Goal: Task Accomplishment & Management: Use online tool/utility

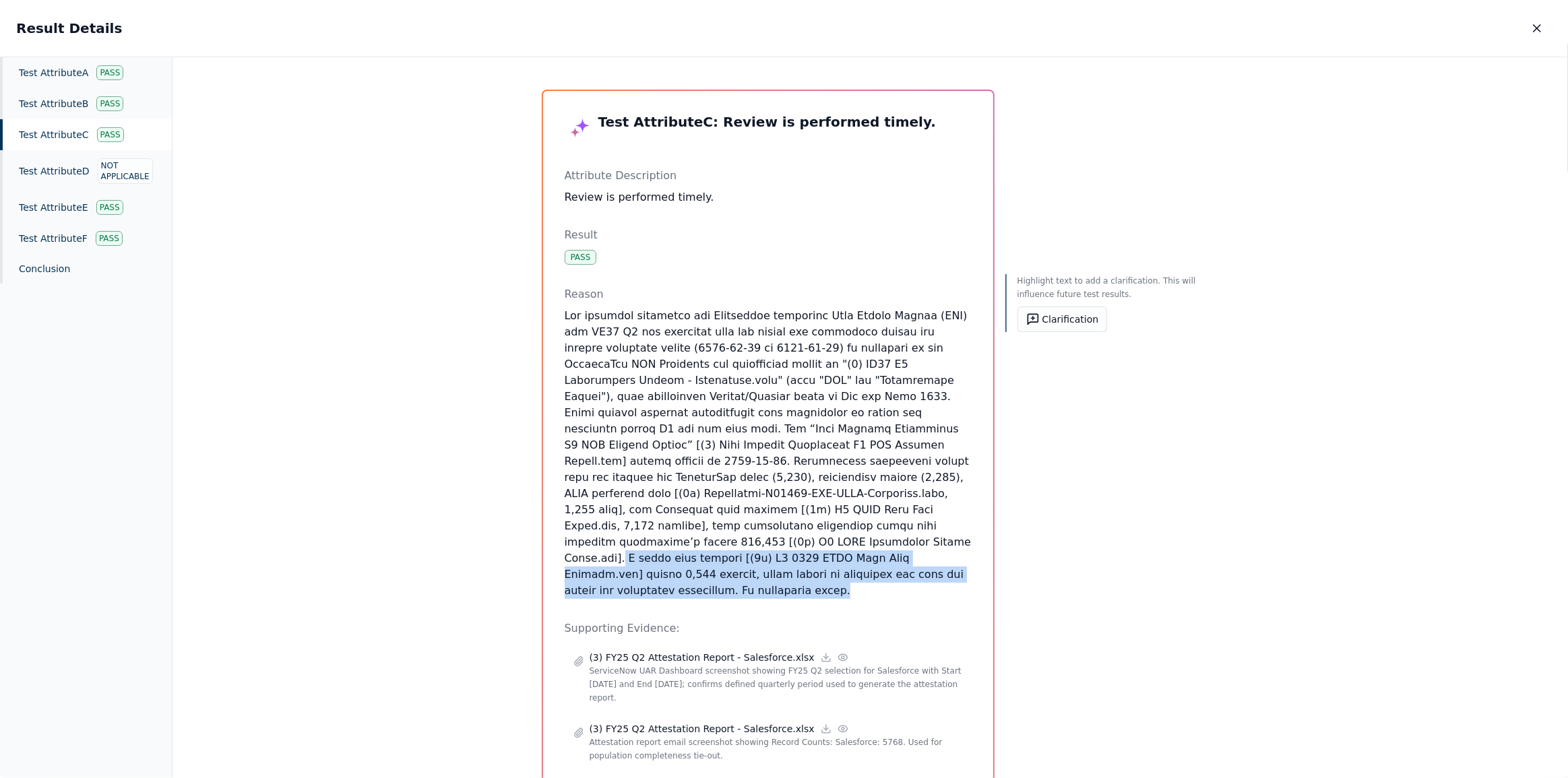
scroll to position [38, 0]
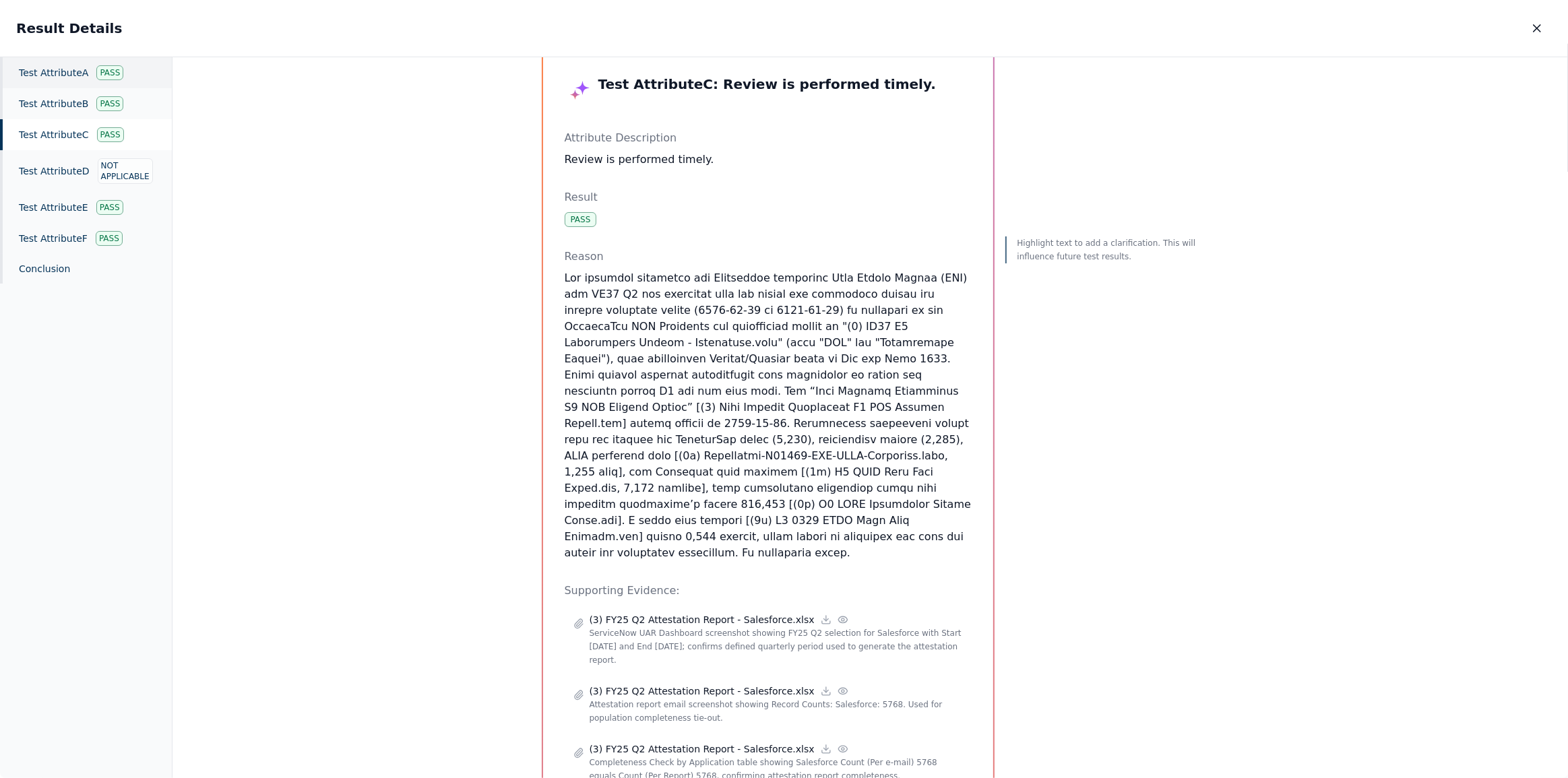
click at [75, 65] on div "Test Attribute A Pass" at bounding box center [86, 73] width 172 height 31
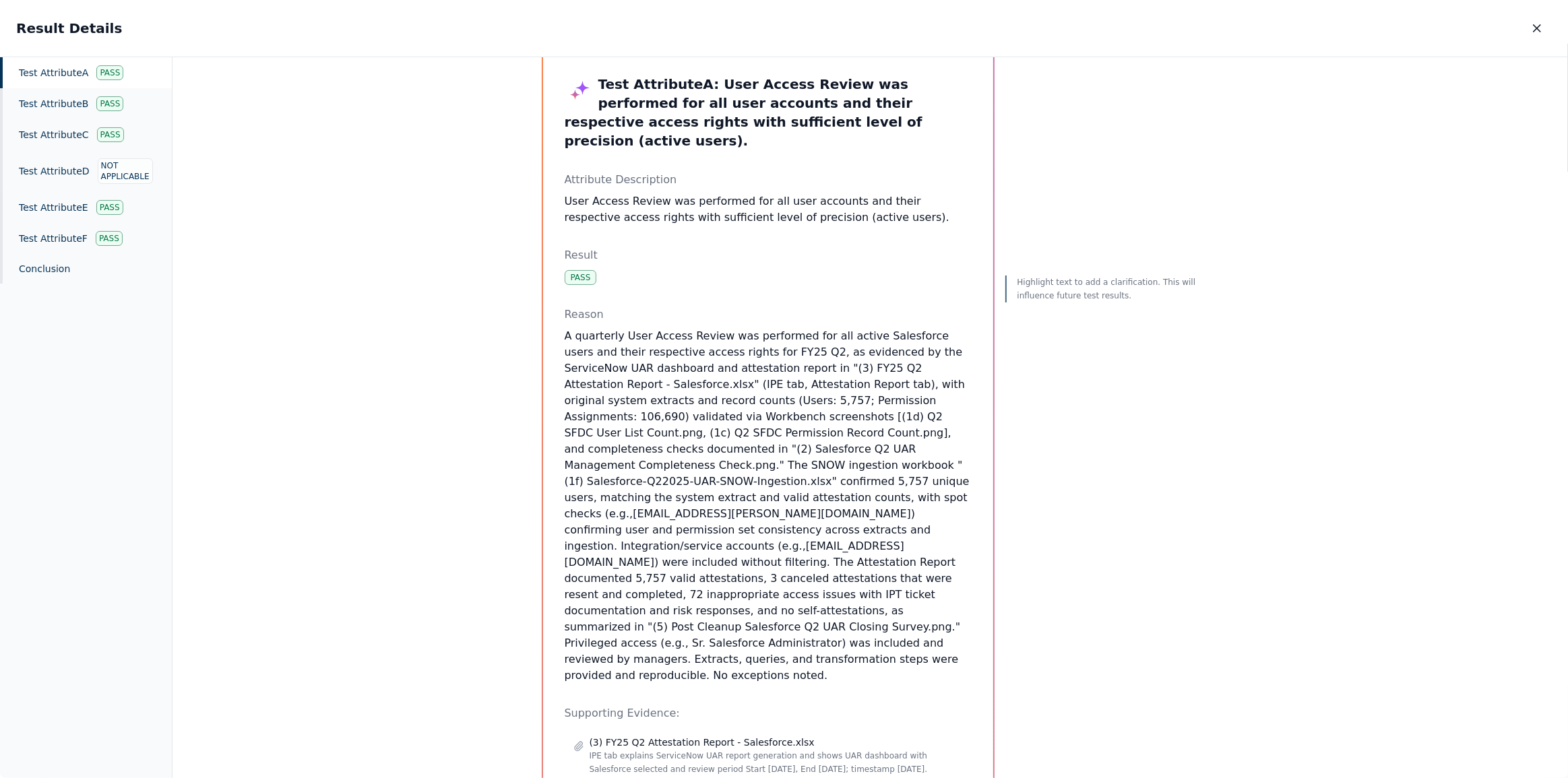
click at [52, 77] on div "Test Attribute A Pass" at bounding box center [86, 73] width 172 height 31
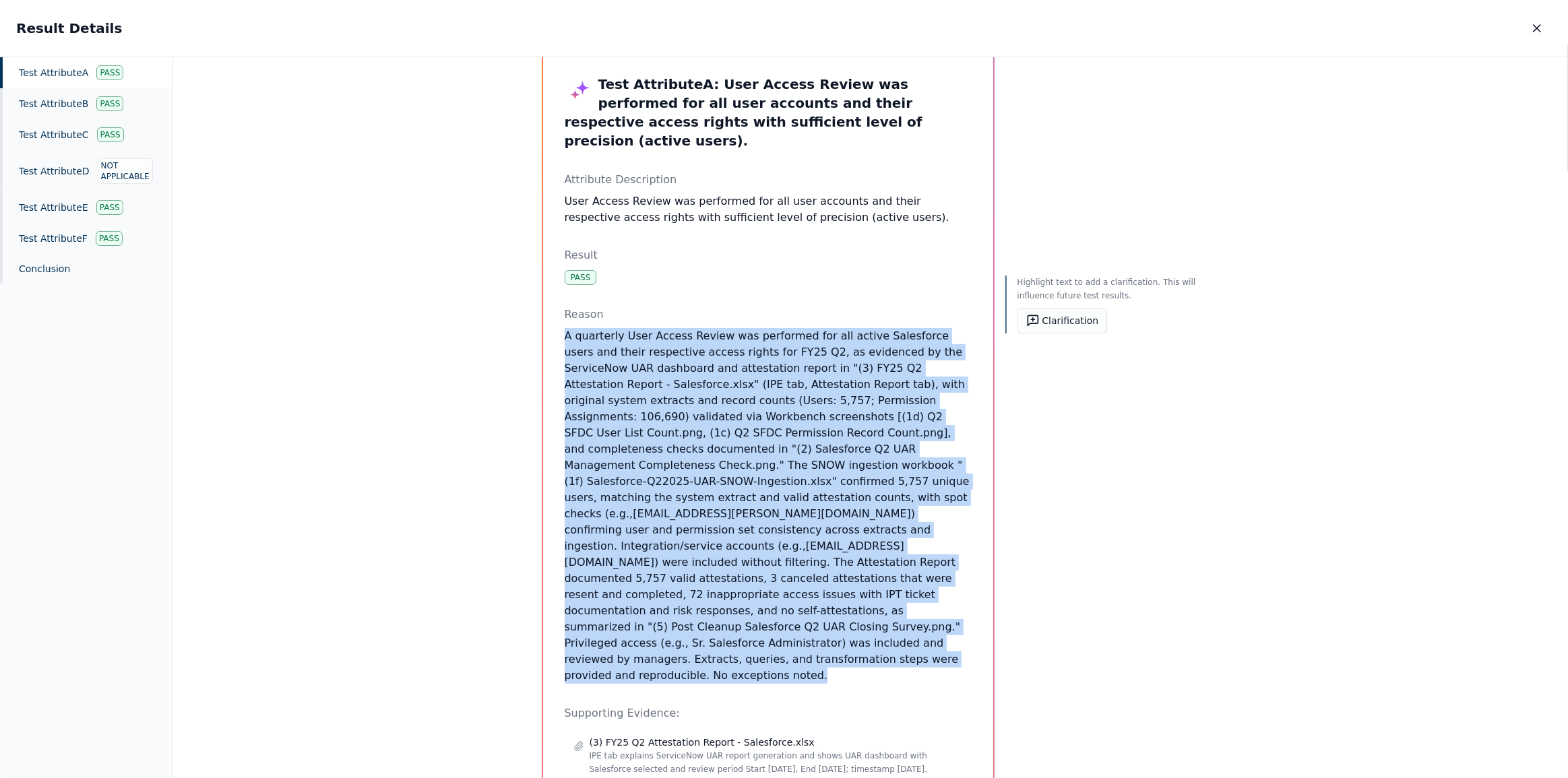
drag, startPoint x: 952, startPoint y: 610, endPoint x: 547, endPoint y: 321, distance: 497.5
copy p "A quarterly User Access Review was performed for all active Salesforce users an…"
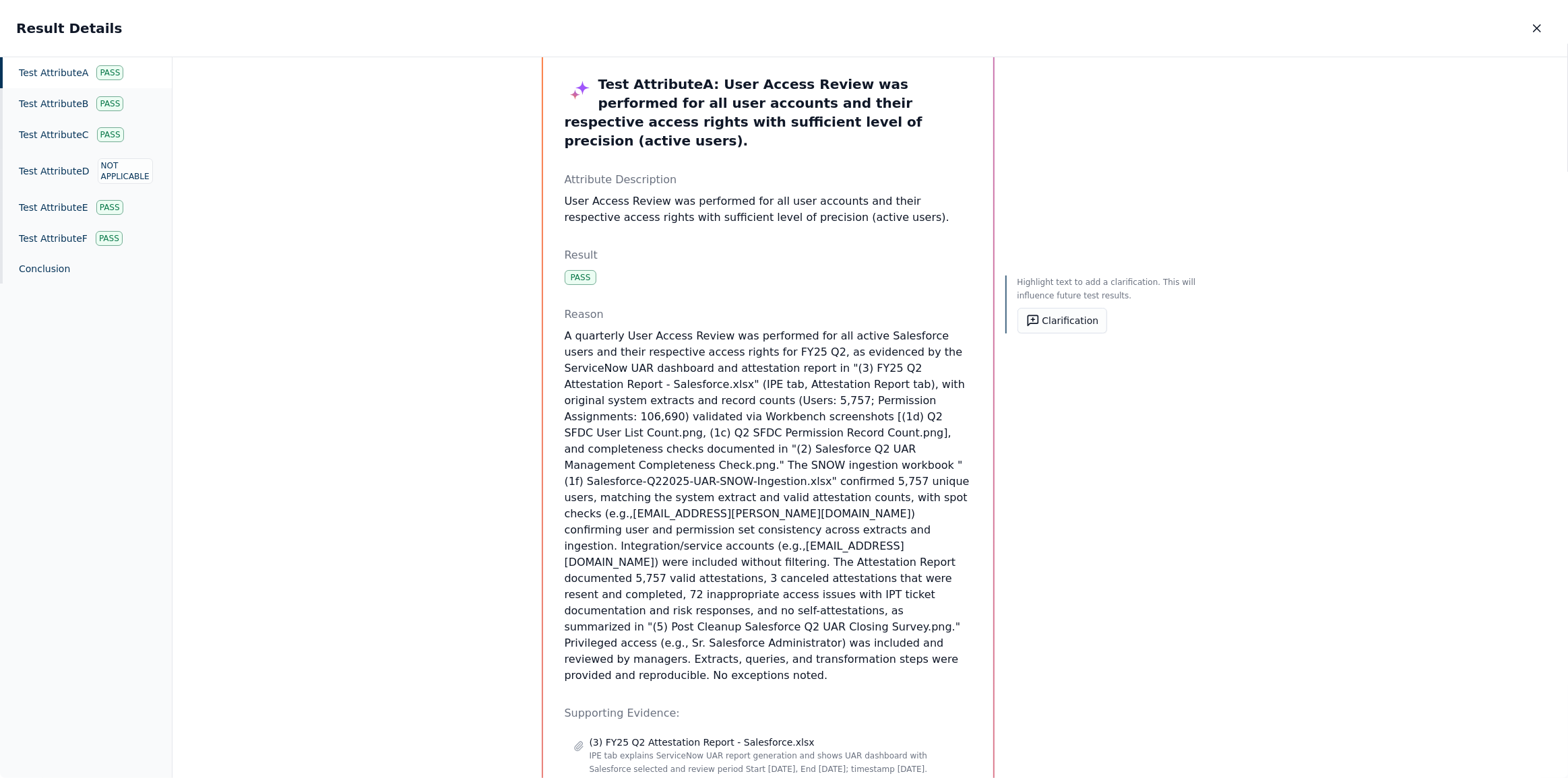
click at [74, 76] on div "Test Attribute A Pass" at bounding box center [86, 73] width 172 height 31
click at [1086, 282] on p "Highlight text to add a clarification. This will influence future test results." at bounding box center [1108, 289] width 182 height 27
click at [1024, 275] on p "Highlight text to add a clarification. This will influence future test results." at bounding box center [1108, 289] width 182 height 27
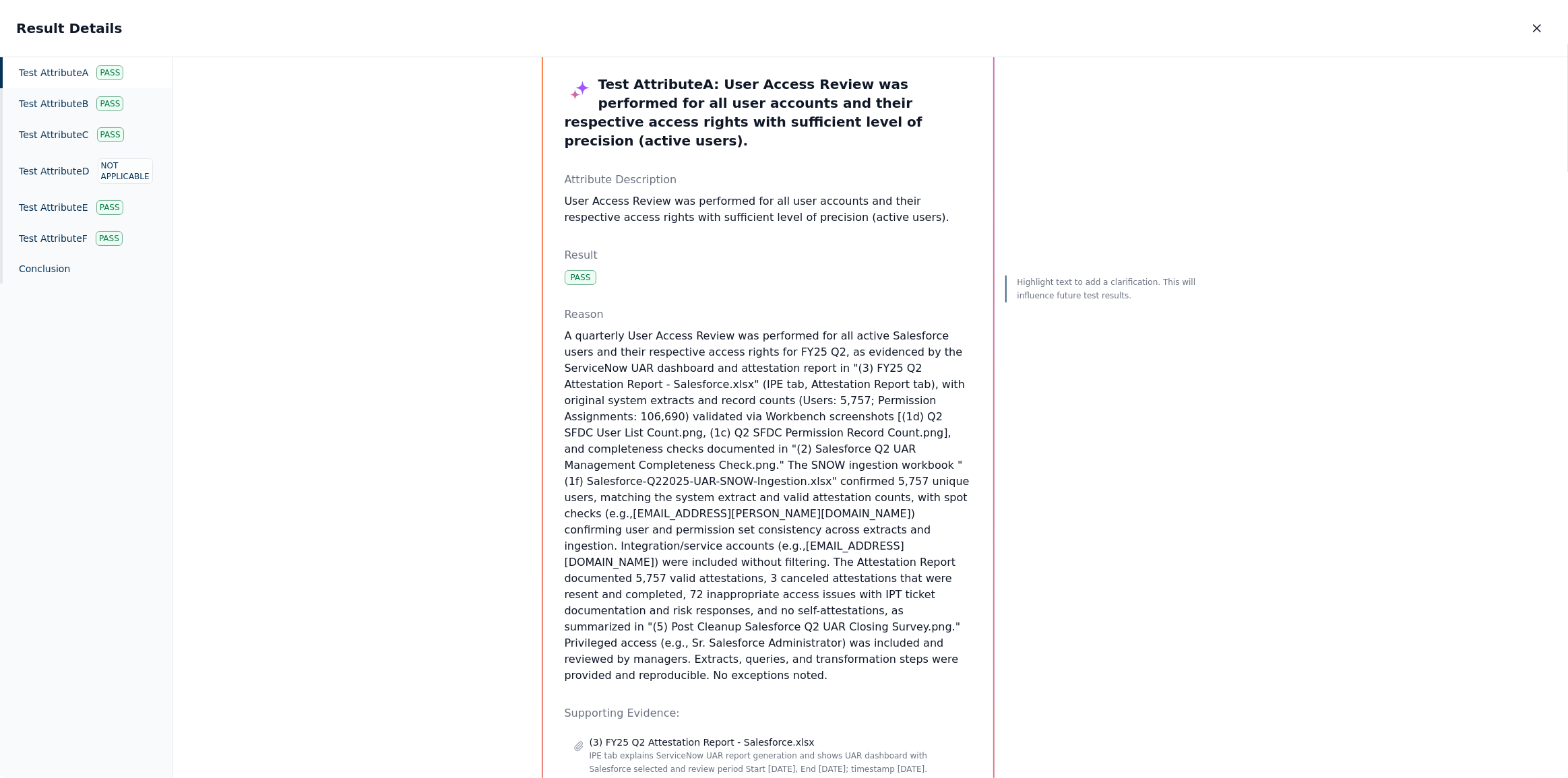
click at [1026, 285] on p "Highlight text to add a clarification. This will influence future test results." at bounding box center [1108, 289] width 182 height 27
click at [1531, 28] on icon "button" at bounding box center [1537, 28] width 13 height 13
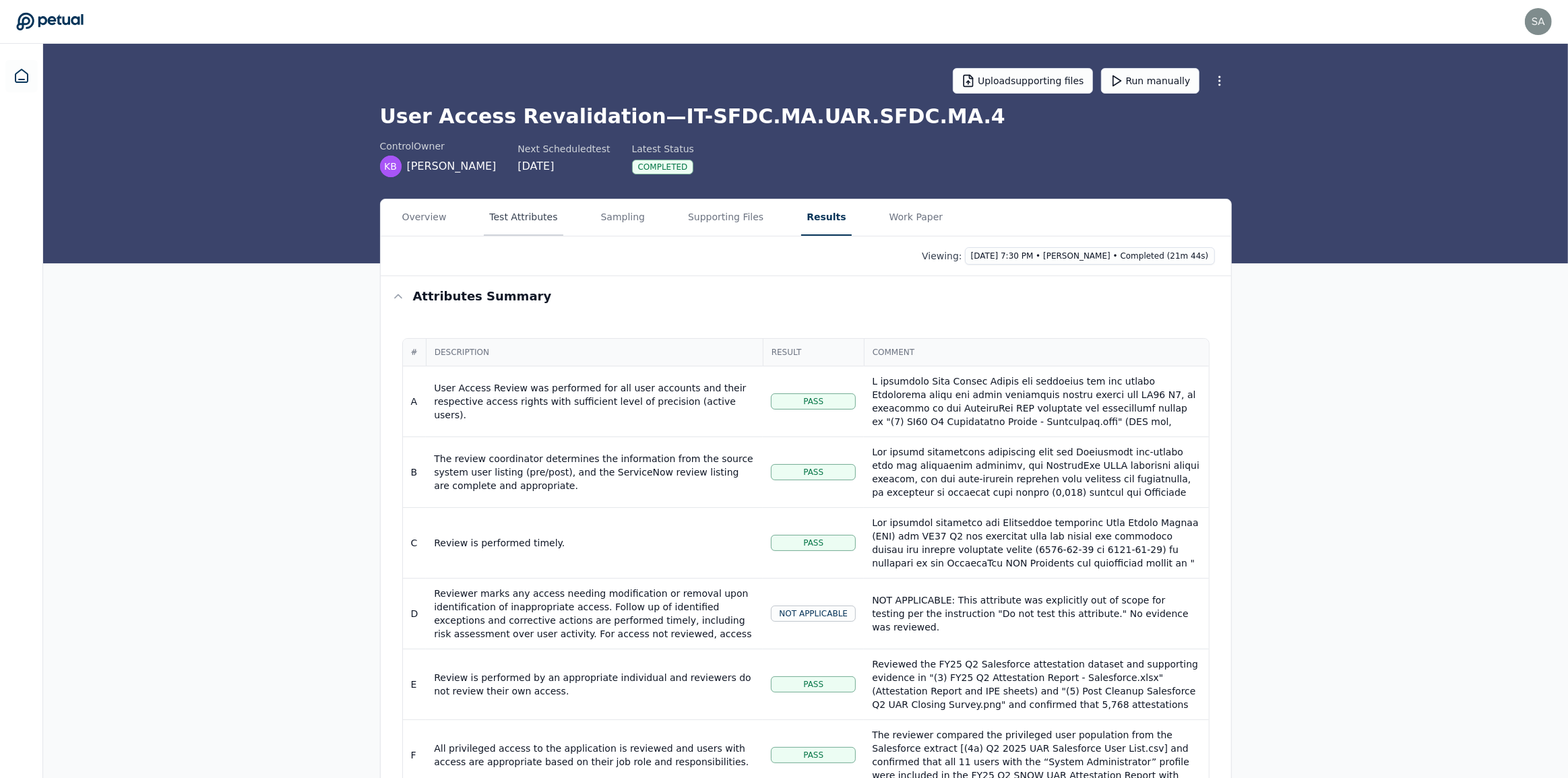
click at [522, 218] on button "Test Attributes" at bounding box center [523, 217] width 79 height 37
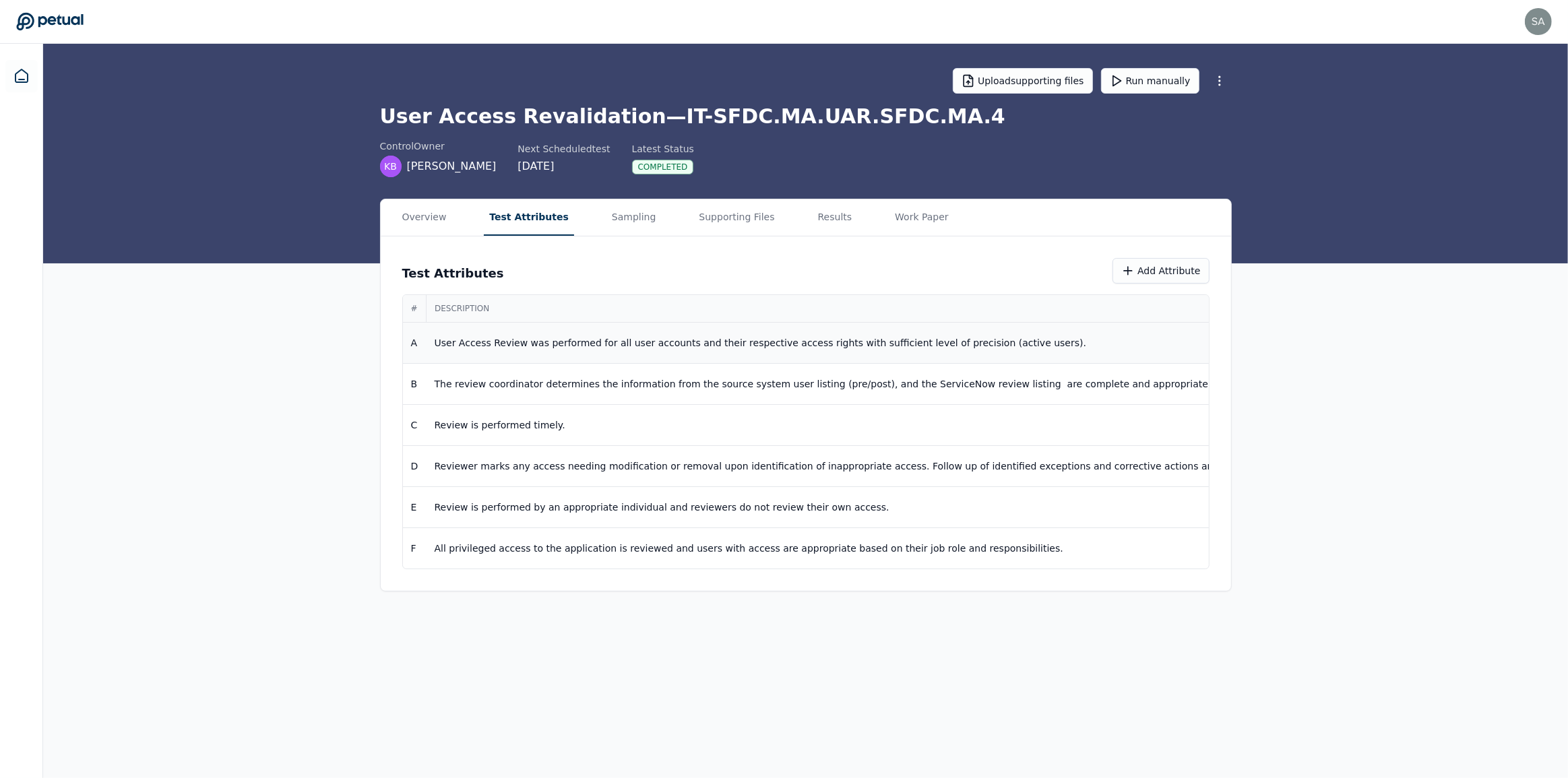
click at [1025, 341] on p "User Access Review was performed for all user accounts and their respective acc…" at bounding box center [1082, 342] width 1295 height 13
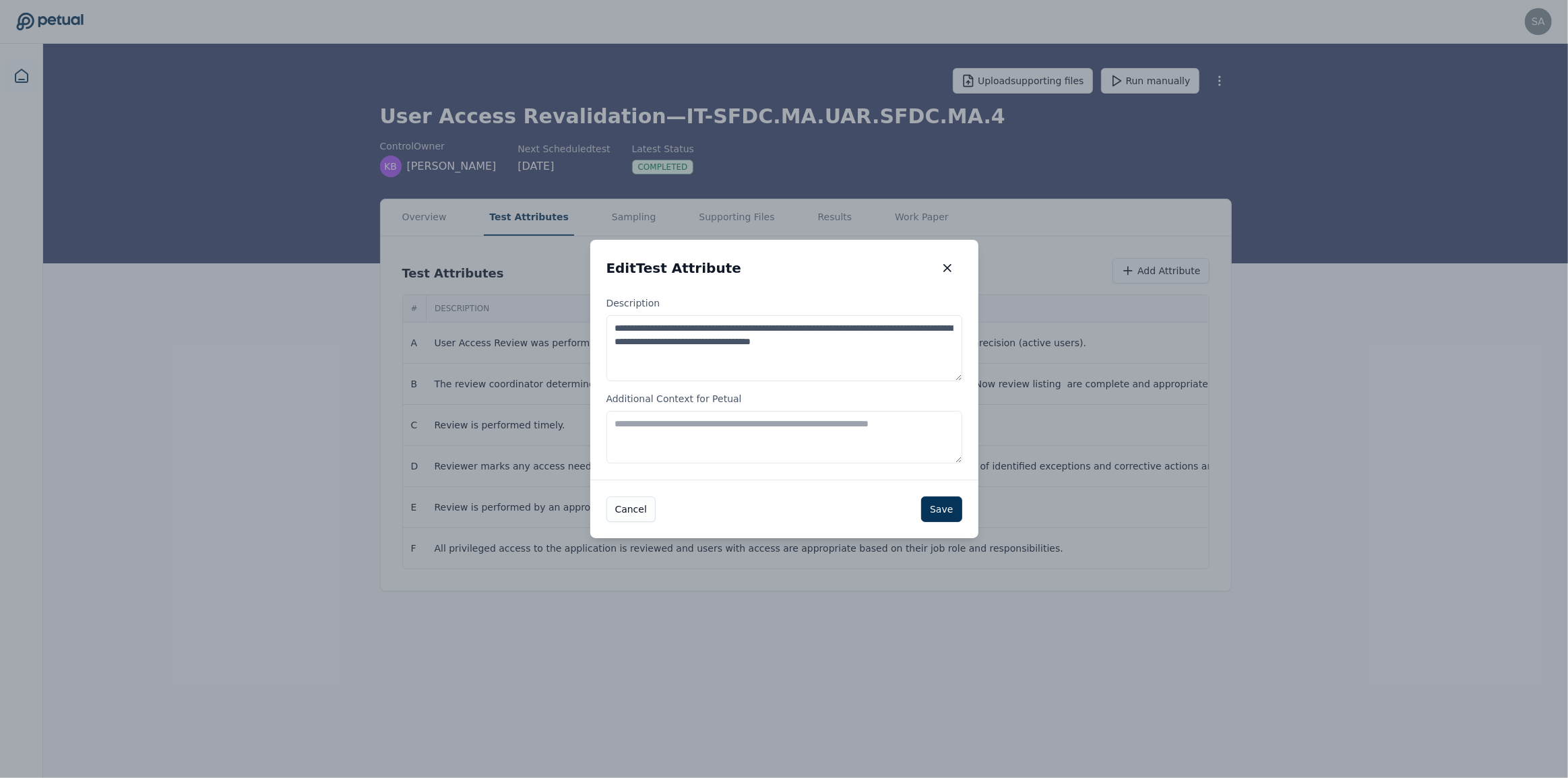
click at [737, 425] on textarea "Additional Context for Petual" at bounding box center [784, 437] width 356 height 52
click at [700, 434] on textarea "Additional Context for Petual" at bounding box center [784, 437] width 356 height 52
paste textarea "**********"
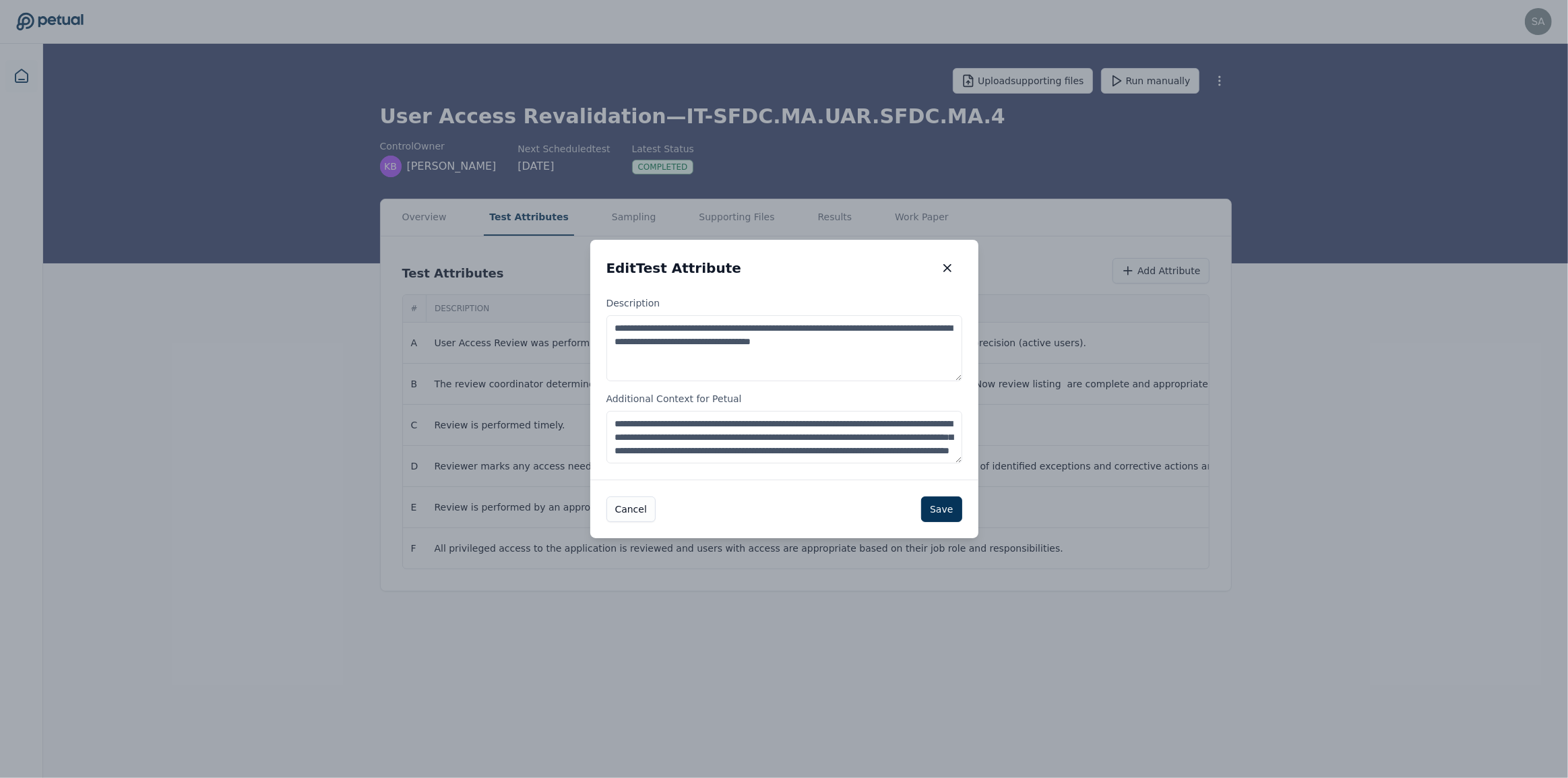
click at [613, 421] on textarea "**********" at bounding box center [784, 437] width 356 height 52
type textarea "**********"
click at [963, 511] on div "Cancel Save" at bounding box center [784, 509] width 388 height 59
click at [950, 507] on button "Save" at bounding box center [942, 509] width 41 height 26
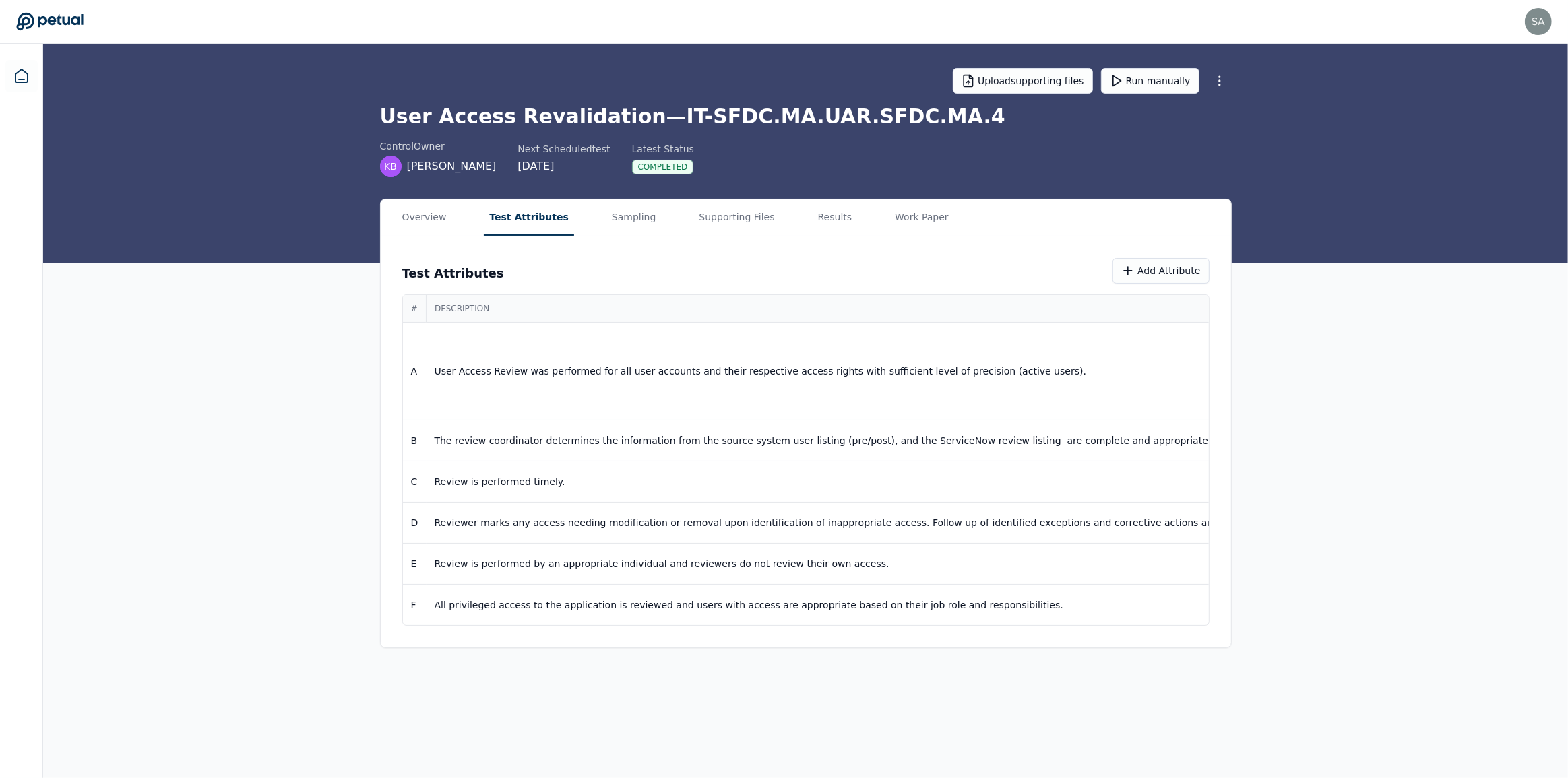
click at [1441, 441] on div "Overview Test Attributes Sampling Supporting Files Results Work Paper Test Attr…" at bounding box center [806, 423] width 1525 height 450
click at [1118, 438] on p "The review coordinator determines the information from the source system user l…" at bounding box center [1082, 440] width 1295 height 13
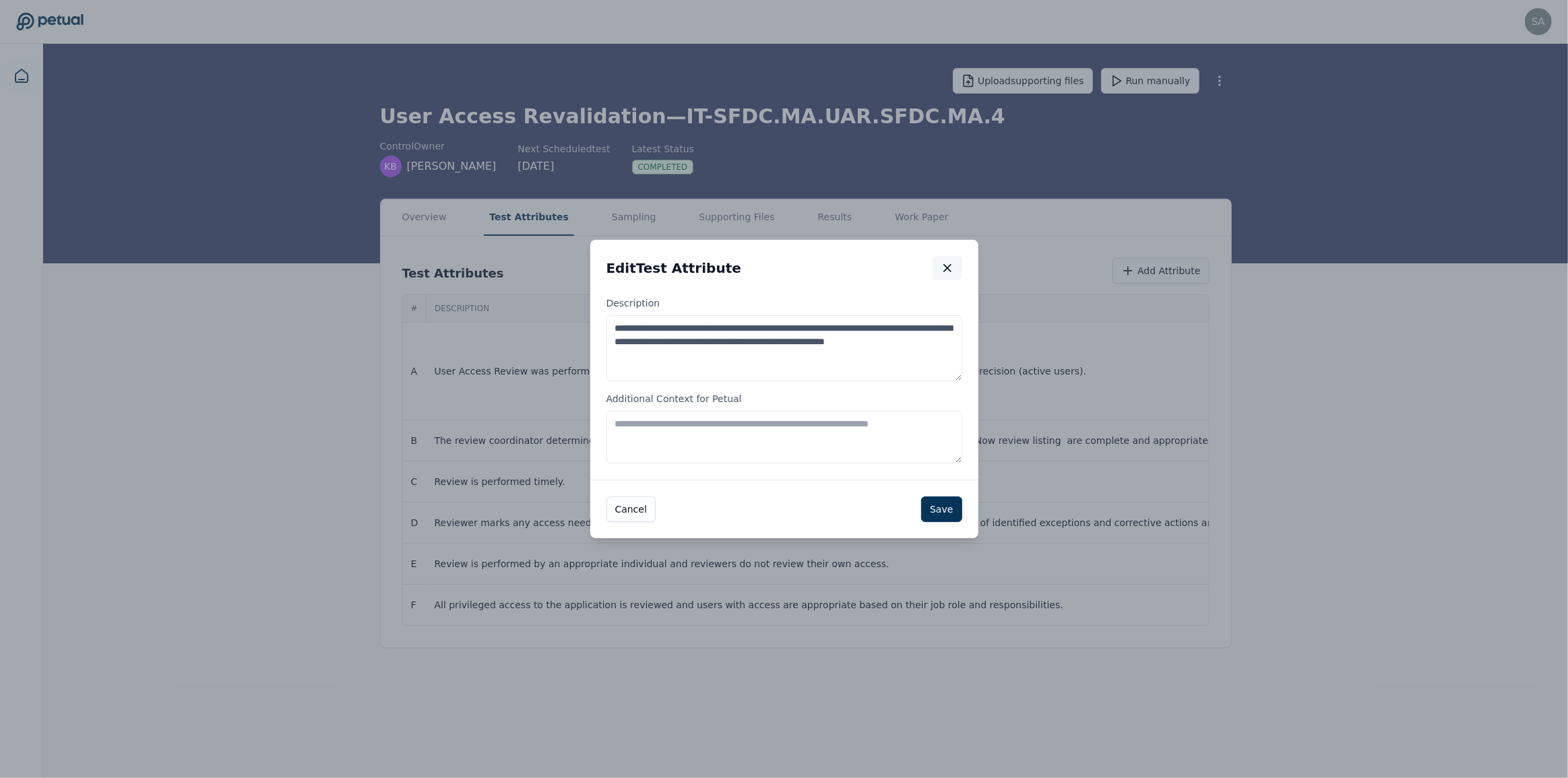
click at [945, 270] on icon "button" at bounding box center [947, 268] width 7 height 7
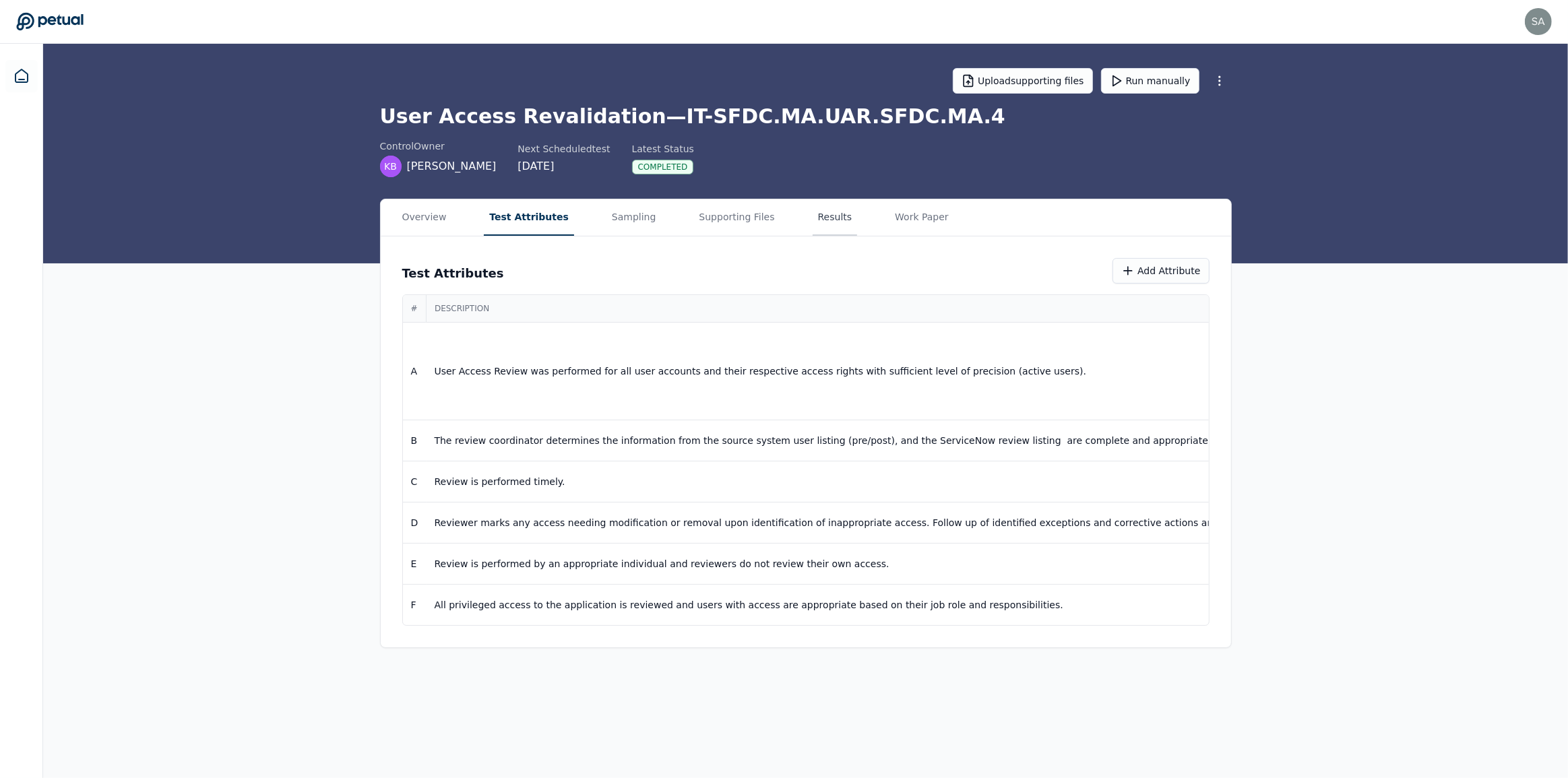
click at [813, 213] on button "Results" at bounding box center [835, 217] width 45 height 37
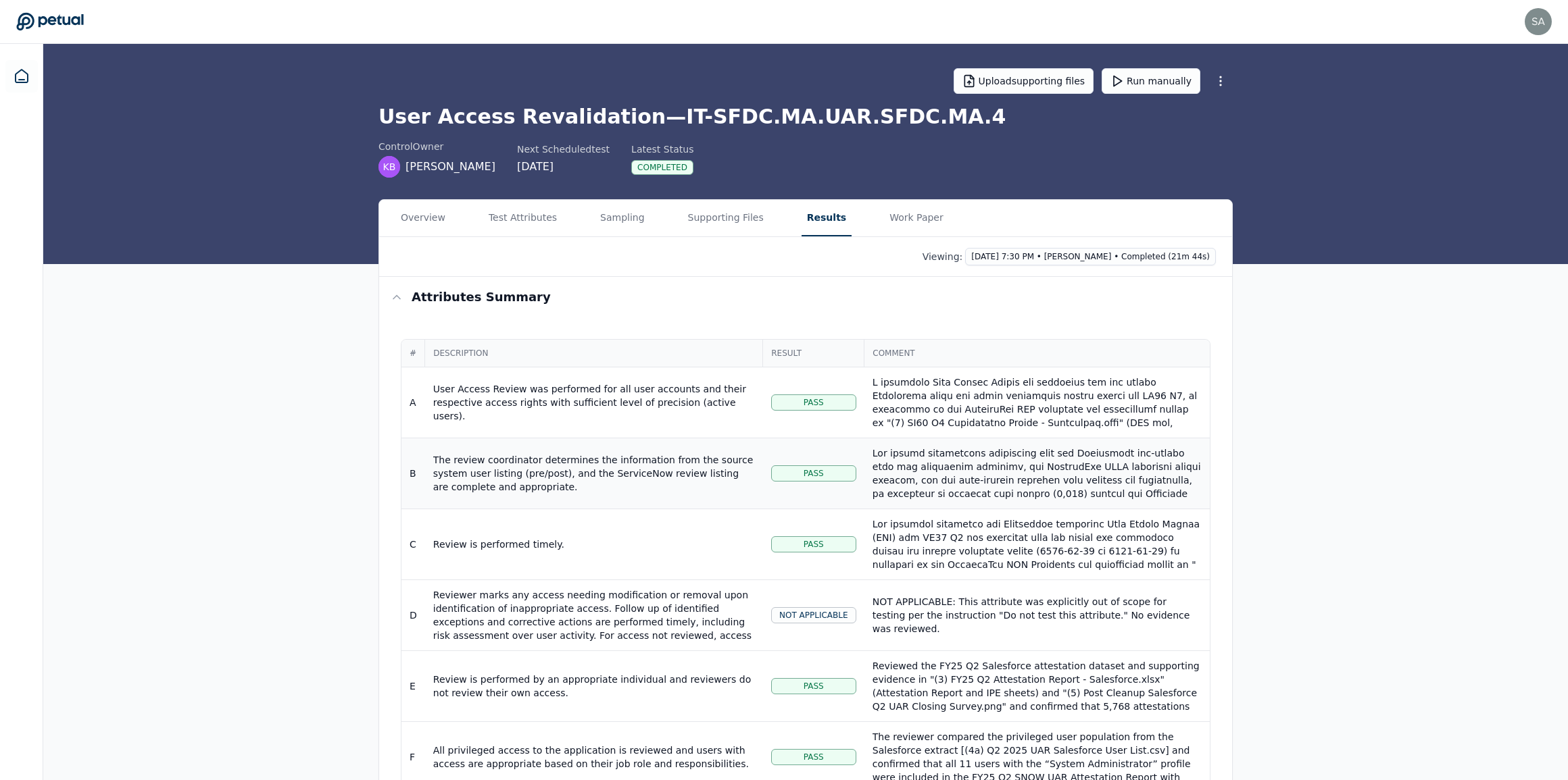
click at [606, 497] on td "The review coordinator determines the information from the source system user l…" at bounding box center [594, 473] width 338 height 71
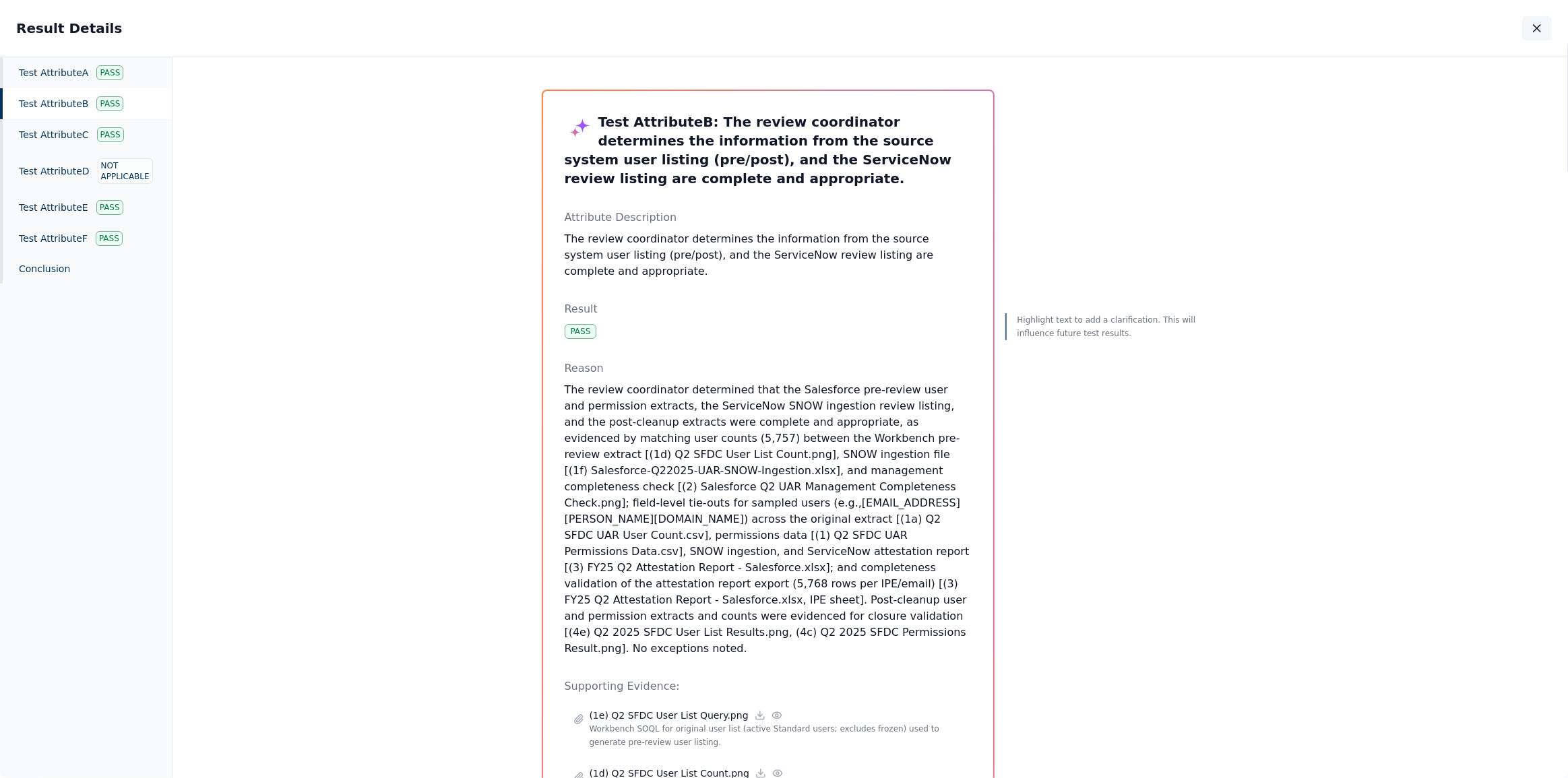
click at [1538, 30] on icon "button" at bounding box center [1537, 28] width 13 height 13
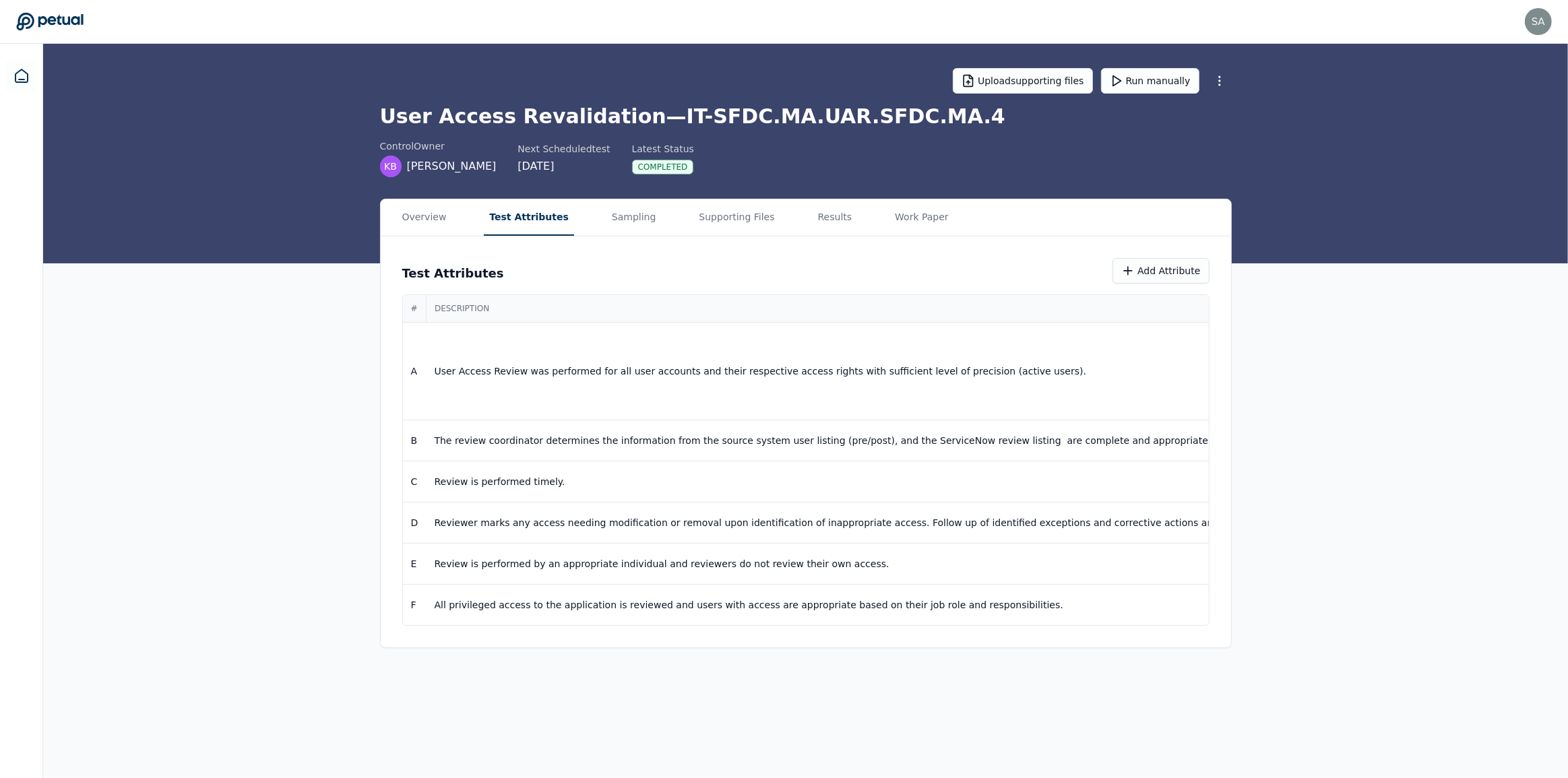
click at [504, 214] on button "Test Attributes" at bounding box center [529, 217] width 90 height 37
click at [705, 403] on td "User Access Review was performed for all user accounts and their respective acc…" at bounding box center [1082, 371] width 1311 height 98
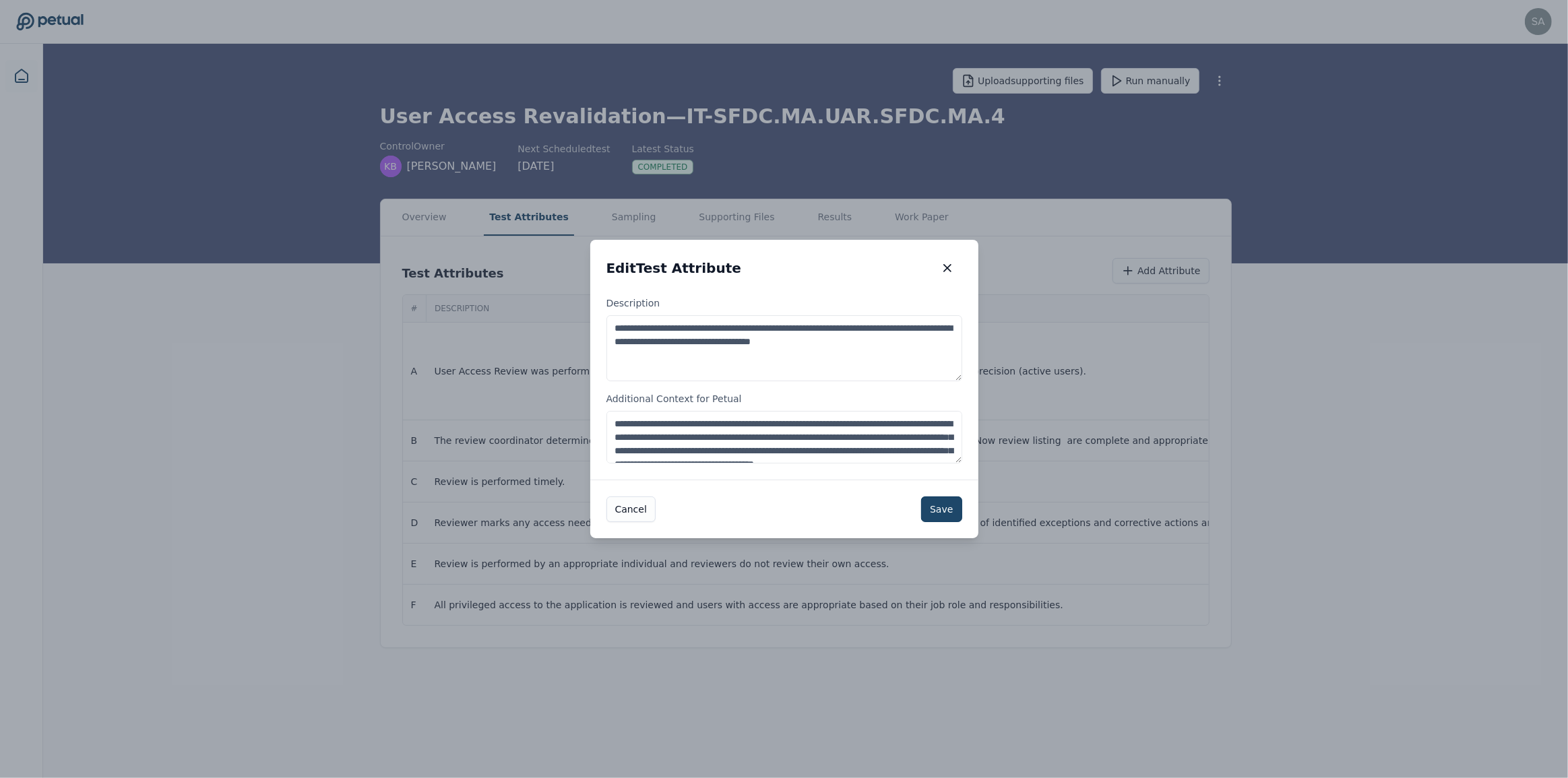
click at [943, 514] on button "Save" at bounding box center [942, 509] width 41 height 26
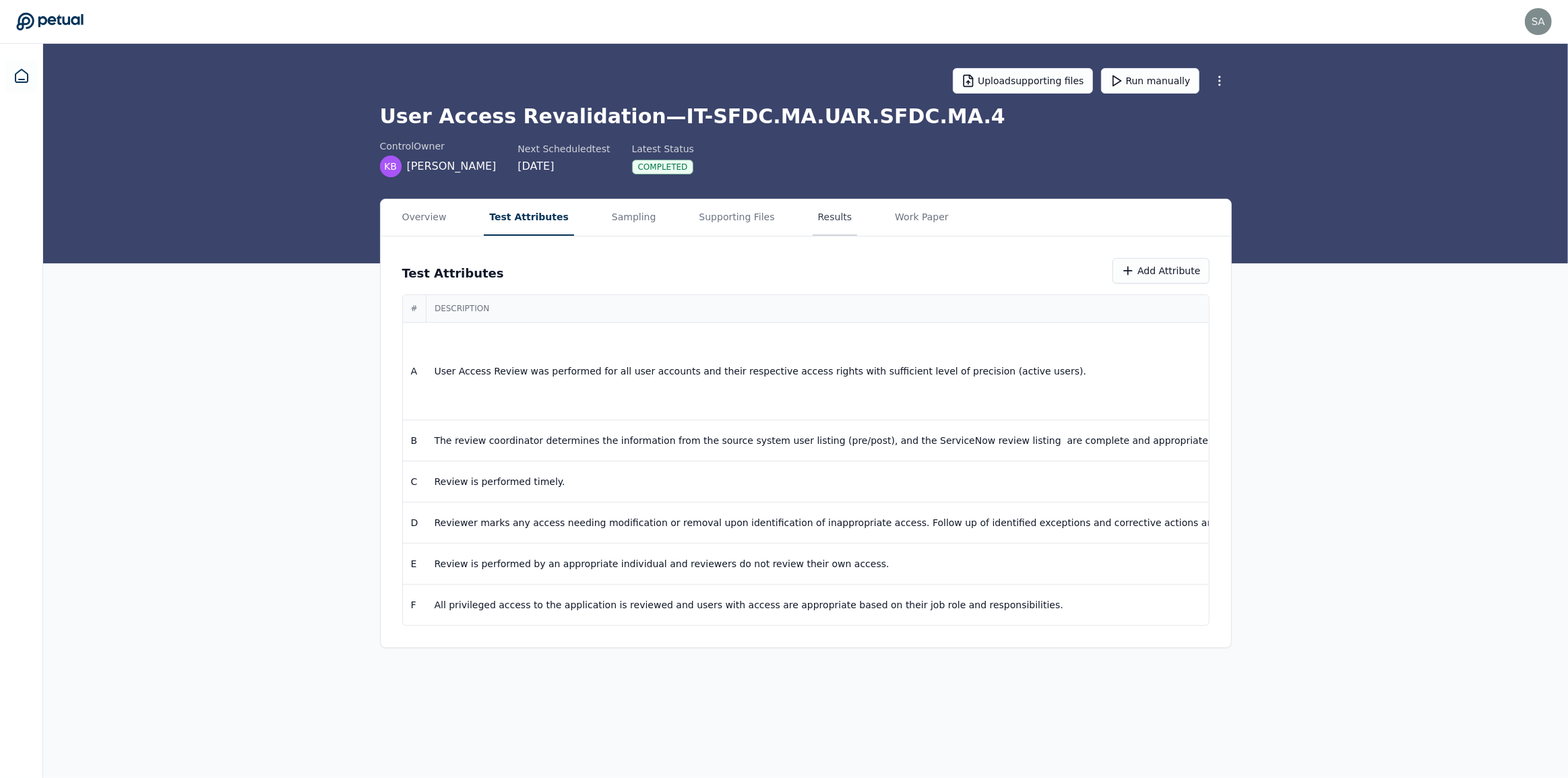
click at [813, 217] on button "Results" at bounding box center [835, 217] width 45 height 37
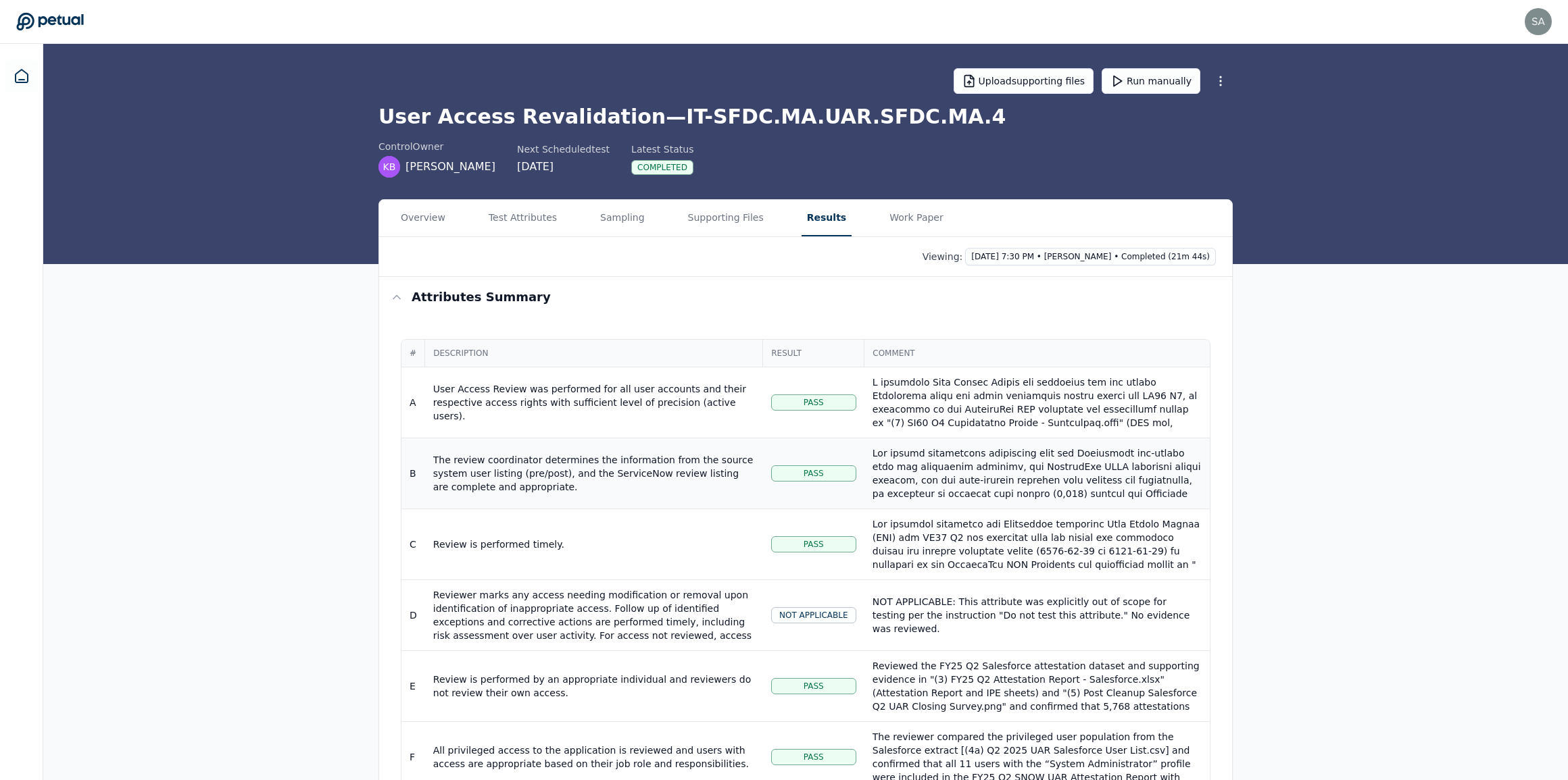
click at [962, 482] on div at bounding box center [1038, 568] width 329 height 243
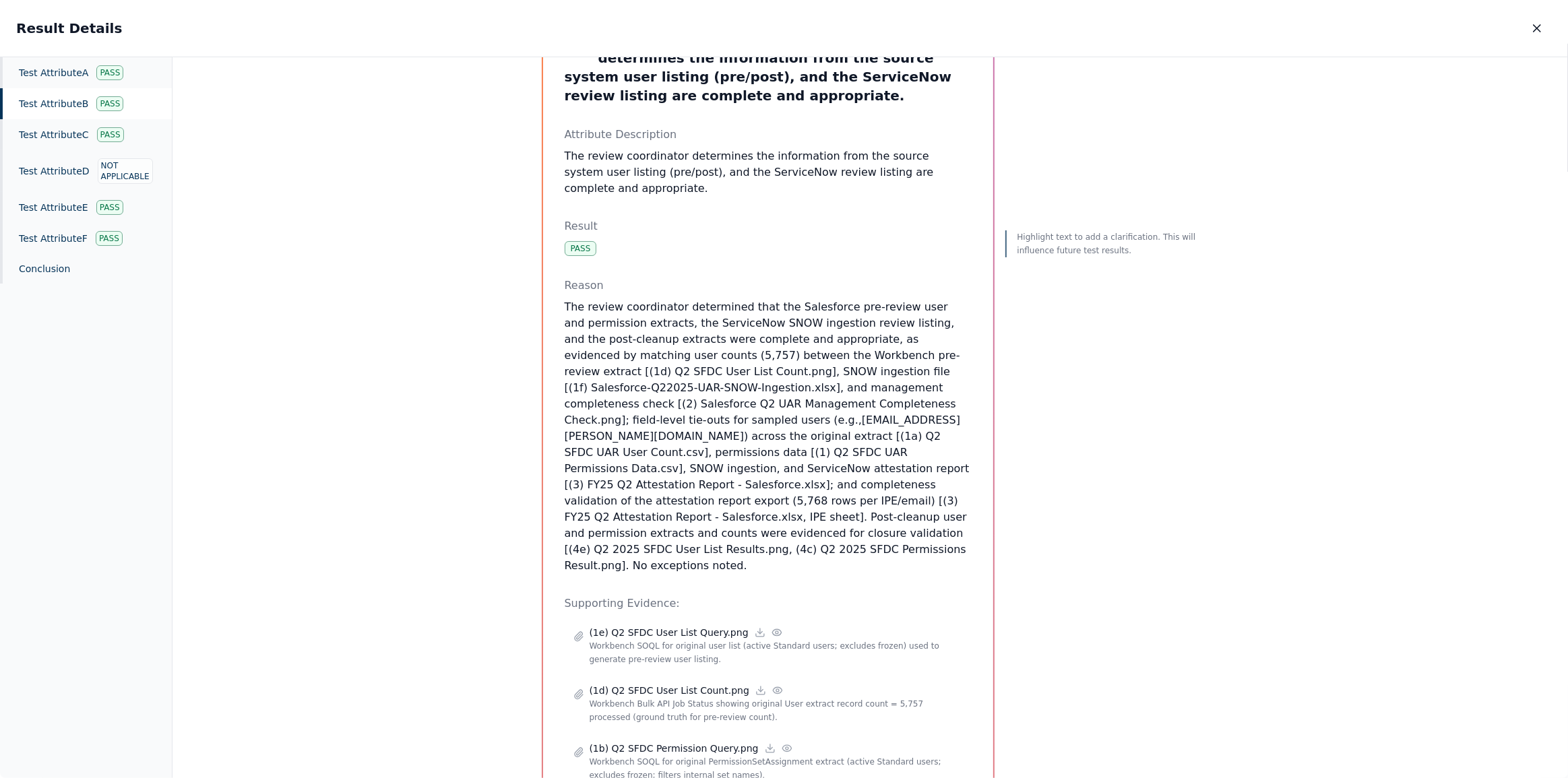
scroll to position [61, 0]
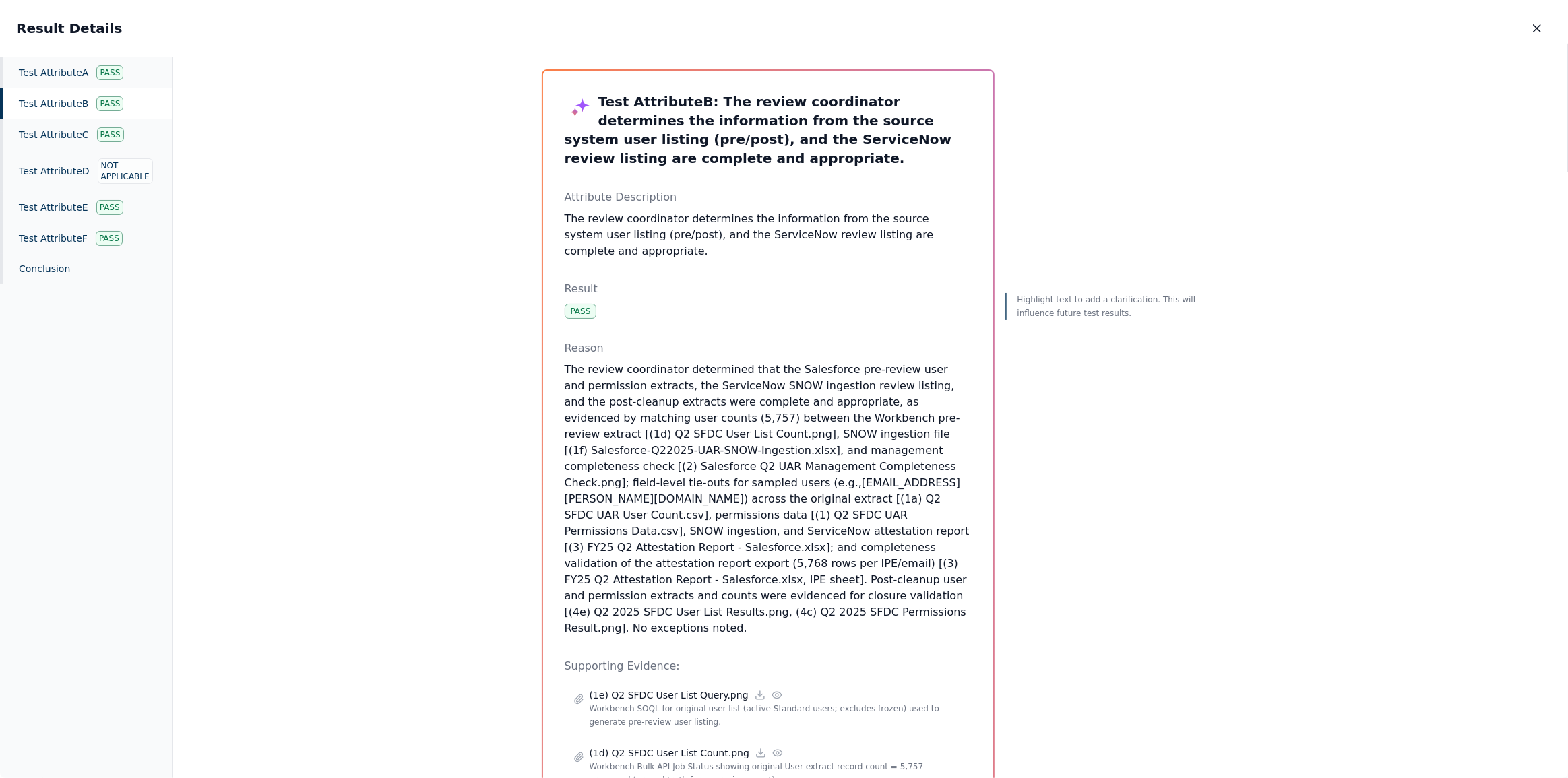
scroll to position [0, 0]
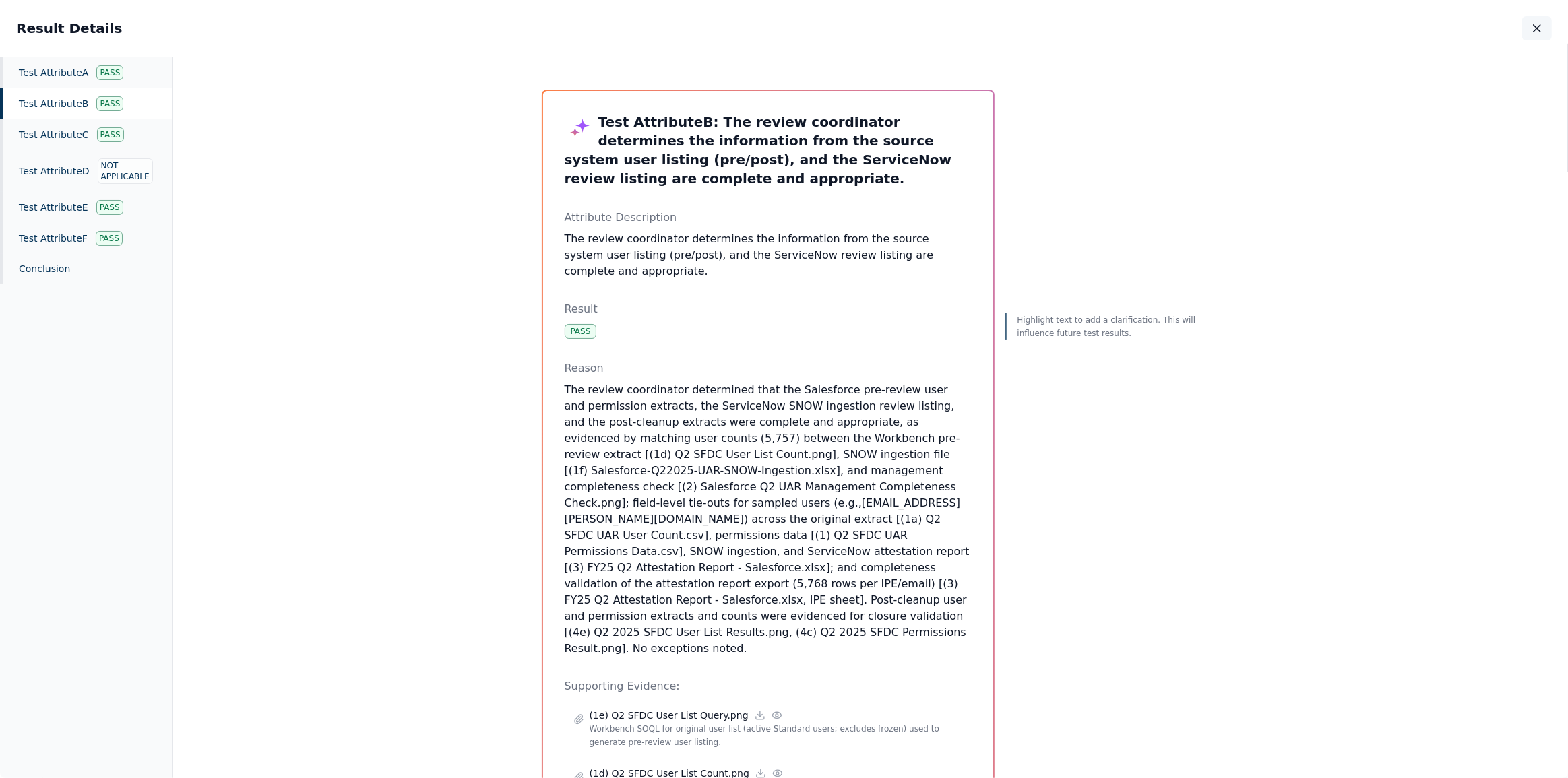
click at [1538, 27] on icon "button" at bounding box center [1537, 28] width 13 height 13
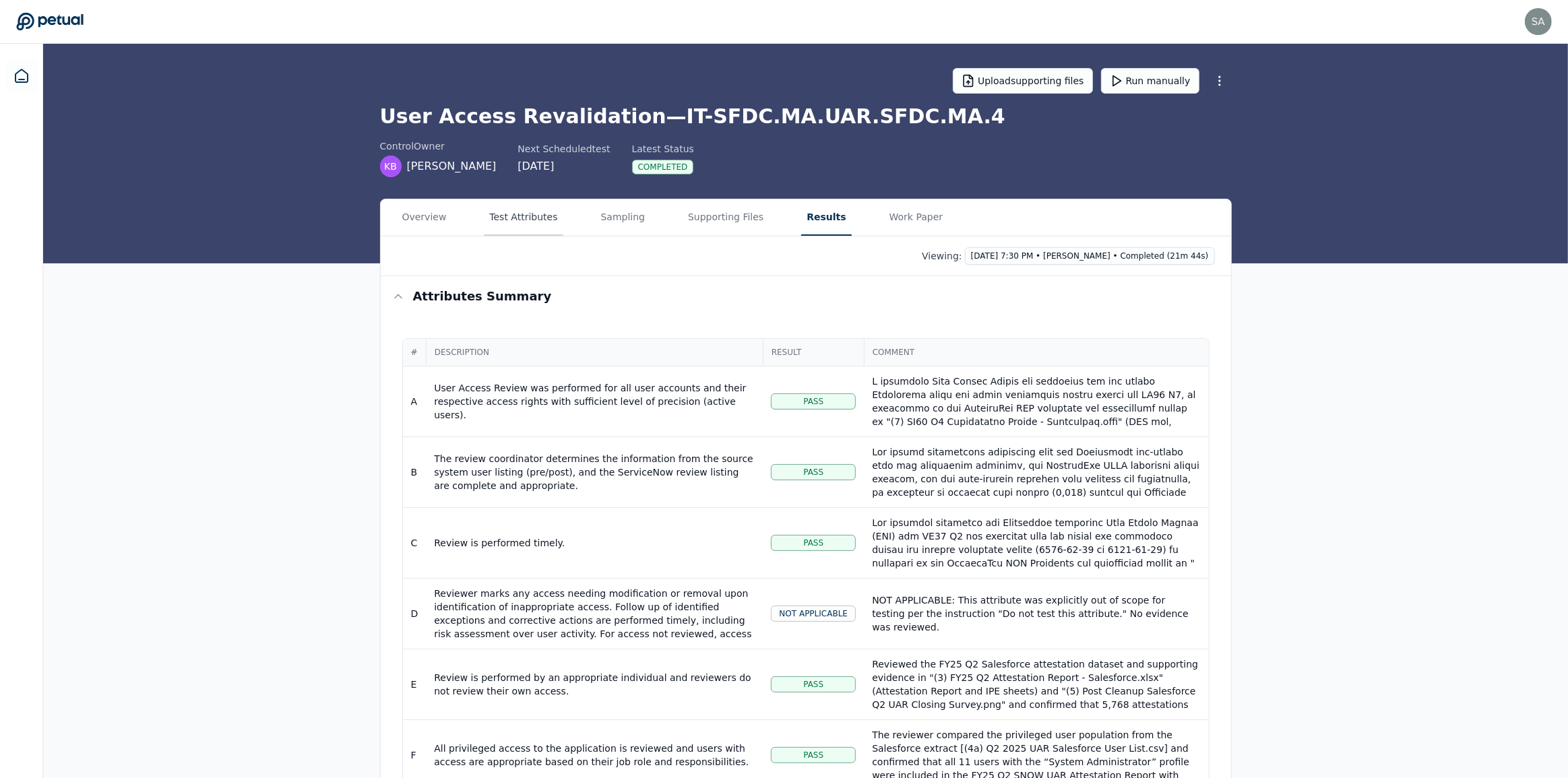
click at [544, 216] on button "Test Attributes" at bounding box center [523, 217] width 79 height 37
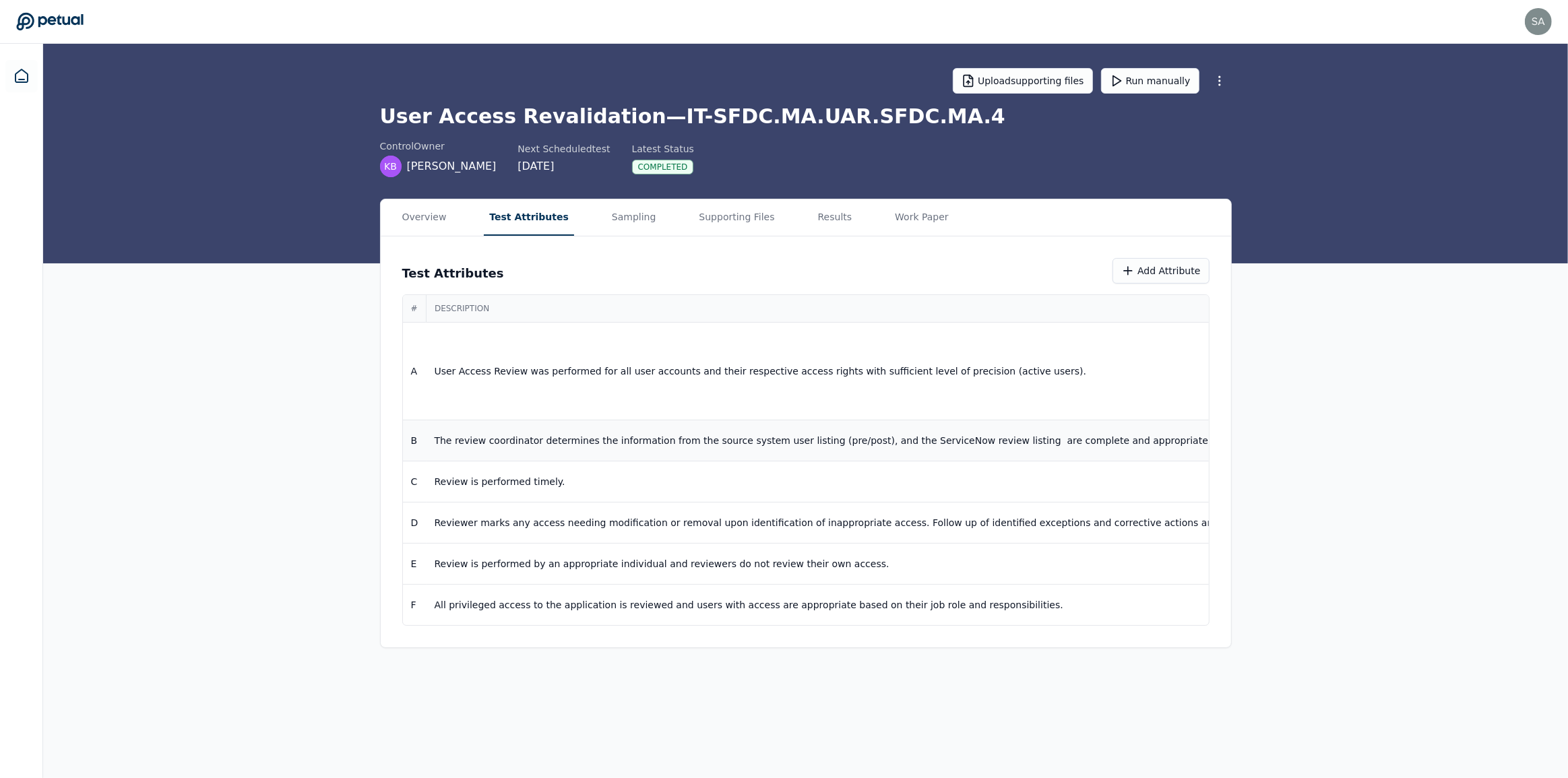
click at [578, 449] on td "The review coordinator determines the information from the source system user l…" at bounding box center [1082, 441] width 1311 height 41
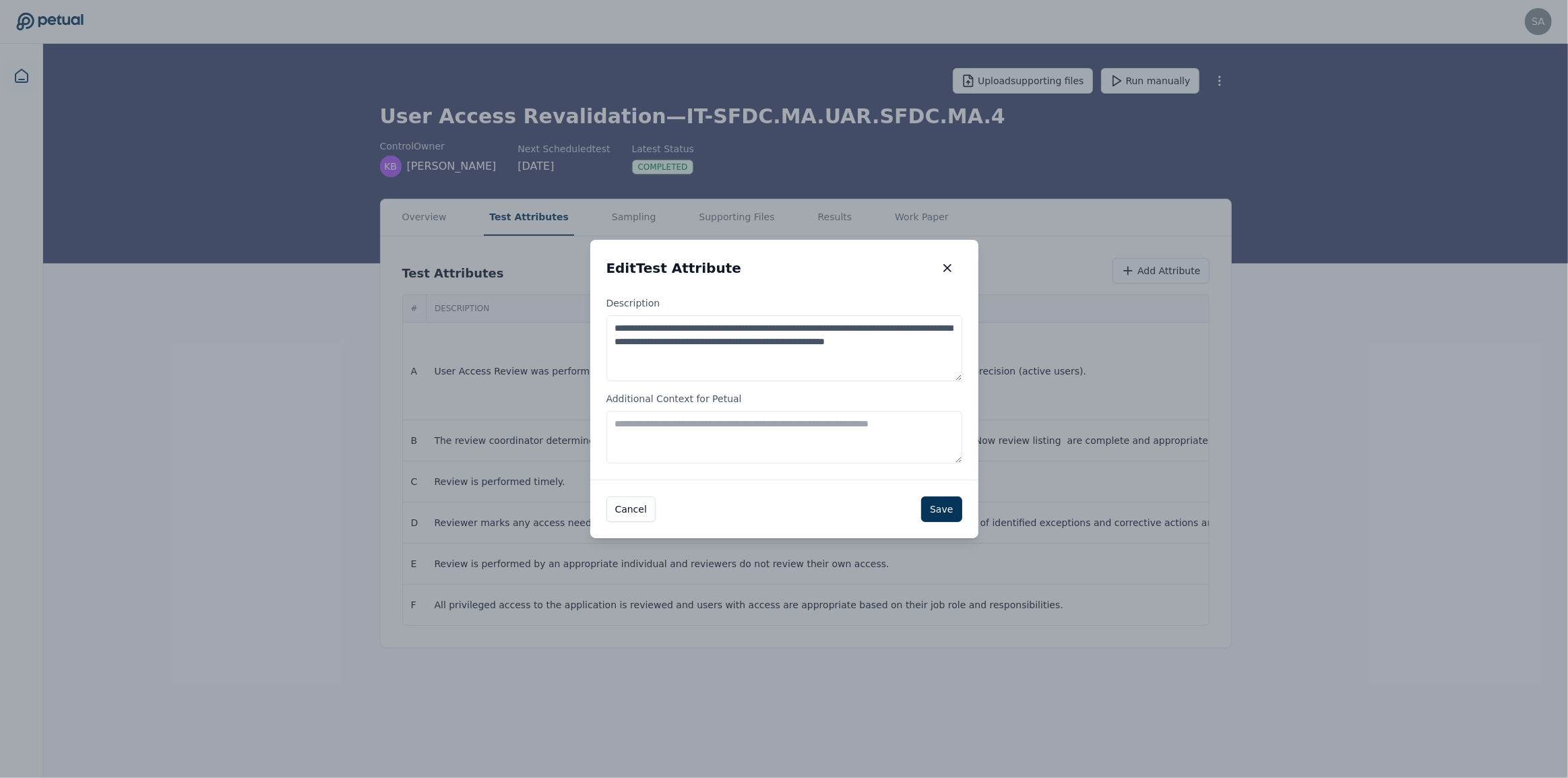
click at [651, 428] on textarea "Additional Context for Petual" at bounding box center [784, 437] width 356 height 52
paste textarea "**********"
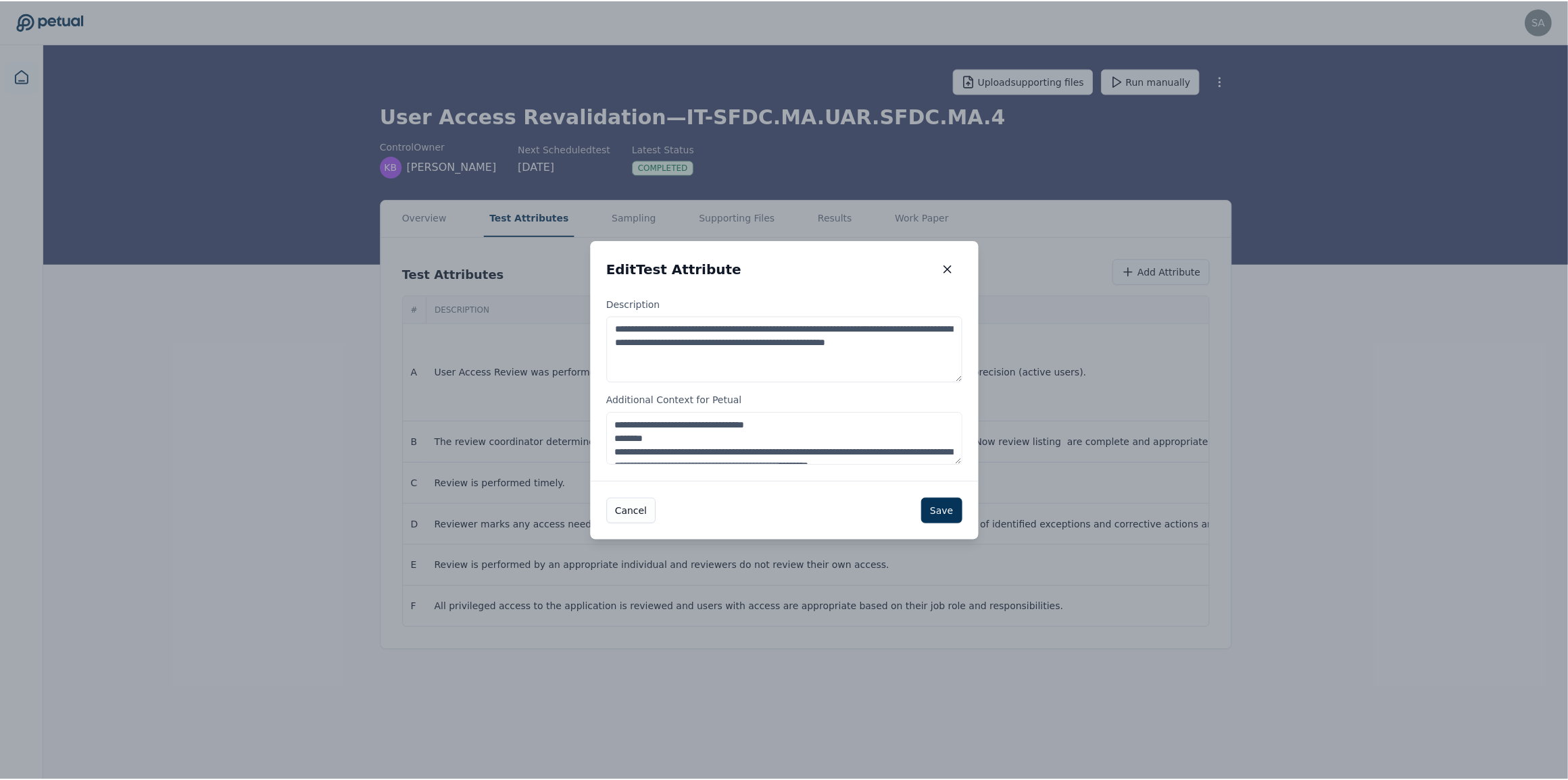
scroll to position [629, 0]
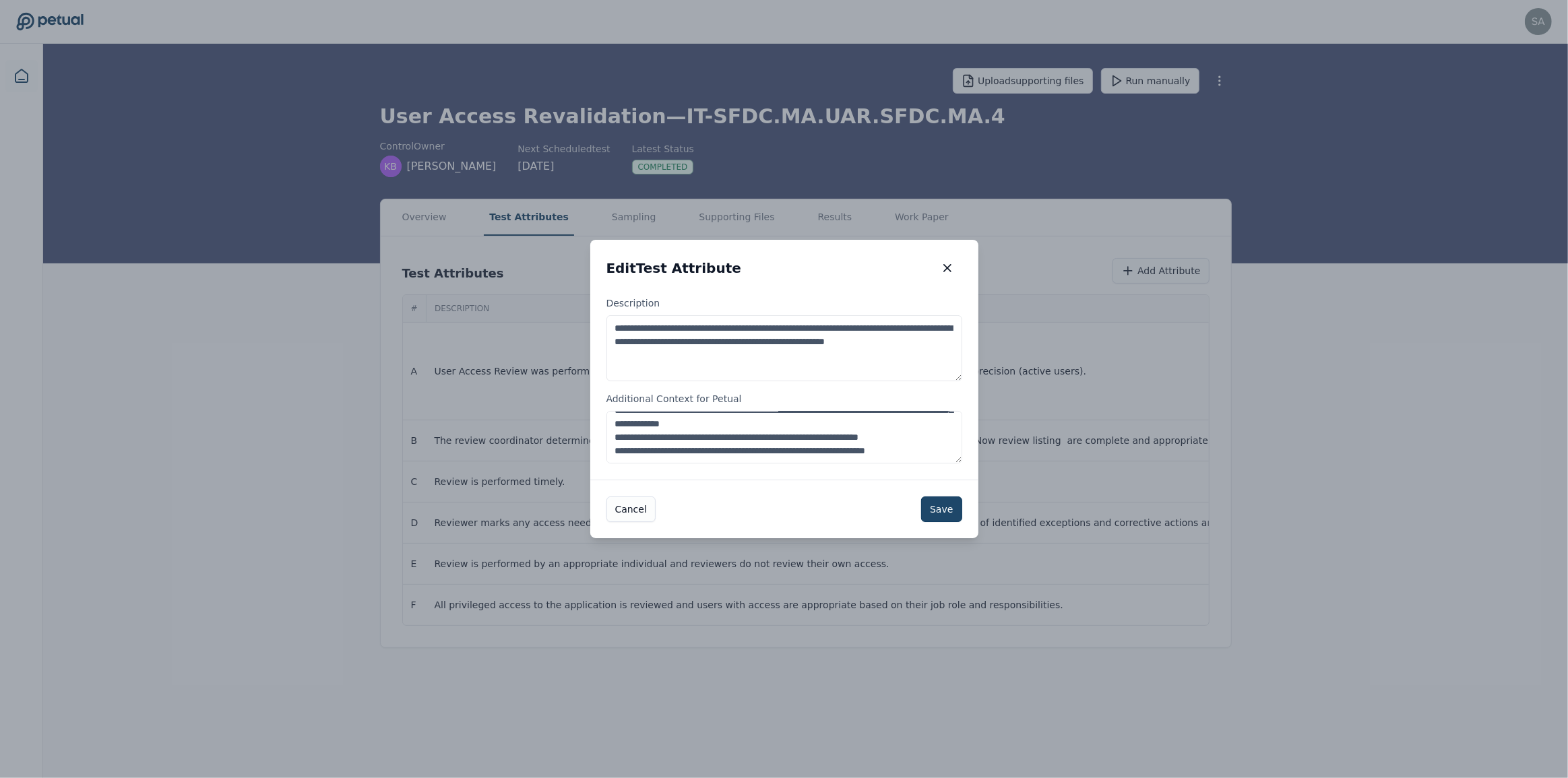
type textarea "**********"
click at [953, 513] on button "Save" at bounding box center [942, 509] width 41 height 26
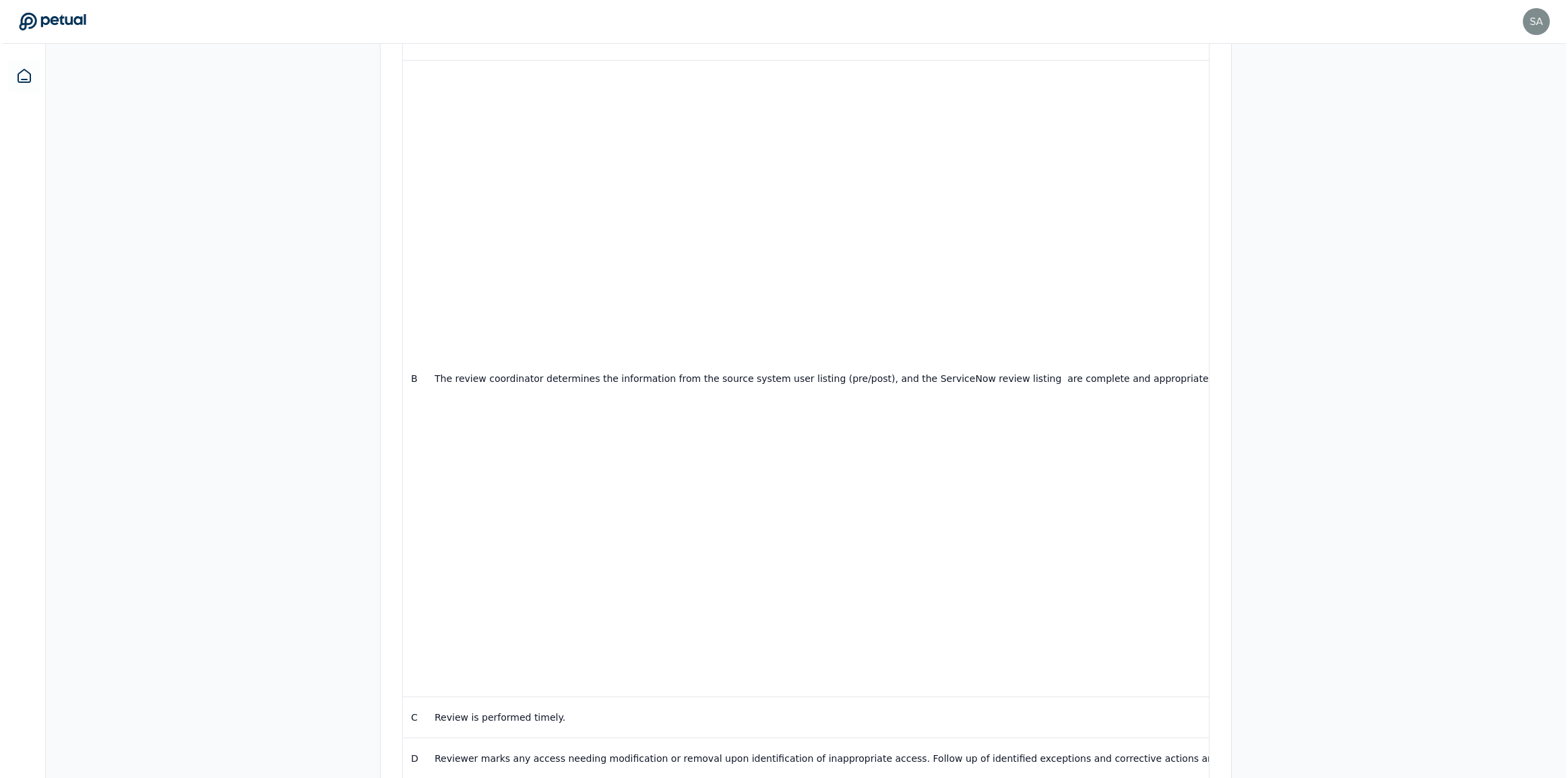
scroll to position [388, 0]
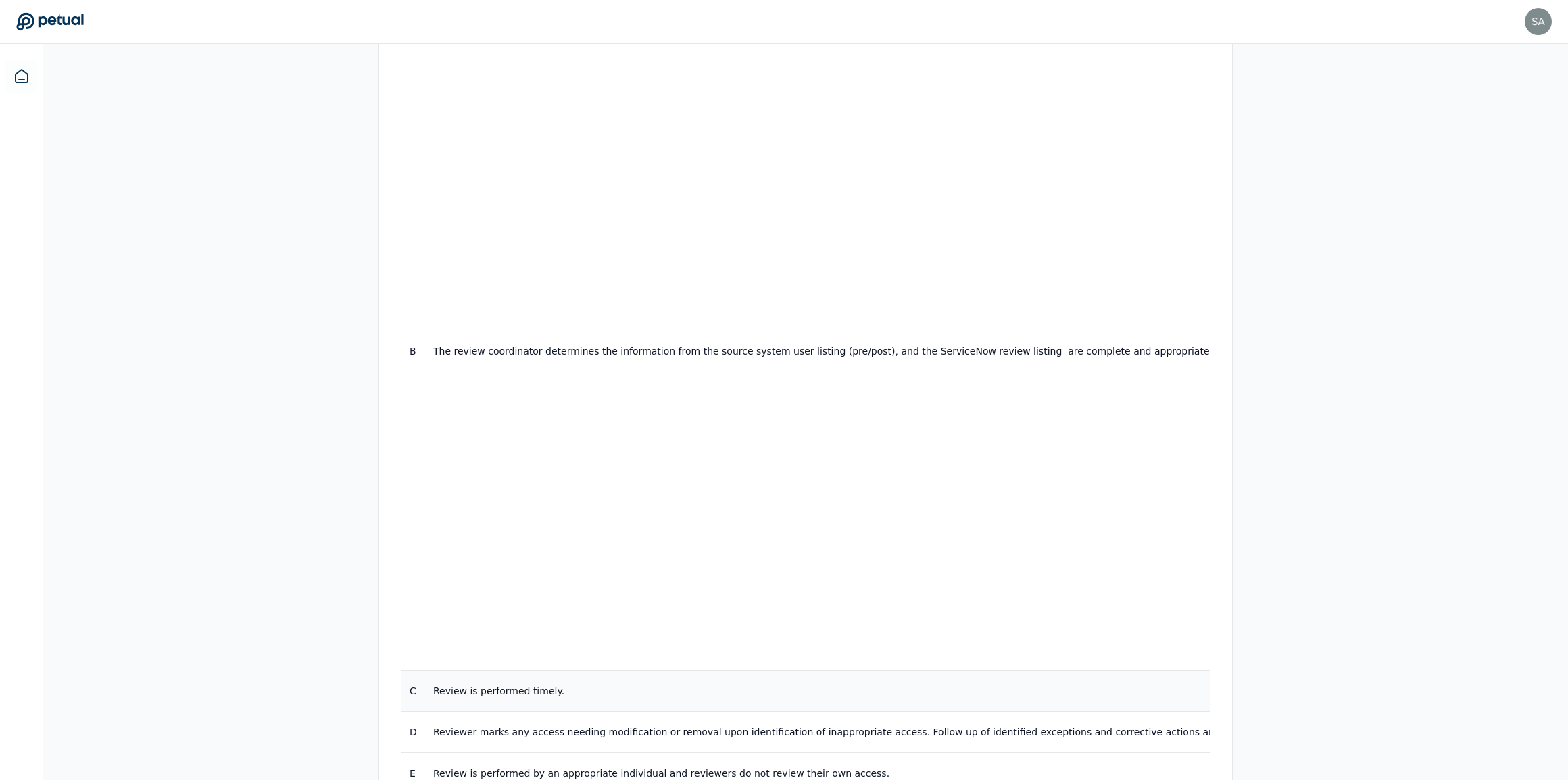
click at [555, 684] on p "Review is performed timely." at bounding box center [1082, 691] width 1299 height 13
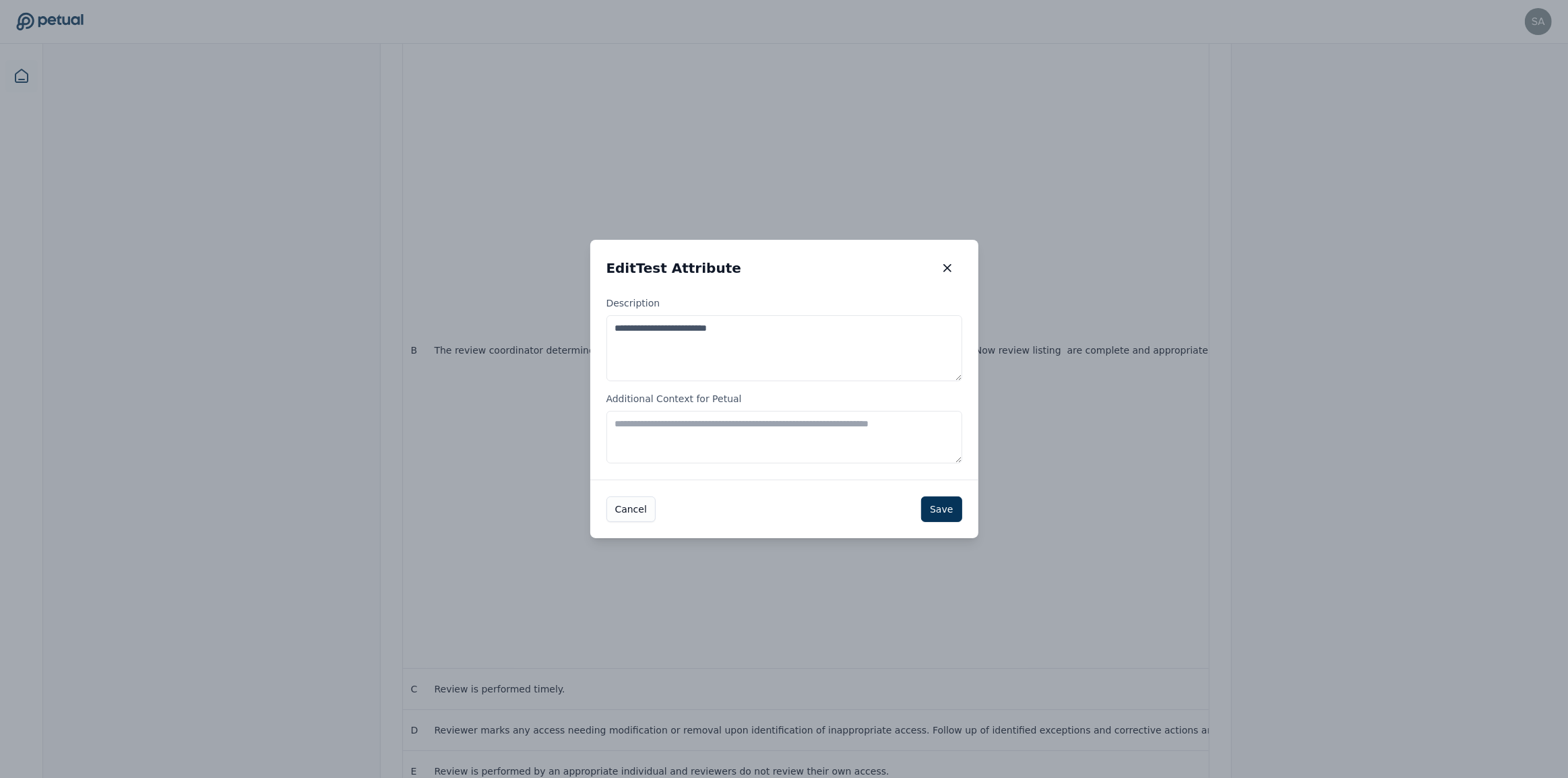
click at [658, 445] on textarea "Additional Context for Petual" at bounding box center [784, 437] width 356 height 52
paste textarea "**********"
type textarea "**********"
click at [941, 511] on button "Save" at bounding box center [942, 509] width 41 height 26
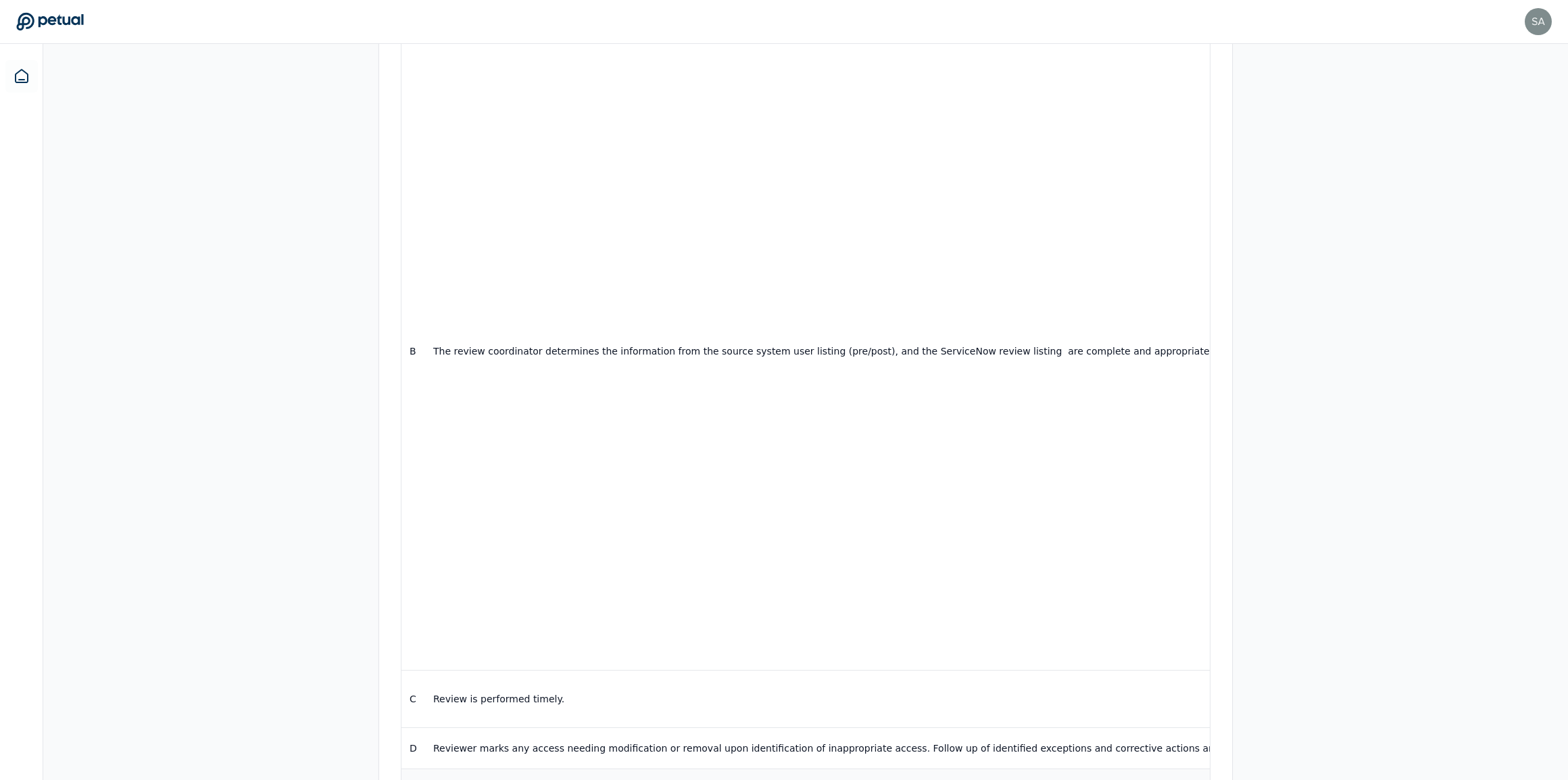
click at [648, 779] on p "Review is performed by an appropriate individual and reviewers do not review th…" at bounding box center [1082, 789] width 1299 height 13
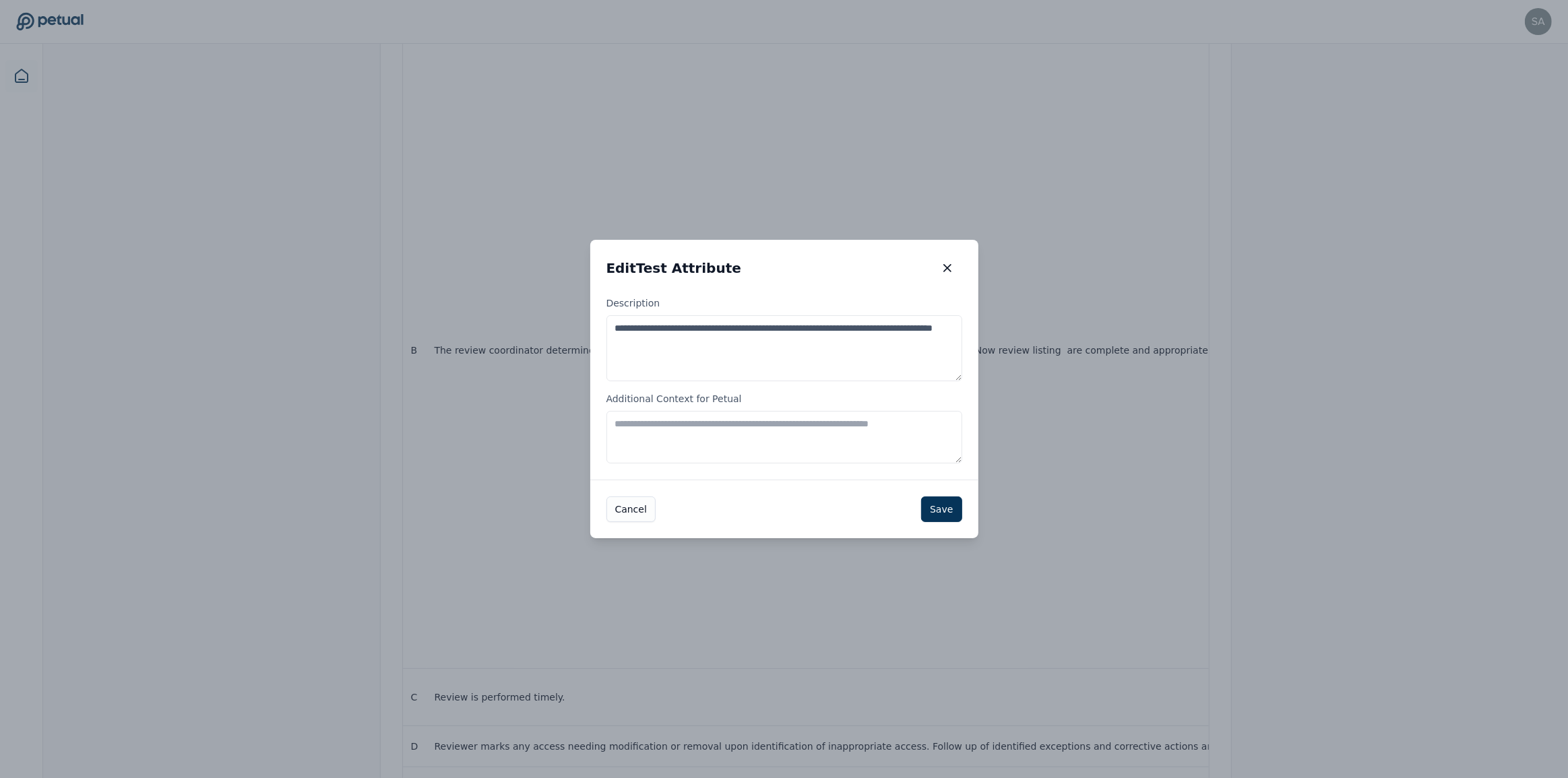
click at [644, 438] on textarea "Additional Context for Petual" at bounding box center [784, 437] width 356 height 52
paste textarea "**********"
type textarea "**********"
click at [959, 514] on button "Save" at bounding box center [942, 509] width 41 height 26
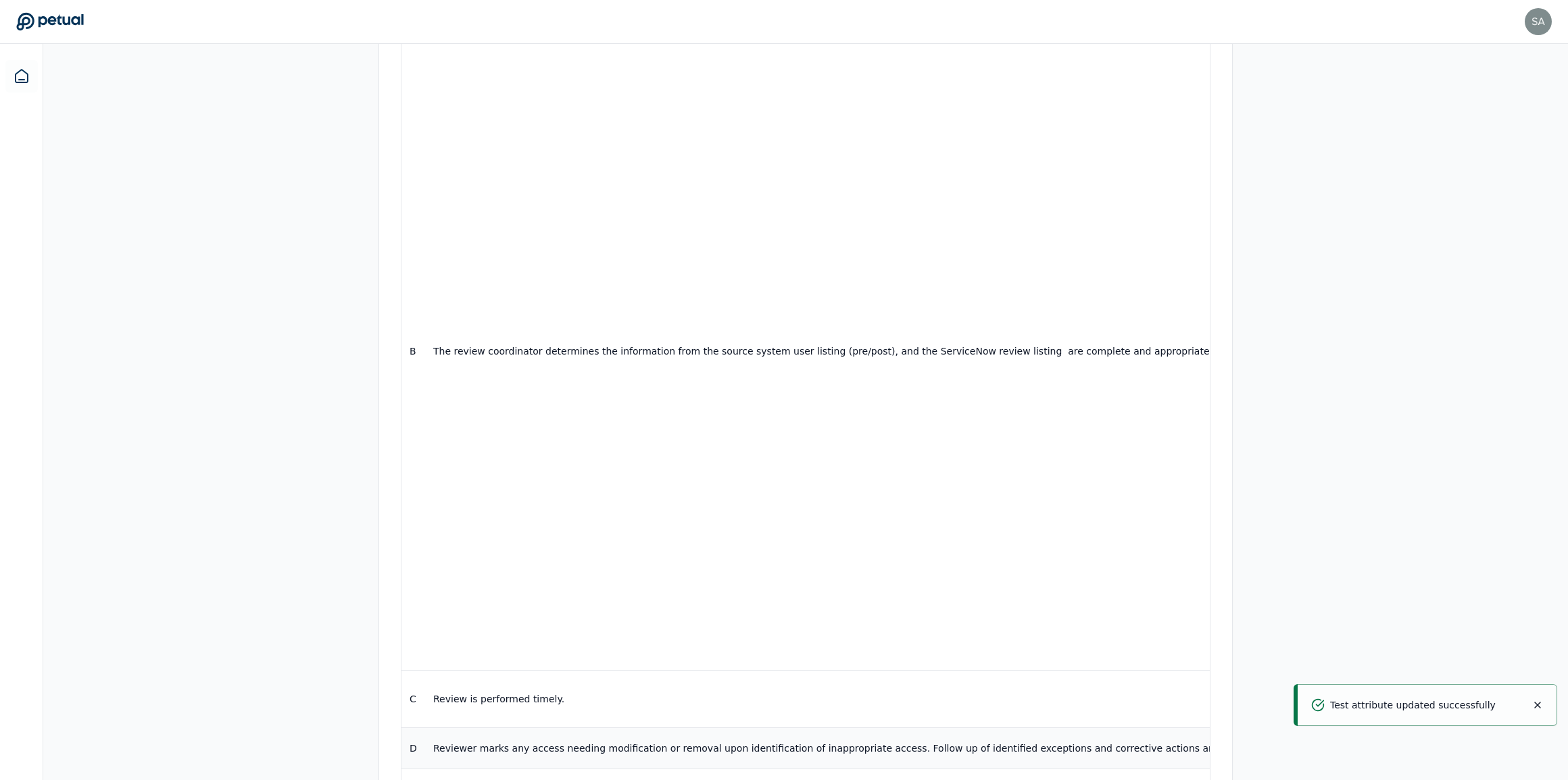
click at [684, 742] on p "Reviewer marks any access needing modification or removal upon identification o…" at bounding box center [1082, 748] width 1299 height 13
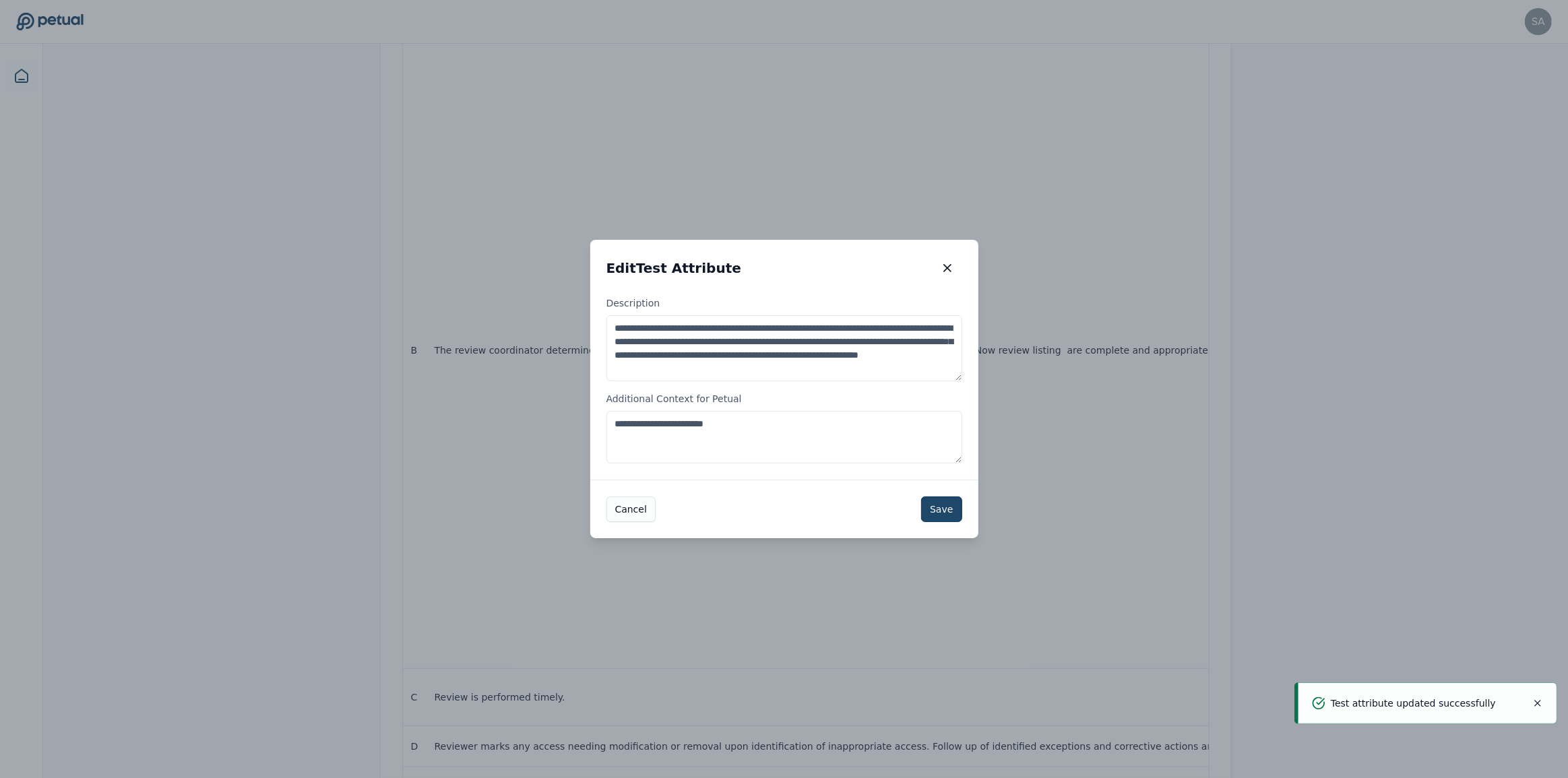
click at [943, 511] on button "Save" at bounding box center [942, 509] width 41 height 26
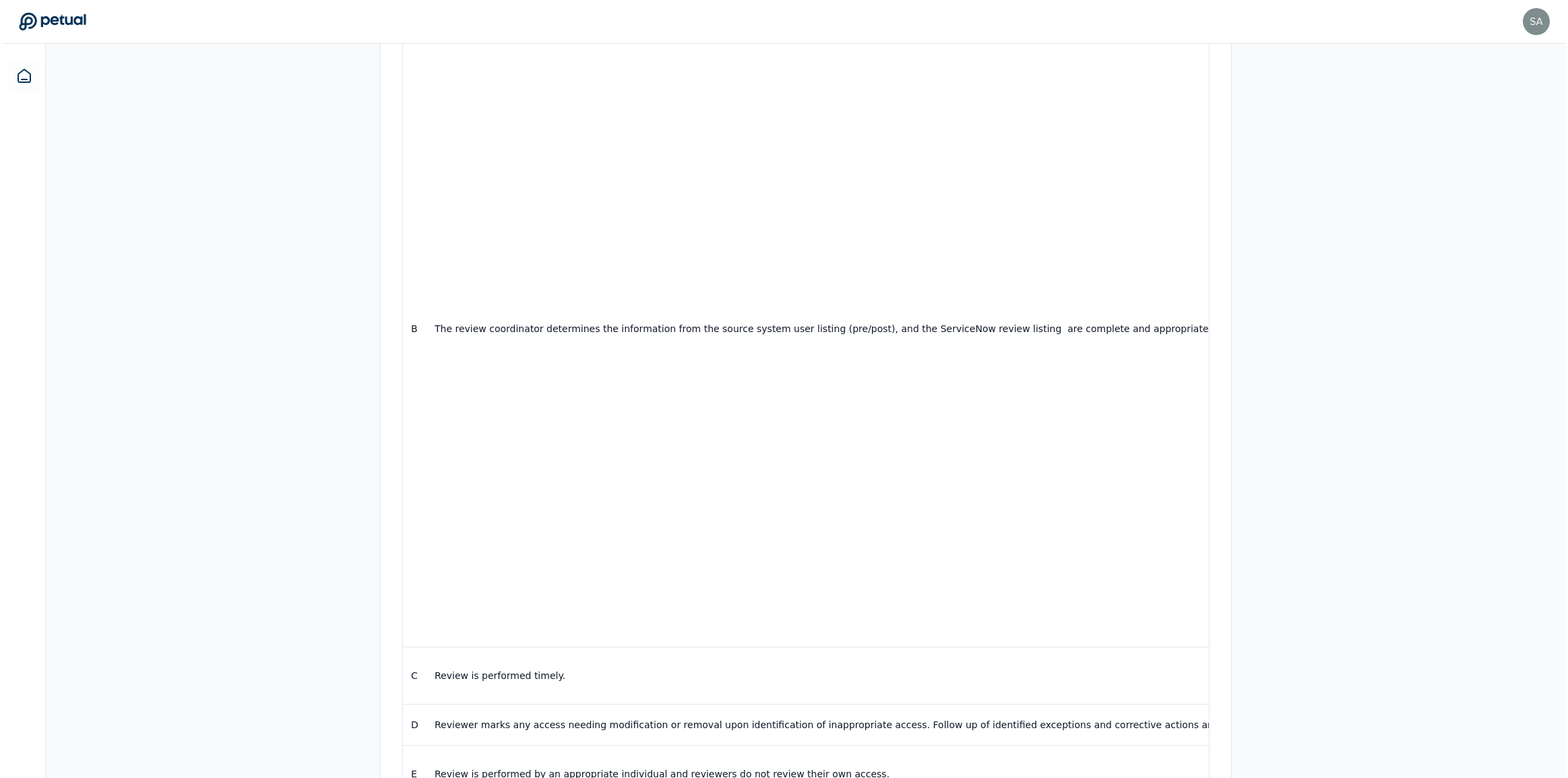
scroll to position [420, 0]
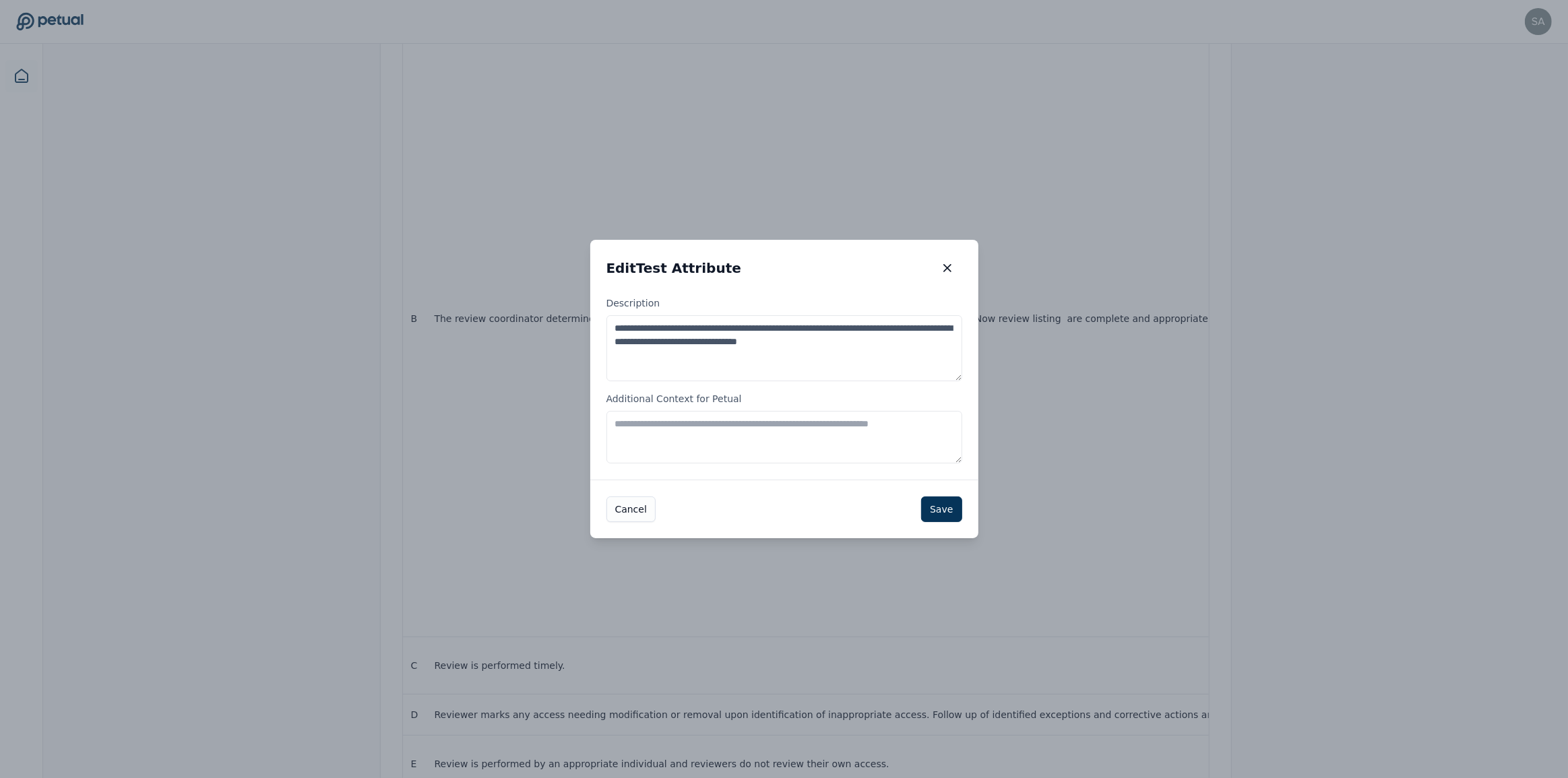
click at [676, 435] on textarea "Additional Context for Petual" at bounding box center [784, 437] width 356 height 52
paste textarea "**********"
type textarea "**********"
click at [765, 432] on textarea "**********" at bounding box center [784, 437] width 356 height 52
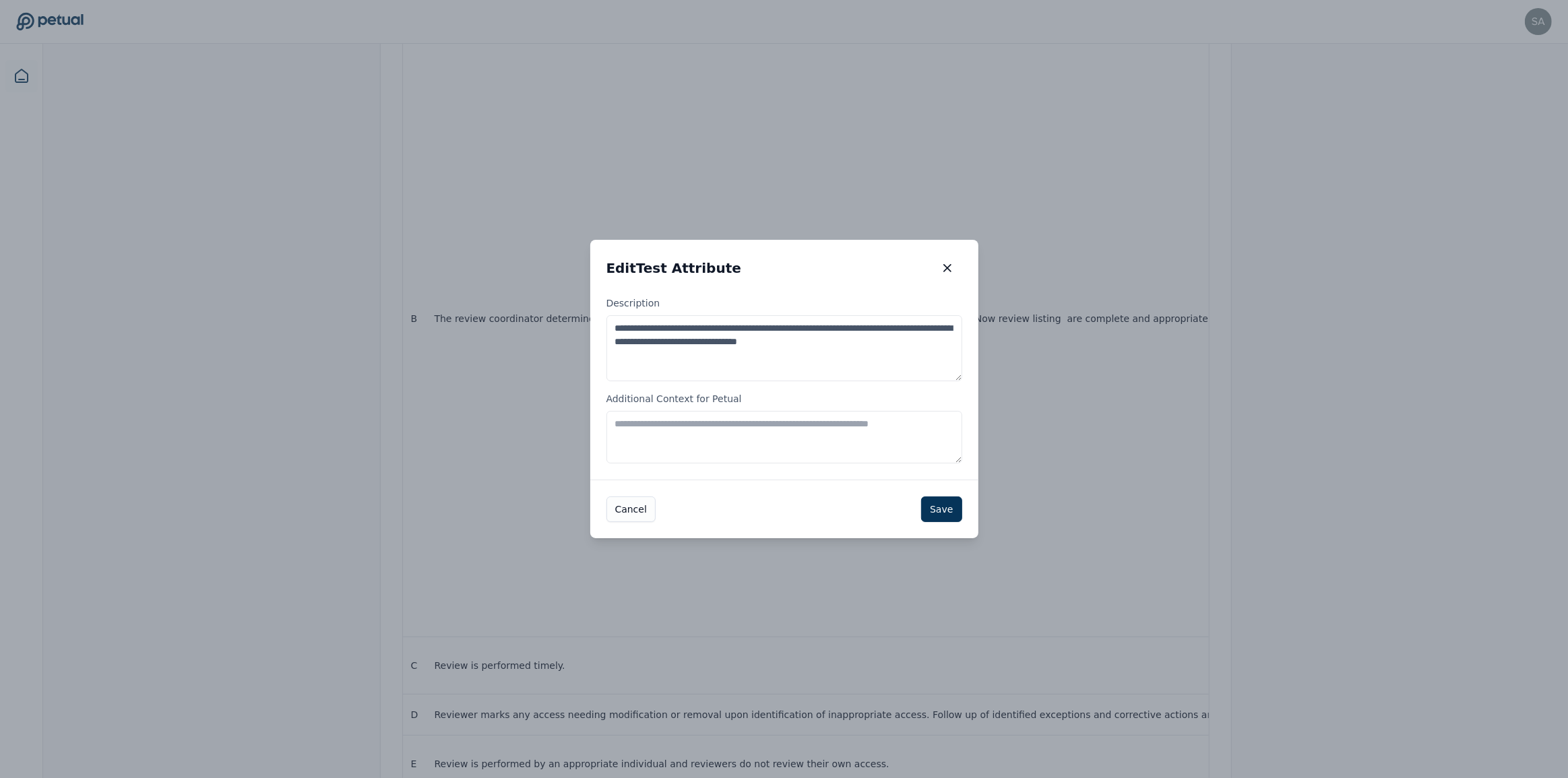
click at [765, 432] on textarea "Additional Context for Petual" at bounding box center [784, 437] width 356 height 52
paste textarea "**********"
click at [613, 430] on textarea "**********" at bounding box center [784, 437] width 356 height 52
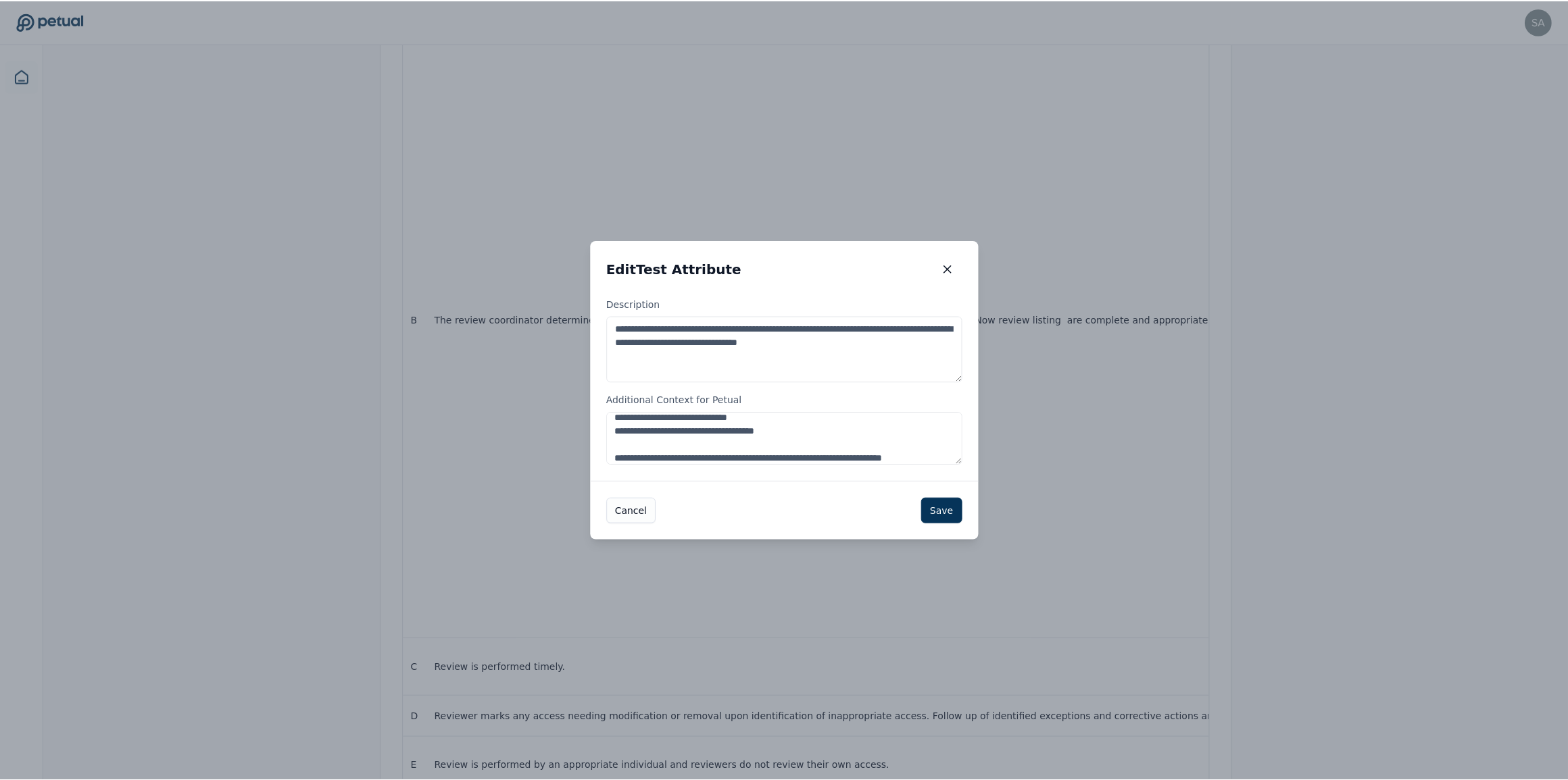
scroll to position [359, 0]
type textarea "**********"
click at [948, 509] on button "Save" at bounding box center [944, 510] width 41 height 26
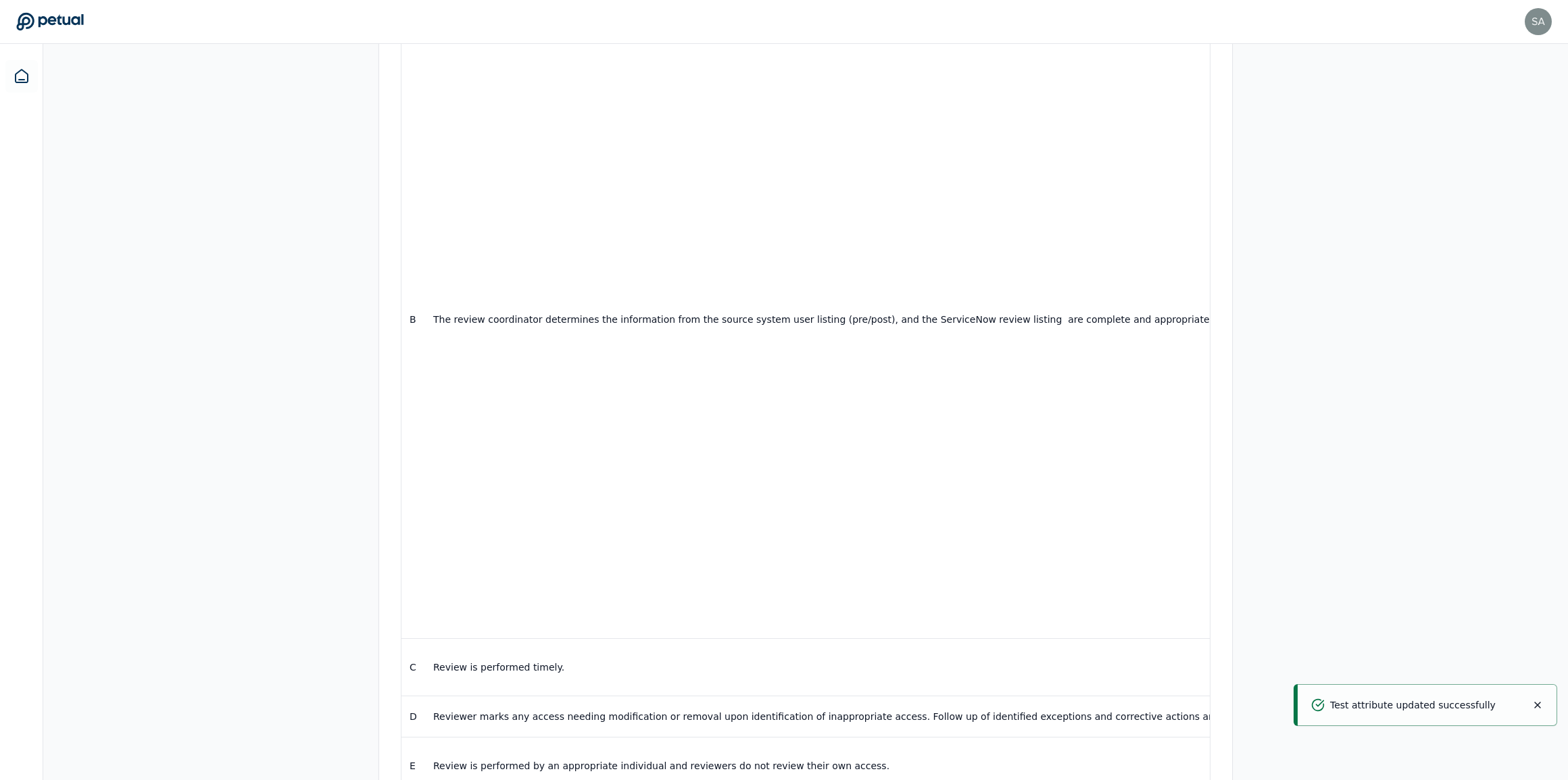
click at [1361, 504] on div "Overview Test Attributes Sampling Supporting Files Results Work Paper Test Attr…" at bounding box center [806, 448] width 1525 height 1340
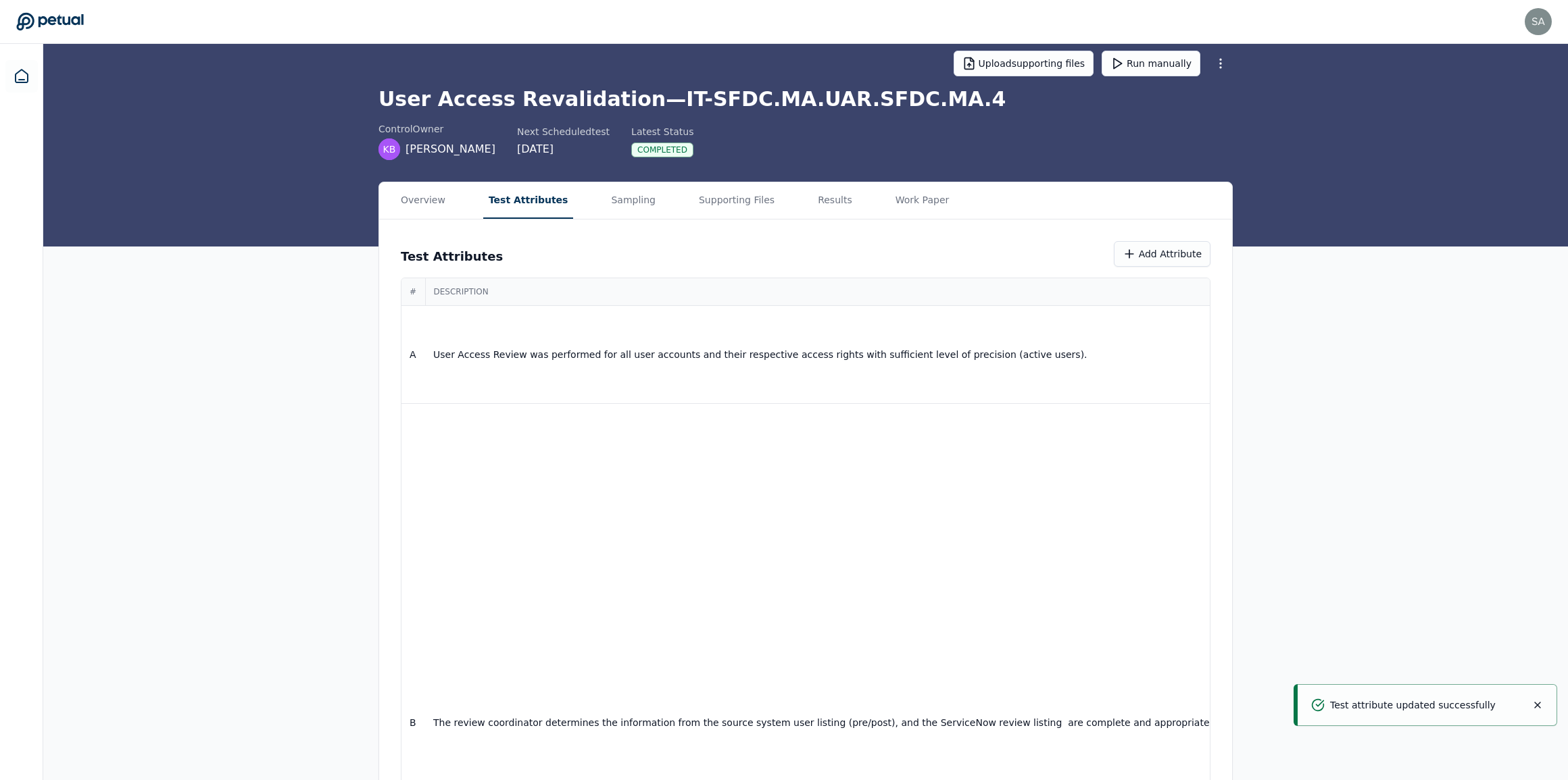
scroll to position [0, 0]
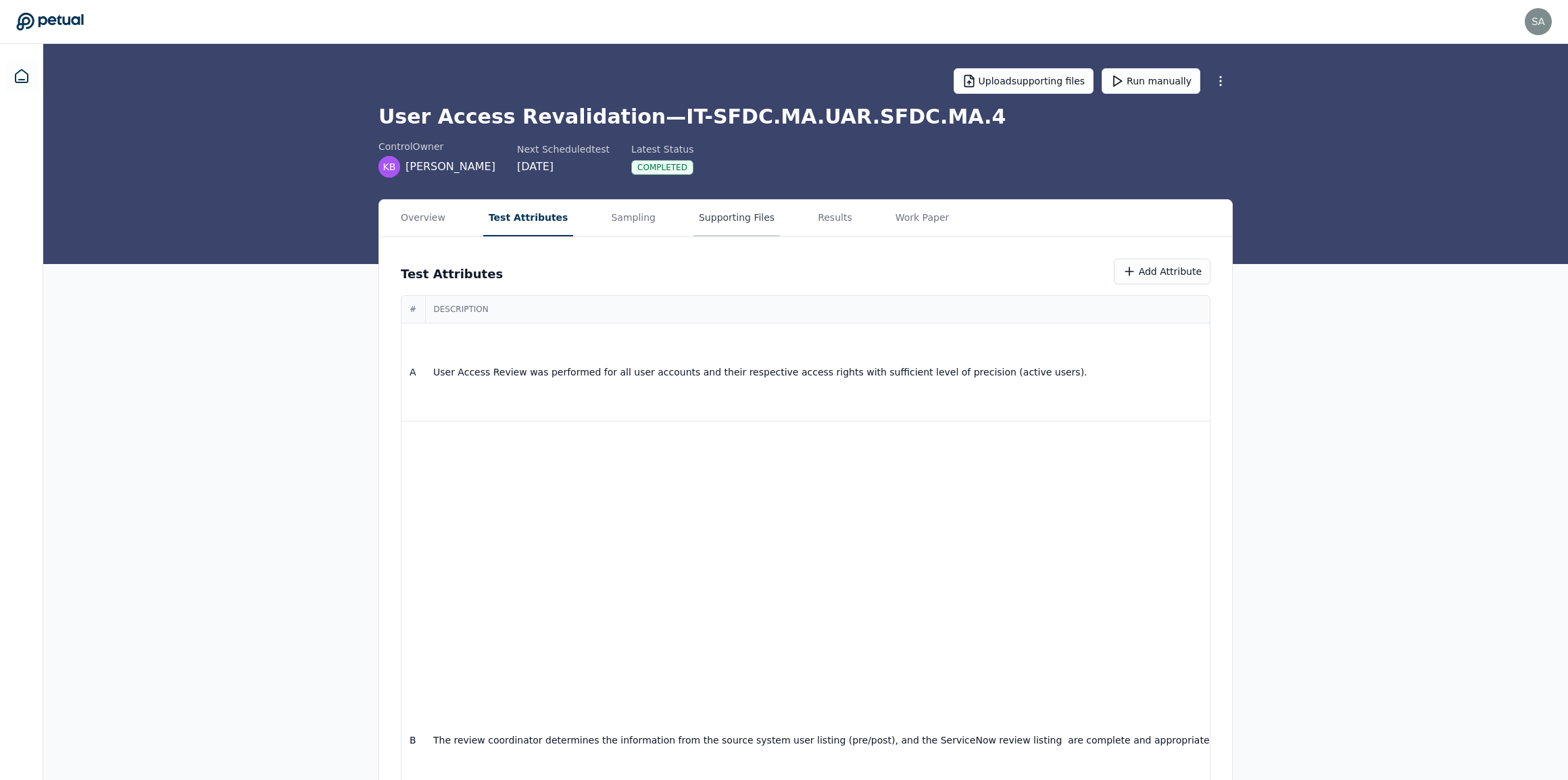
click at [693, 217] on button "Supporting Files" at bounding box center [737, 218] width 86 height 37
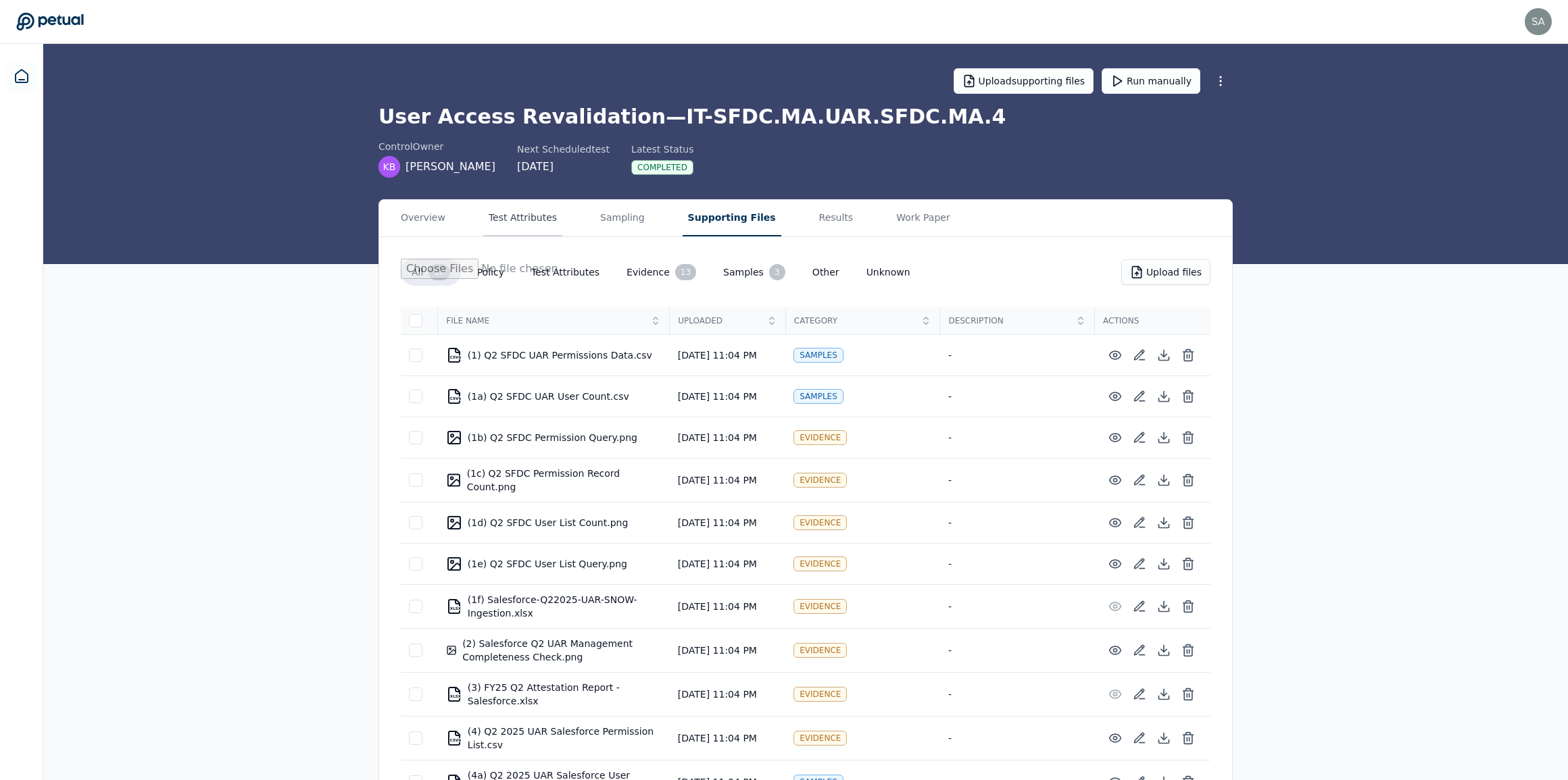
click at [532, 227] on button "Test Attributes" at bounding box center [522, 218] width 79 height 37
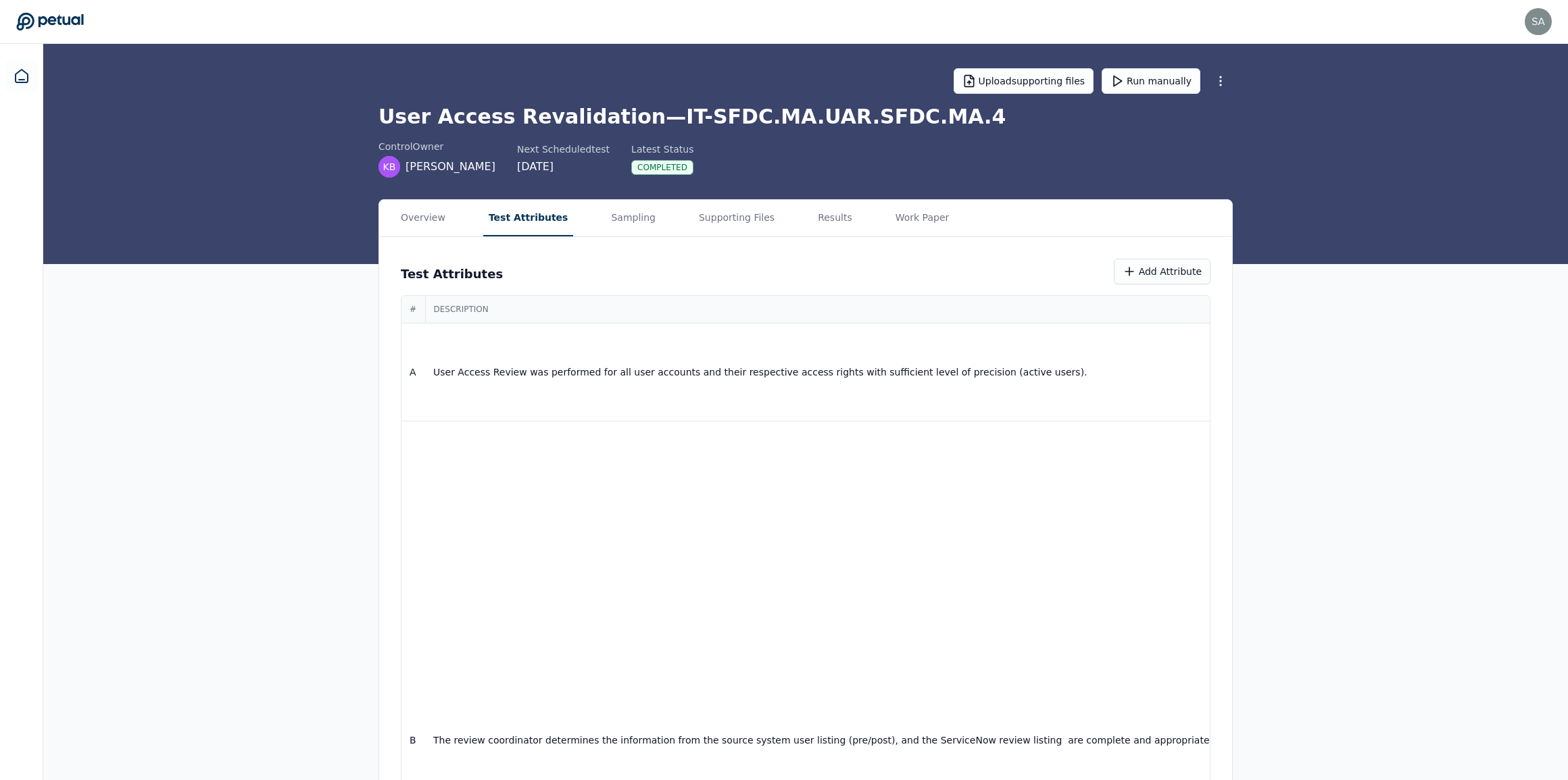
click at [1155, 80] on button "Run manually" at bounding box center [1151, 81] width 99 height 26
click at [1158, 92] on button "Run manually" at bounding box center [1151, 81] width 99 height 26
click at [817, 223] on button "Results" at bounding box center [835, 218] width 45 height 37
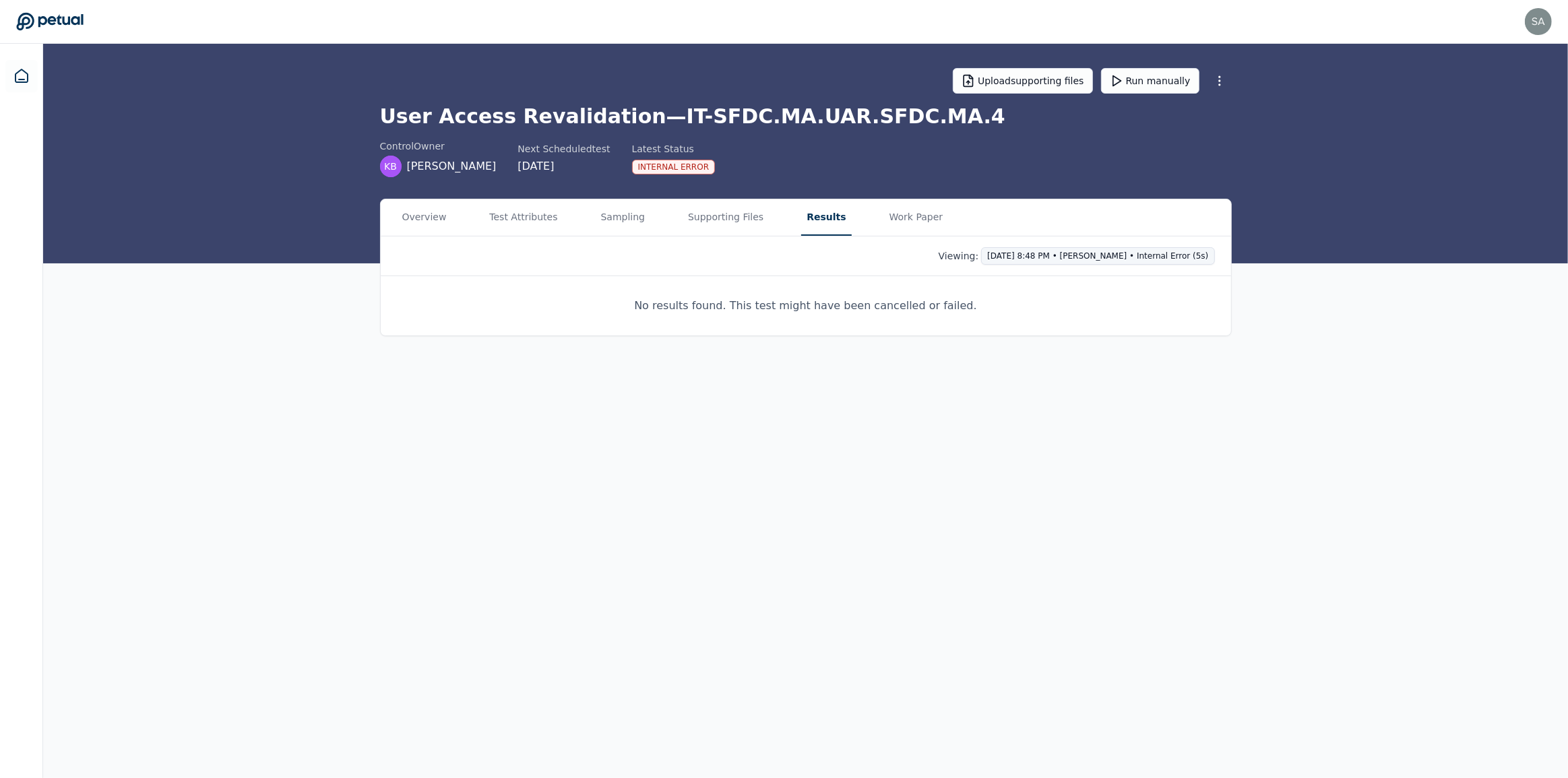
click at [1187, 254] on html "[PERSON_NAME][EMAIL_ADDRESS][DOMAIN_NAME] [DOMAIN_NAME][EMAIL_ADDRESS][DOMAIN_N…" at bounding box center [784, 389] width 1568 height 778
click at [1257, 256] on html "[PERSON_NAME][EMAIL_ADDRESS][DOMAIN_NAME] [DOMAIN_NAME][EMAIL_ADDRESS][DOMAIN_N…" at bounding box center [784, 389] width 1568 height 778
click at [1152, 89] on button "Run manually" at bounding box center [1150, 81] width 99 height 26
click at [1194, 255] on html "[PERSON_NAME][EMAIL_ADDRESS][DOMAIN_NAME] [DOMAIN_NAME][EMAIL_ADDRESS][DOMAIN_N…" at bounding box center [784, 389] width 1568 height 778
click at [1367, 288] on html "[PERSON_NAME][EMAIL_ADDRESS][DOMAIN_NAME] [DOMAIN_NAME][EMAIL_ADDRESS][DOMAIN_N…" at bounding box center [784, 389] width 1568 height 778
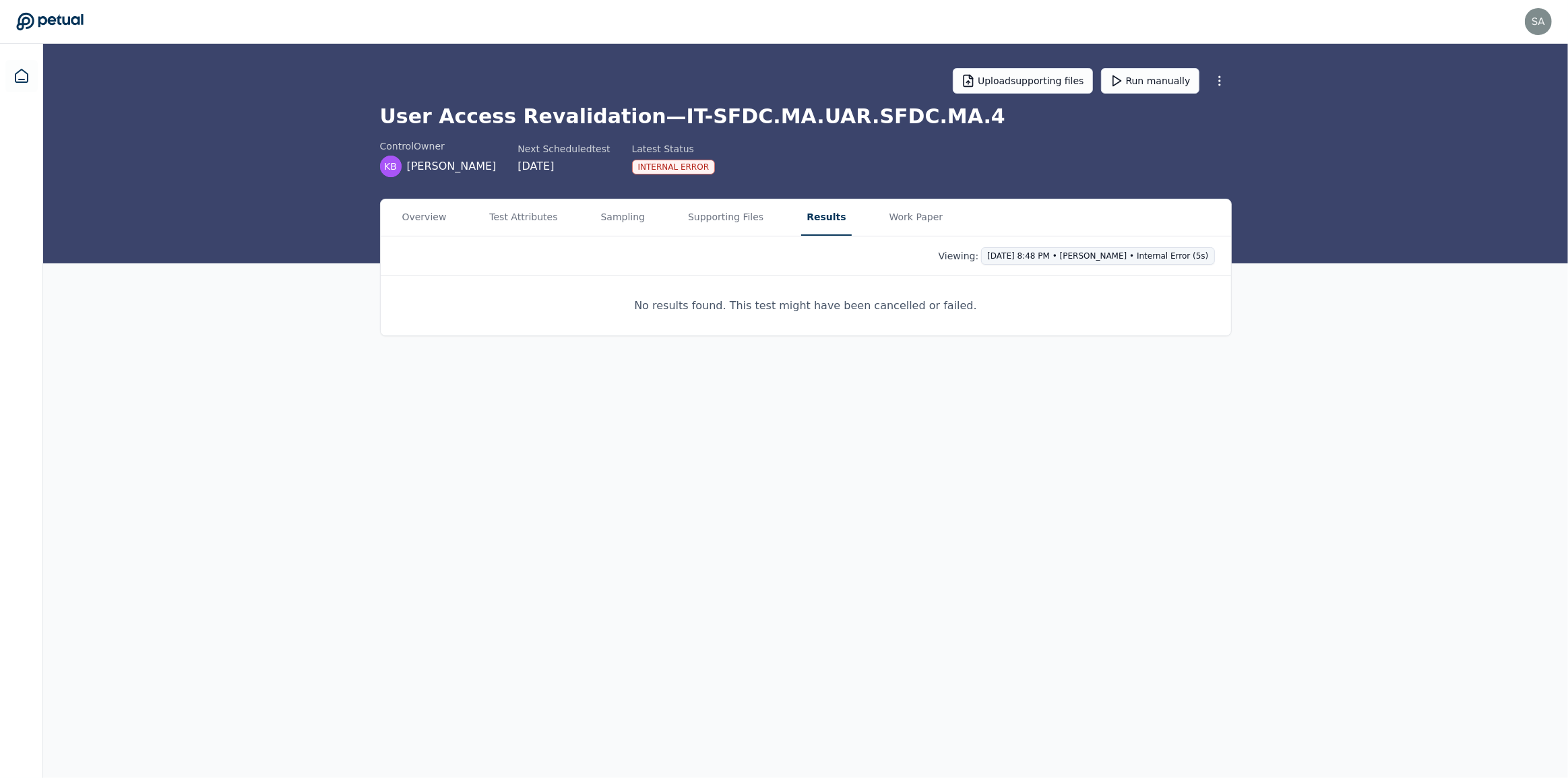
click at [1168, 253] on html "[PERSON_NAME][EMAIL_ADDRESS][DOMAIN_NAME] [DOMAIN_NAME][EMAIL_ADDRESS][DOMAIN_N…" at bounding box center [784, 389] width 1568 height 778
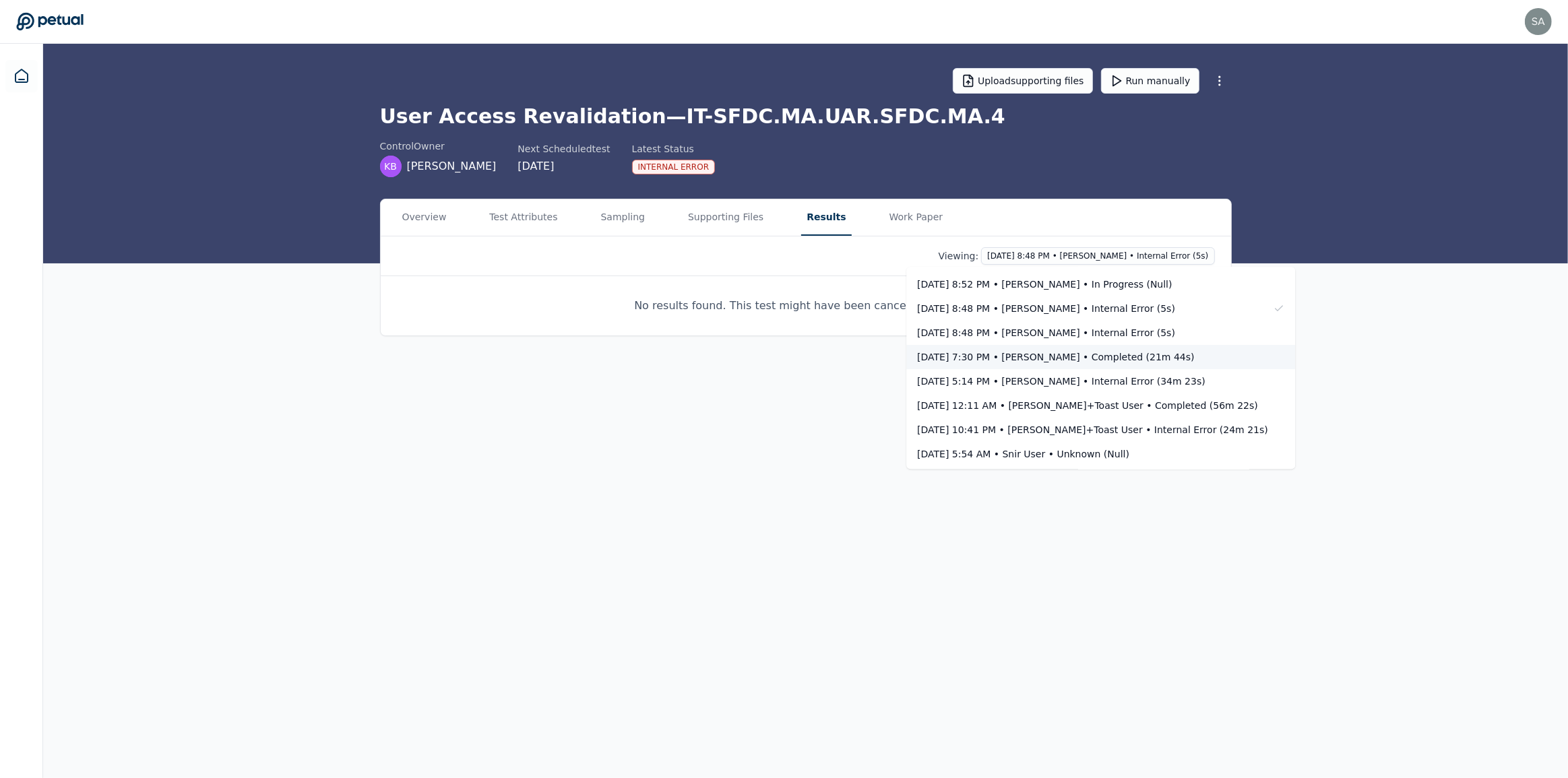
click at [1093, 357] on div "[DATE] 7:30 PM • [PERSON_NAME] • Completed (21m 44s)" at bounding box center [1093, 357] width 351 height 13
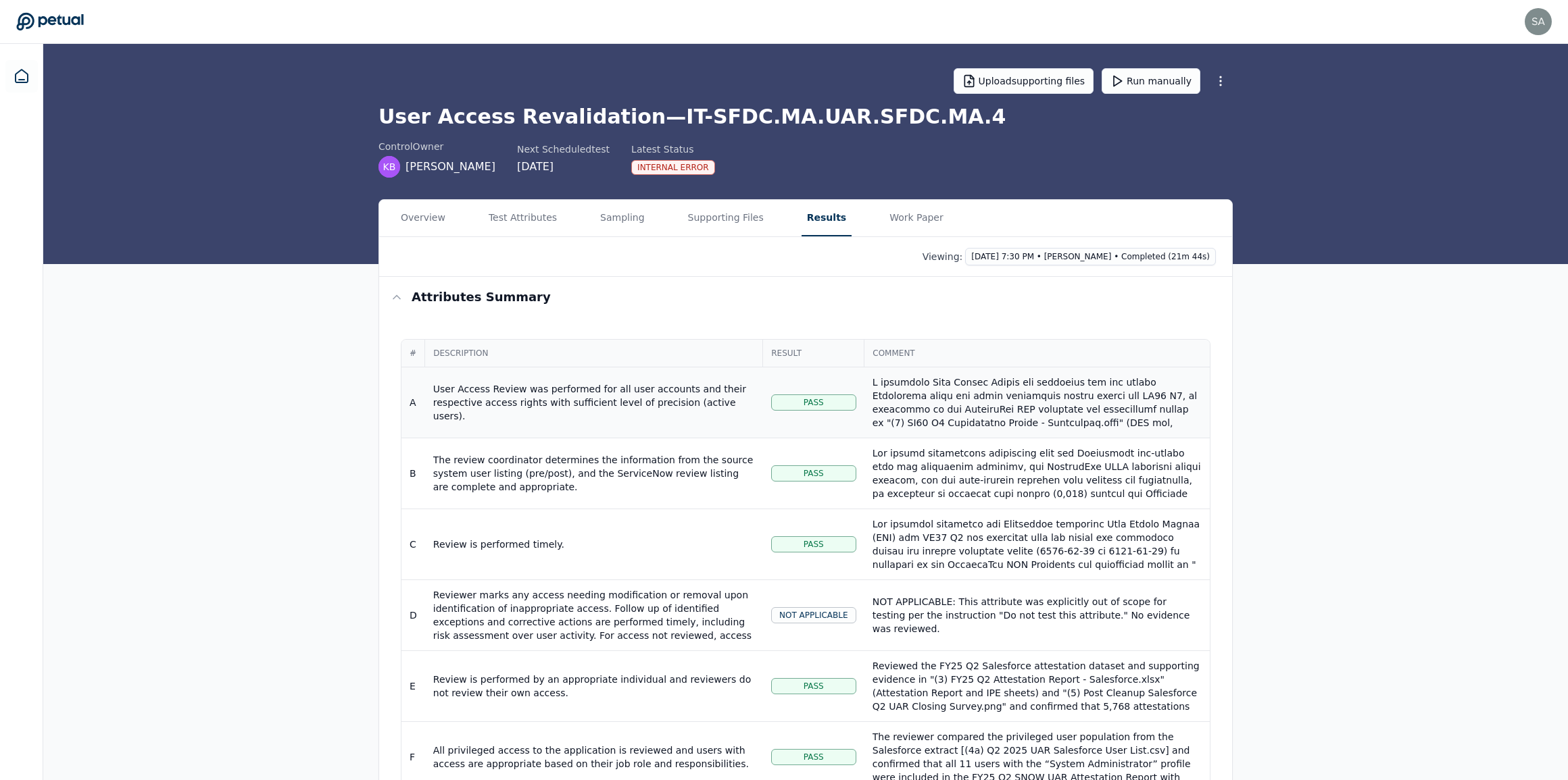
click at [716, 408] on div "User Access Review was performed for all user accounts and their respective acc…" at bounding box center [594, 403] width 322 height 41
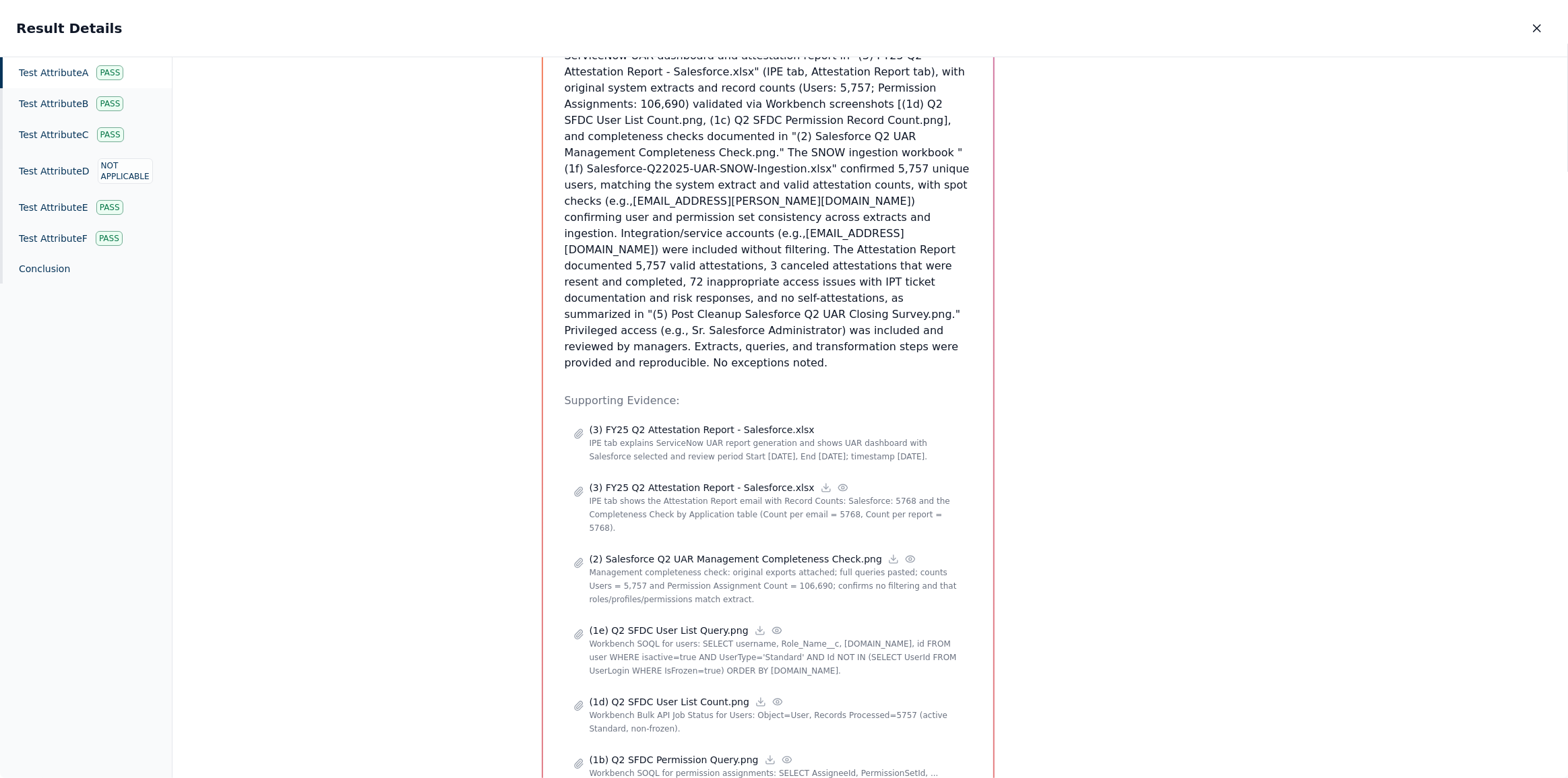
scroll to position [367, 0]
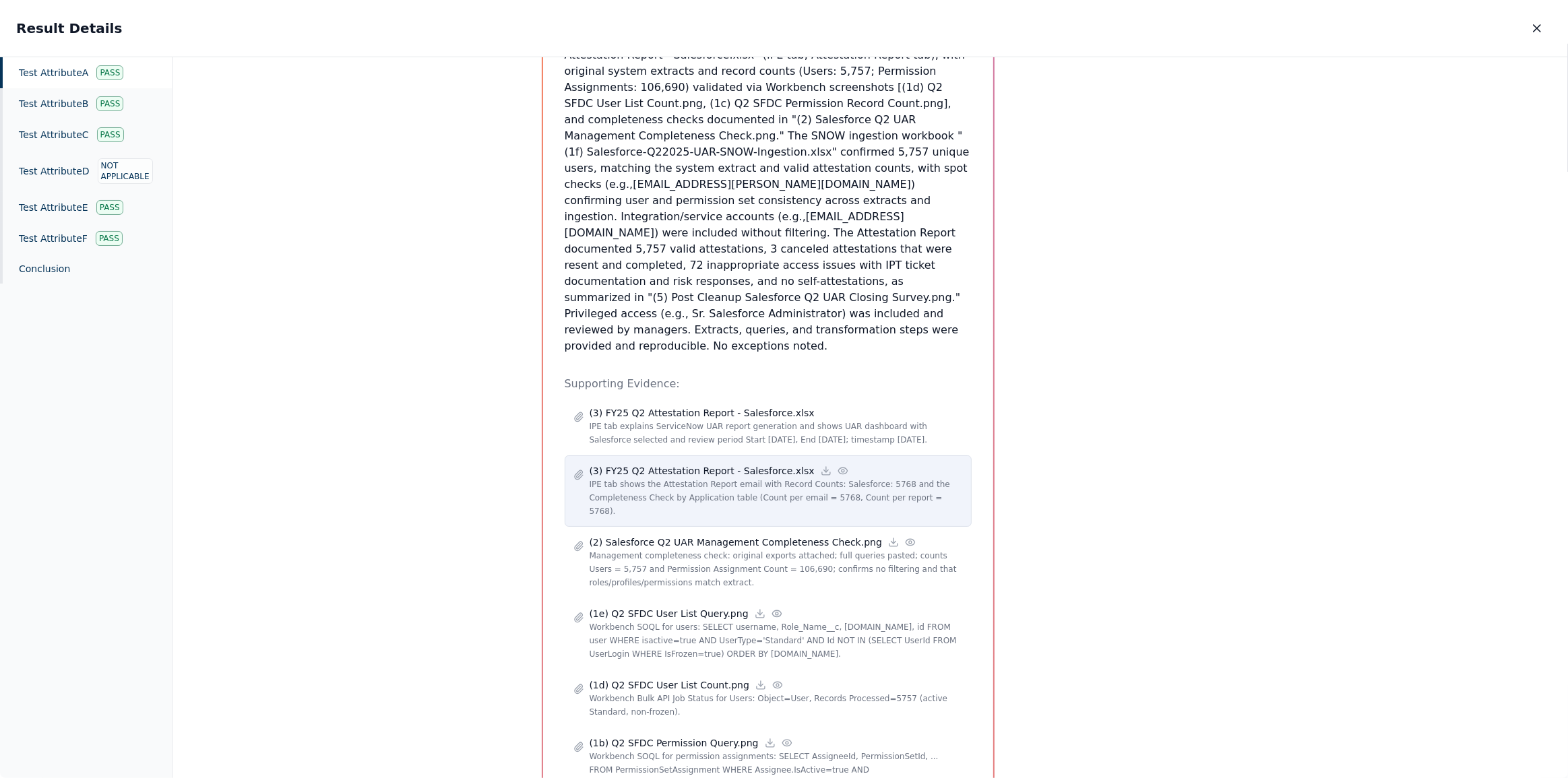
click at [838, 465] on icon at bounding box center [843, 471] width 11 height 11
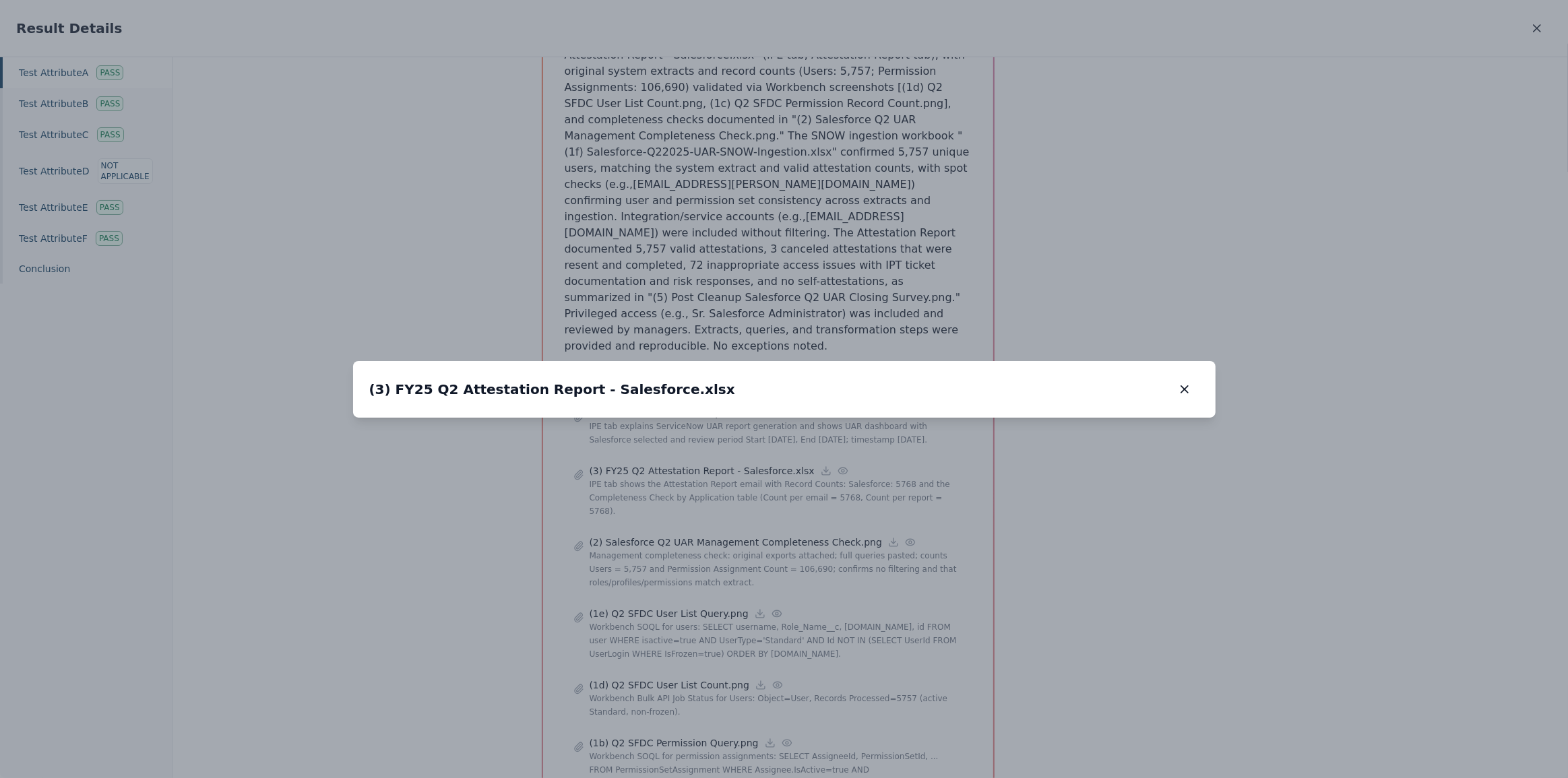
click at [1050, 418] on div at bounding box center [784, 418] width 863 height 0
click at [1186, 386] on icon "button" at bounding box center [1185, 389] width 7 height 7
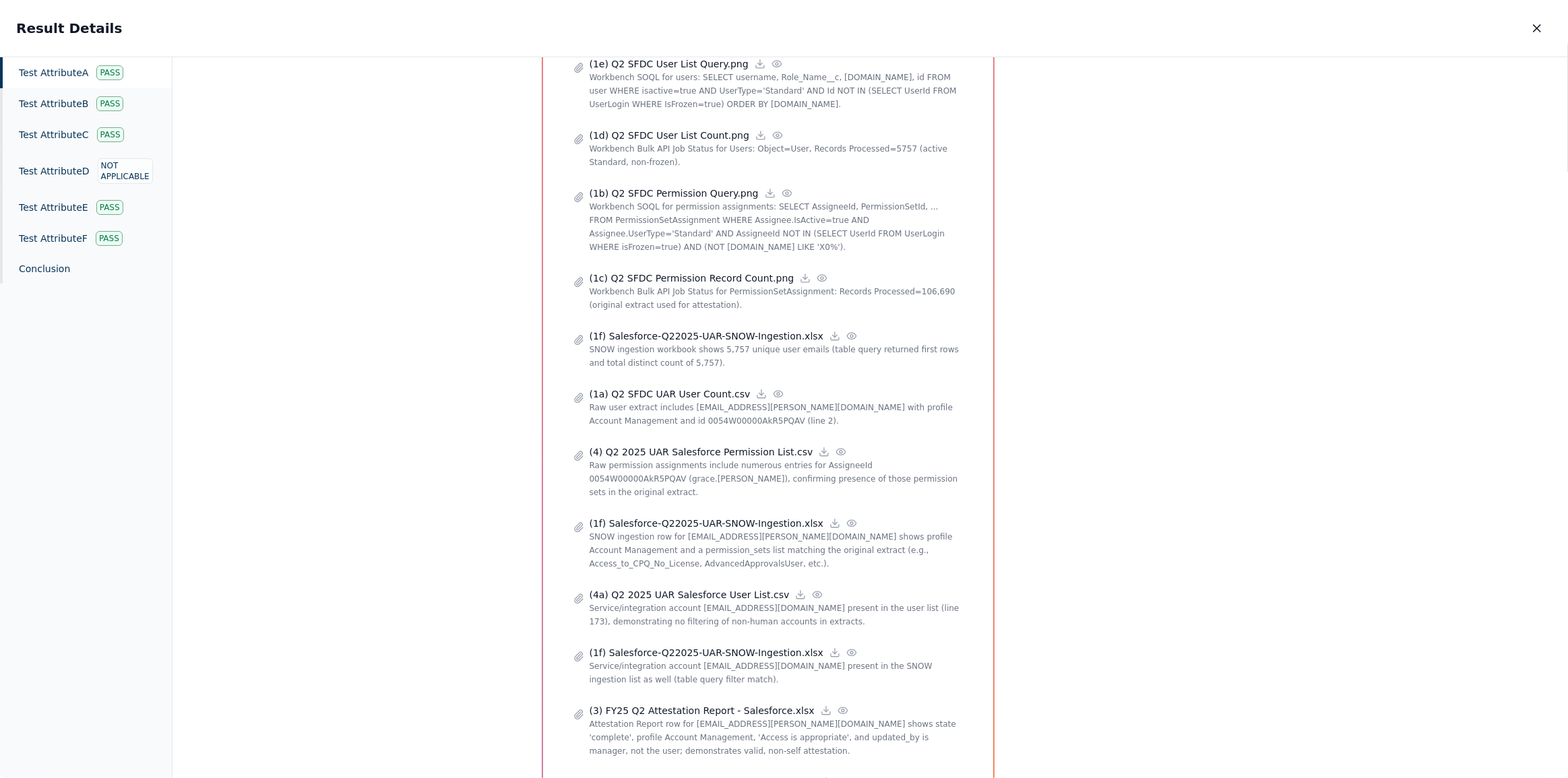
scroll to position [919, 0]
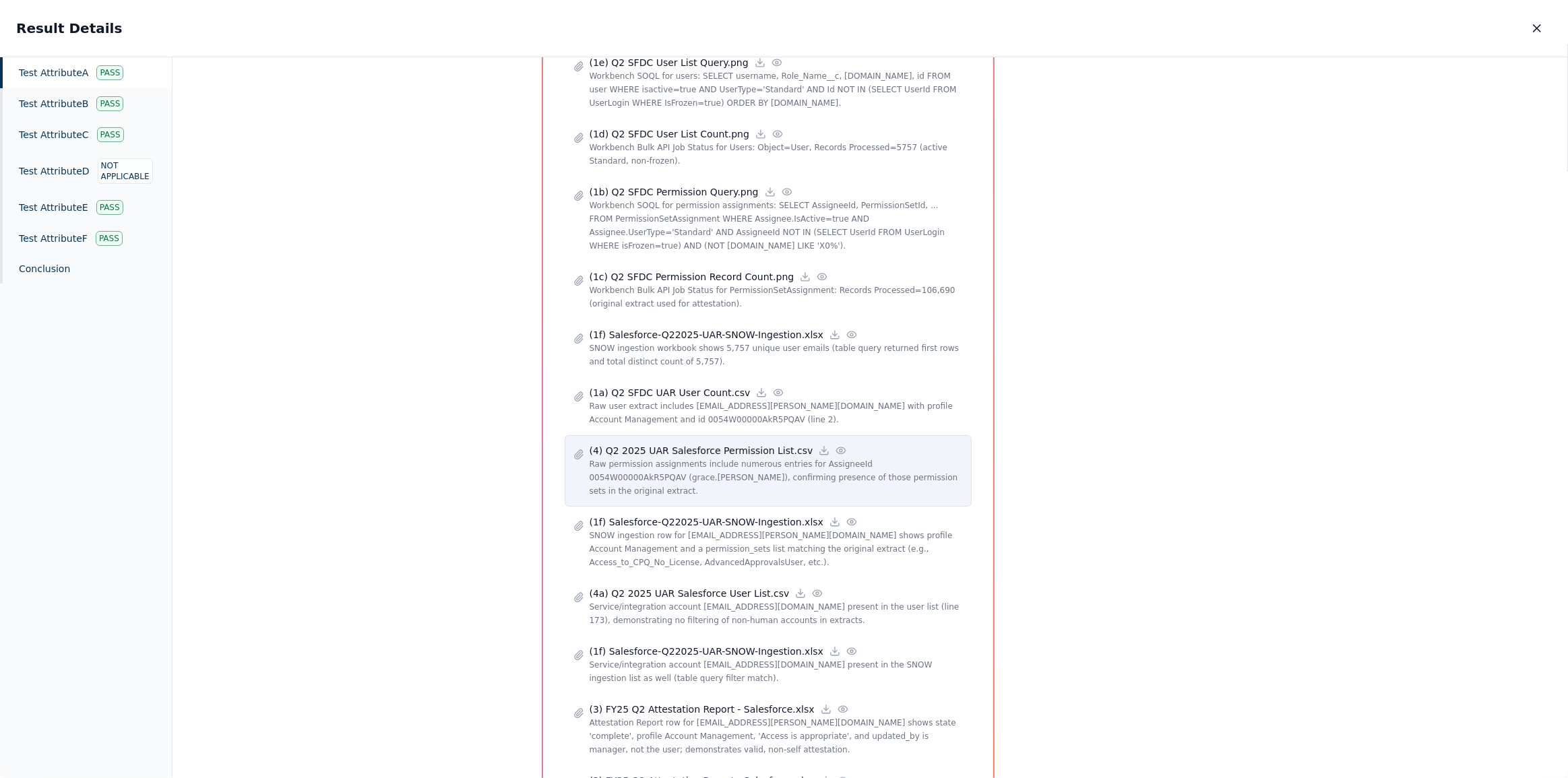
click at [837, 447] on icon at bounding box center [841, 450] width 9 height 6
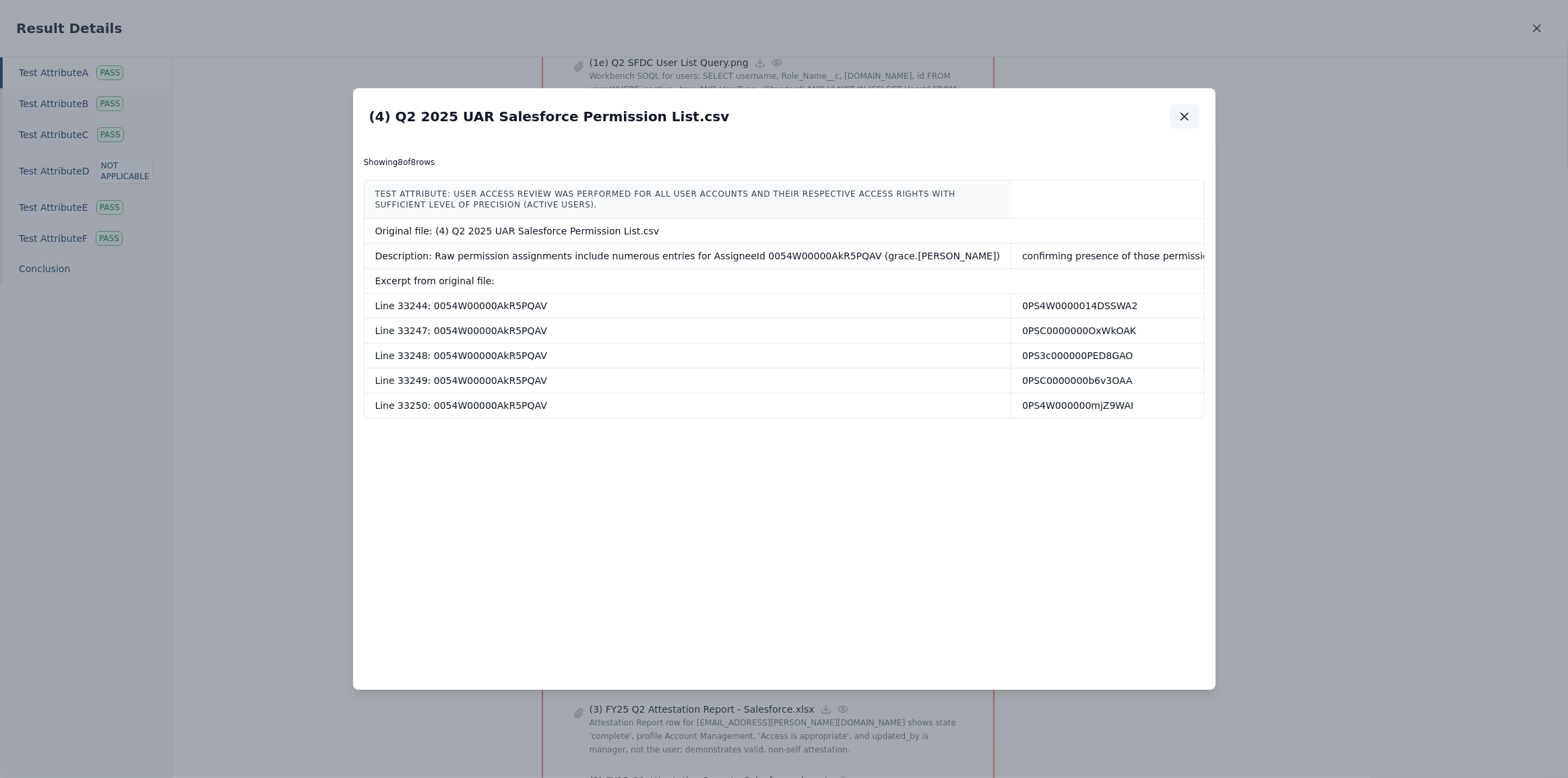
click at [1179, 119] on icon "button" at bounding box center [1184, 116] width 13 height 13
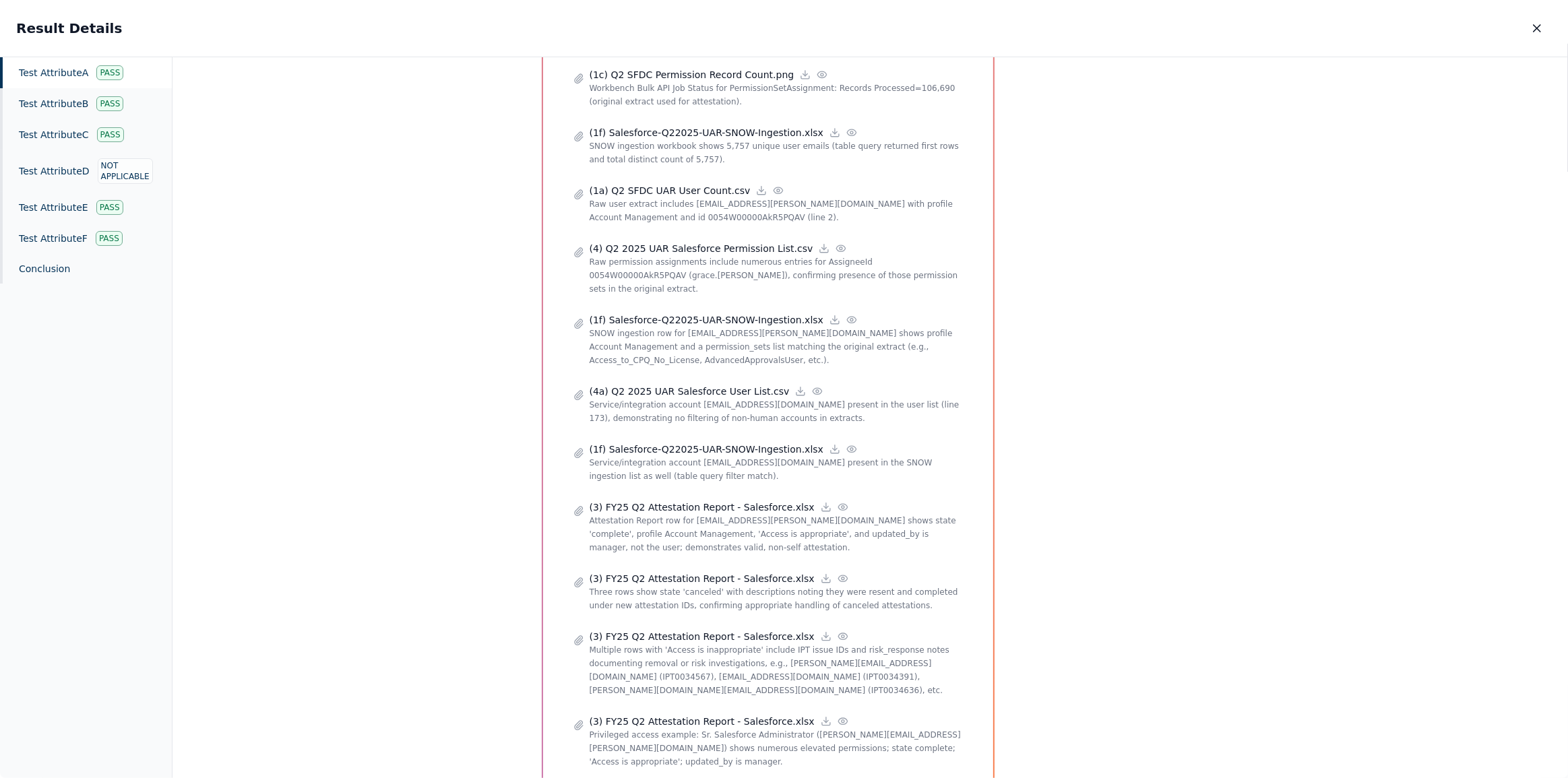
scroll to position [1126, 0]
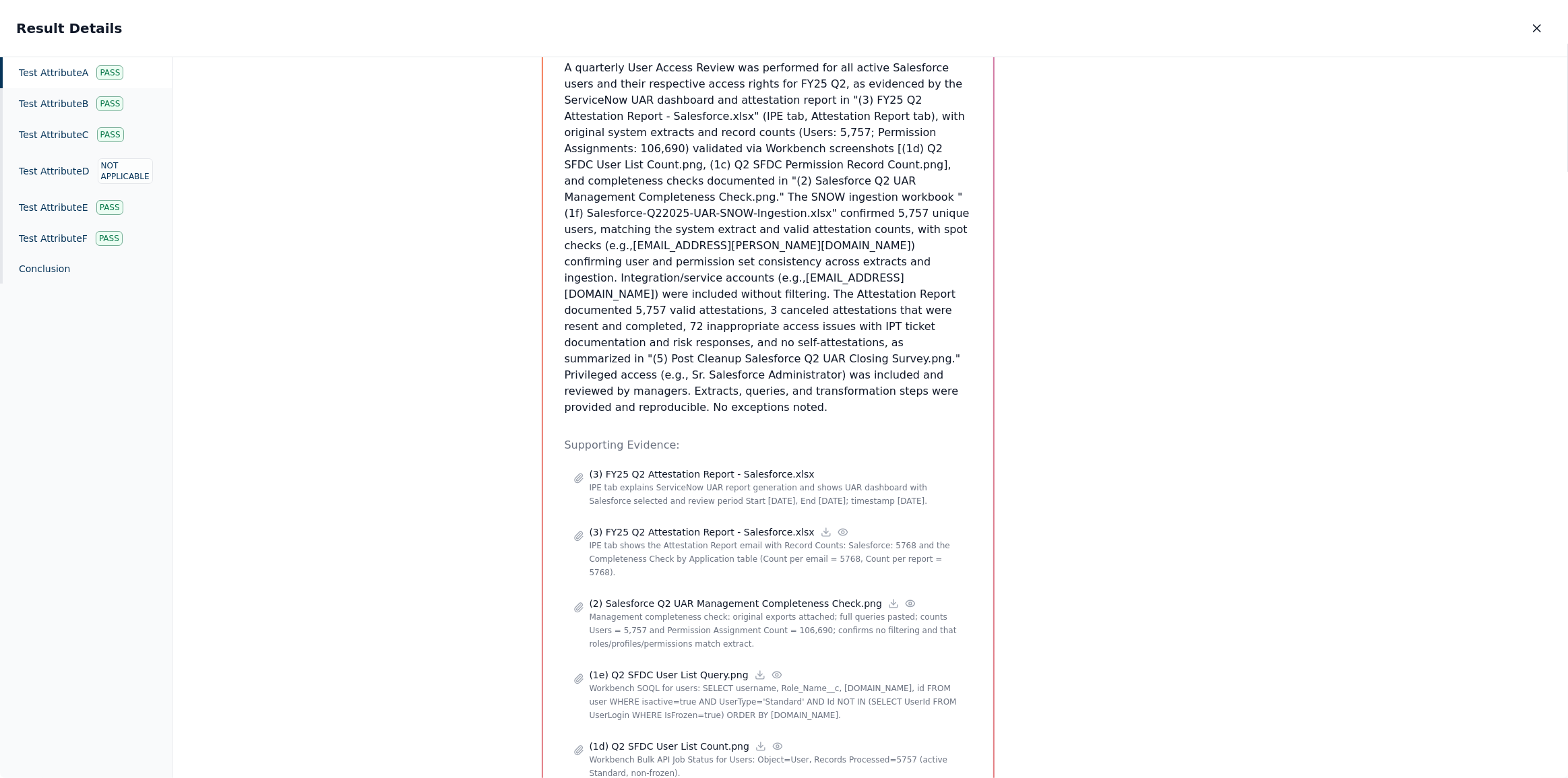
scroll to position [245, 0]
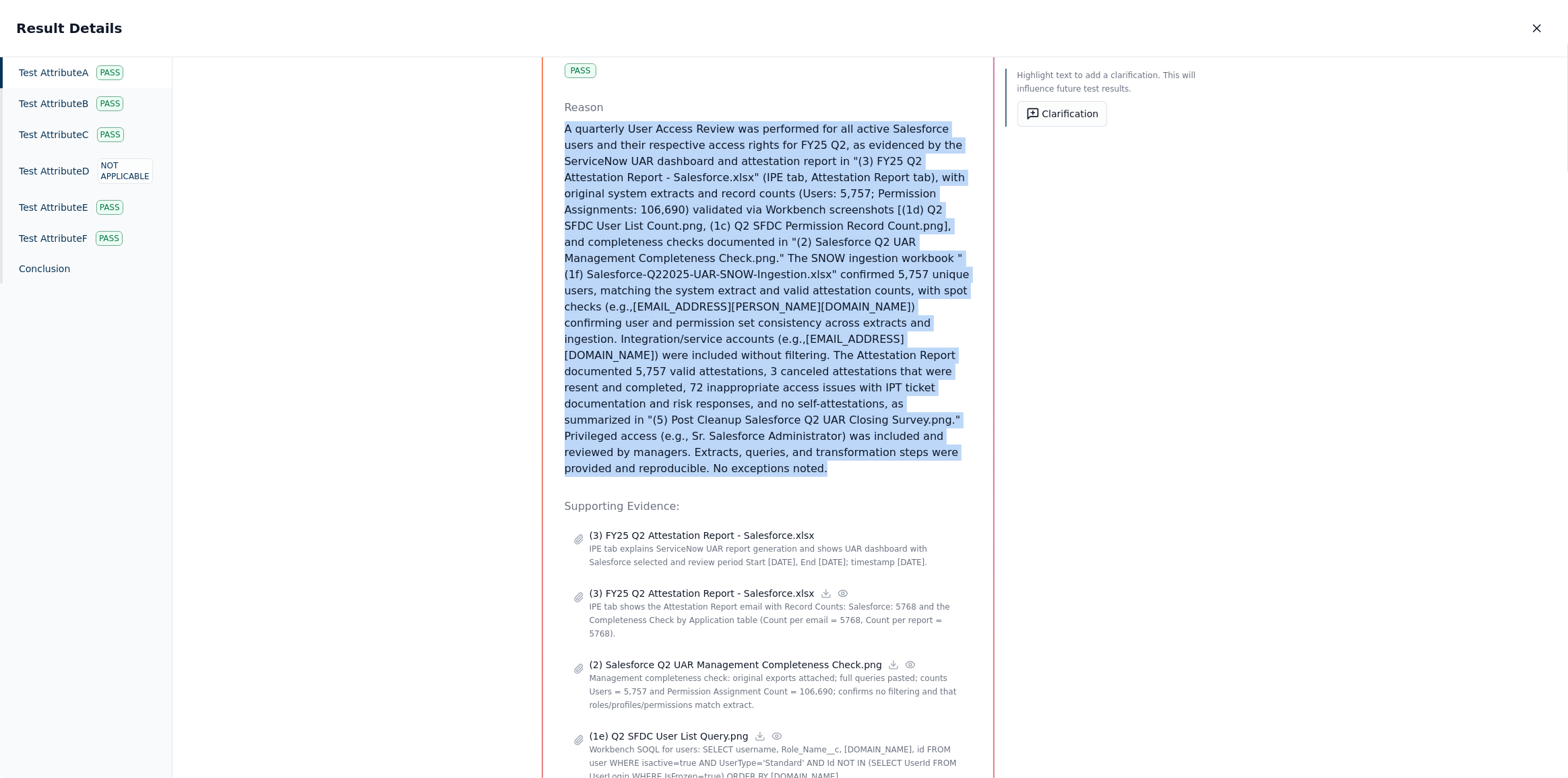
drag, startPoint x: 561, startPoint y: 110, endPoint x: 957, endPoint y: 417, distance: 501.1
copy p "A quarterly User Access Review was performed for all active Salesforce users an…"
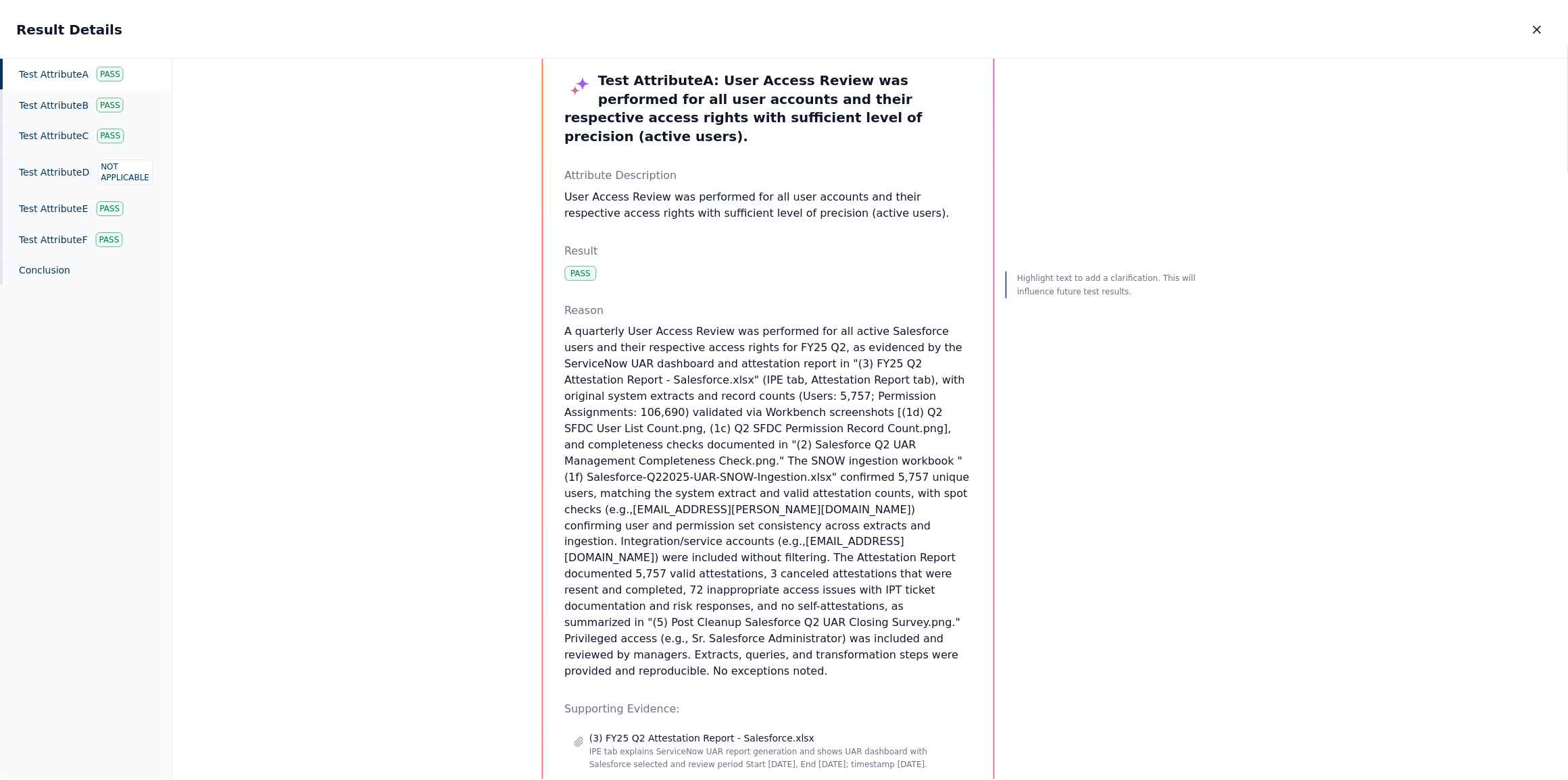
scroll to position [0, 0]
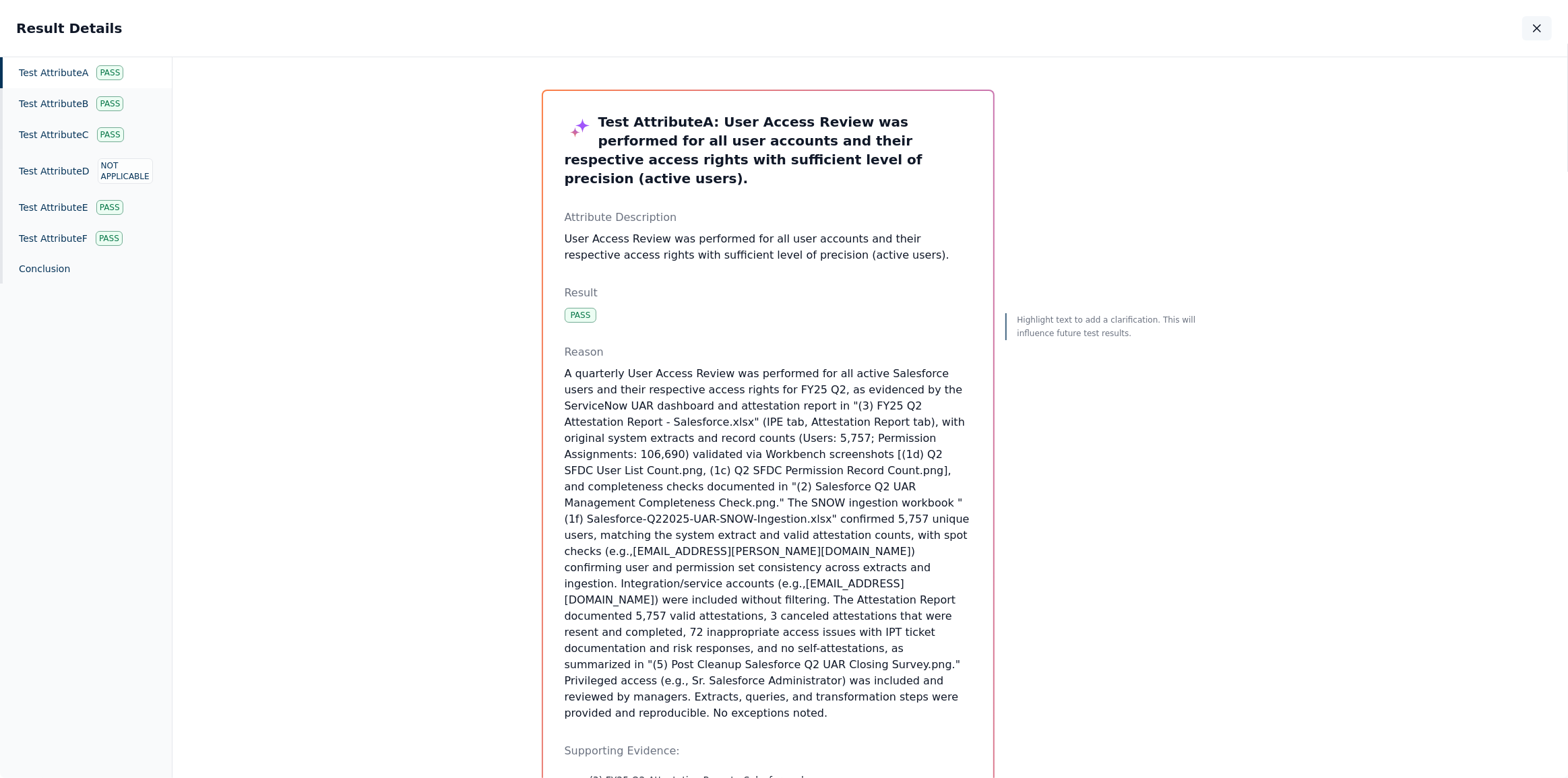
click at [1537, 27] on icon "button" at bounding box center [1537, 28] width 7 height 7
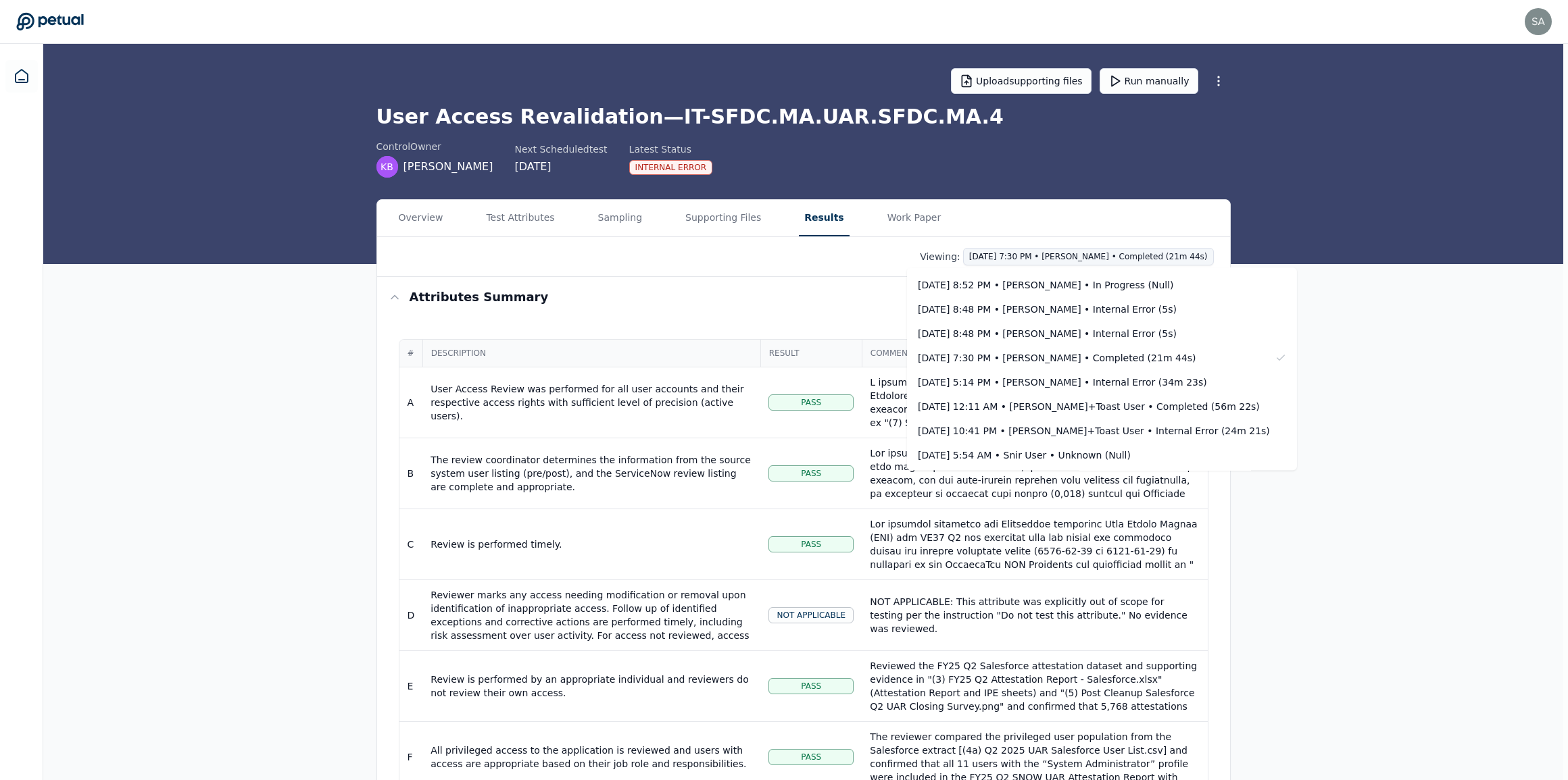
click at [1182, 257] on html "[PERSON_NAME][EMAIL_ADDRESS][DOMAIN_NAME] [DOMAIN_NAME][EMAIL_ADDRESS][DOMAIN_N…" at bounding box center [784, 484] width 1568 height 968
click at [1334, 222] on html "[PERSON_NAME][EMAIL_ADDRESS][DOMAIN_NAME] [DOMAIN_NAME][EMAIL_ADDRESS][DOMAIN_N…" at bounding box center [786, 484] width 1573 height 968
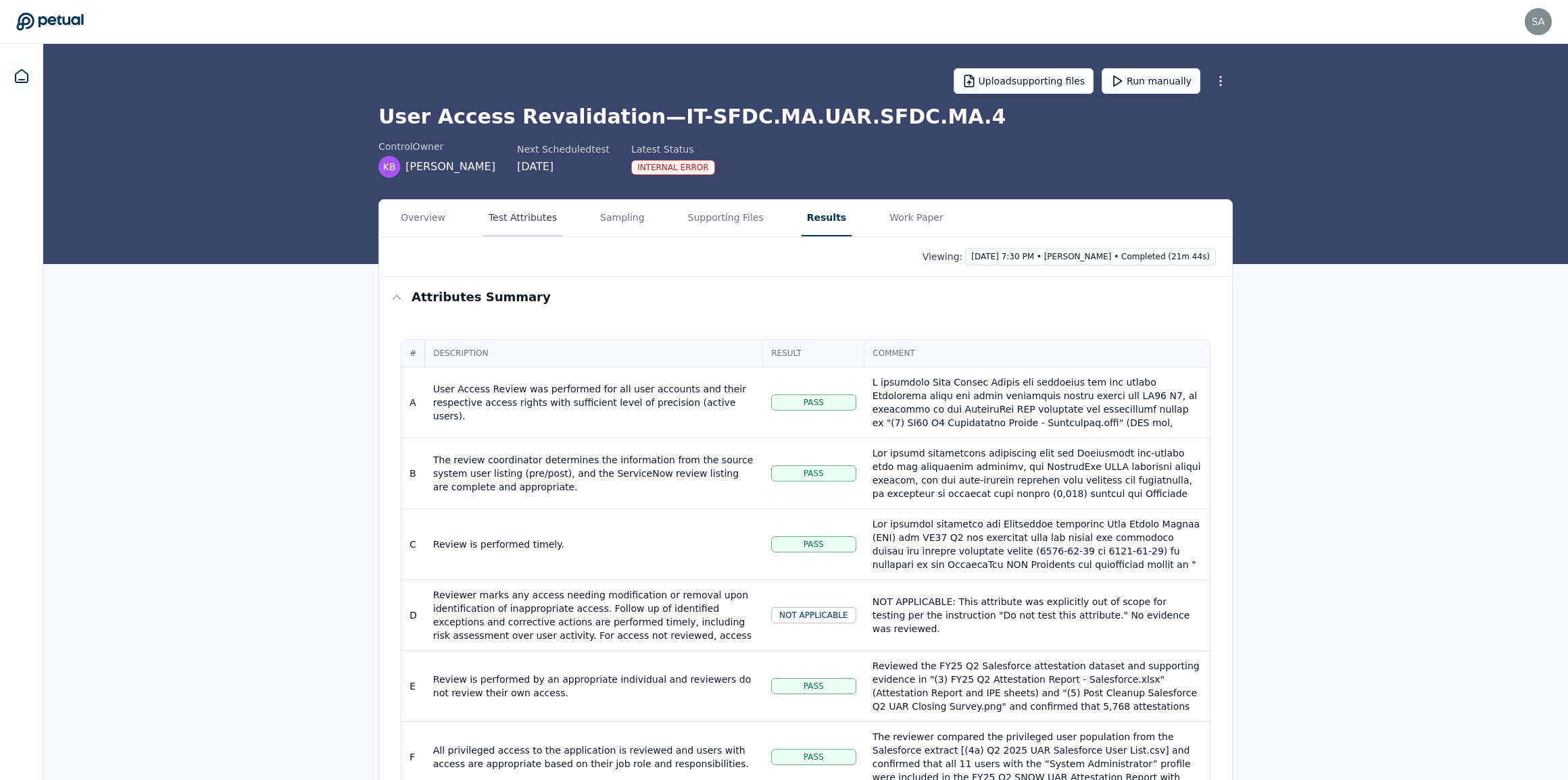
click at [511, 212] on button "Test Attributes" at bounding box center [522, 218] width 79 height 37
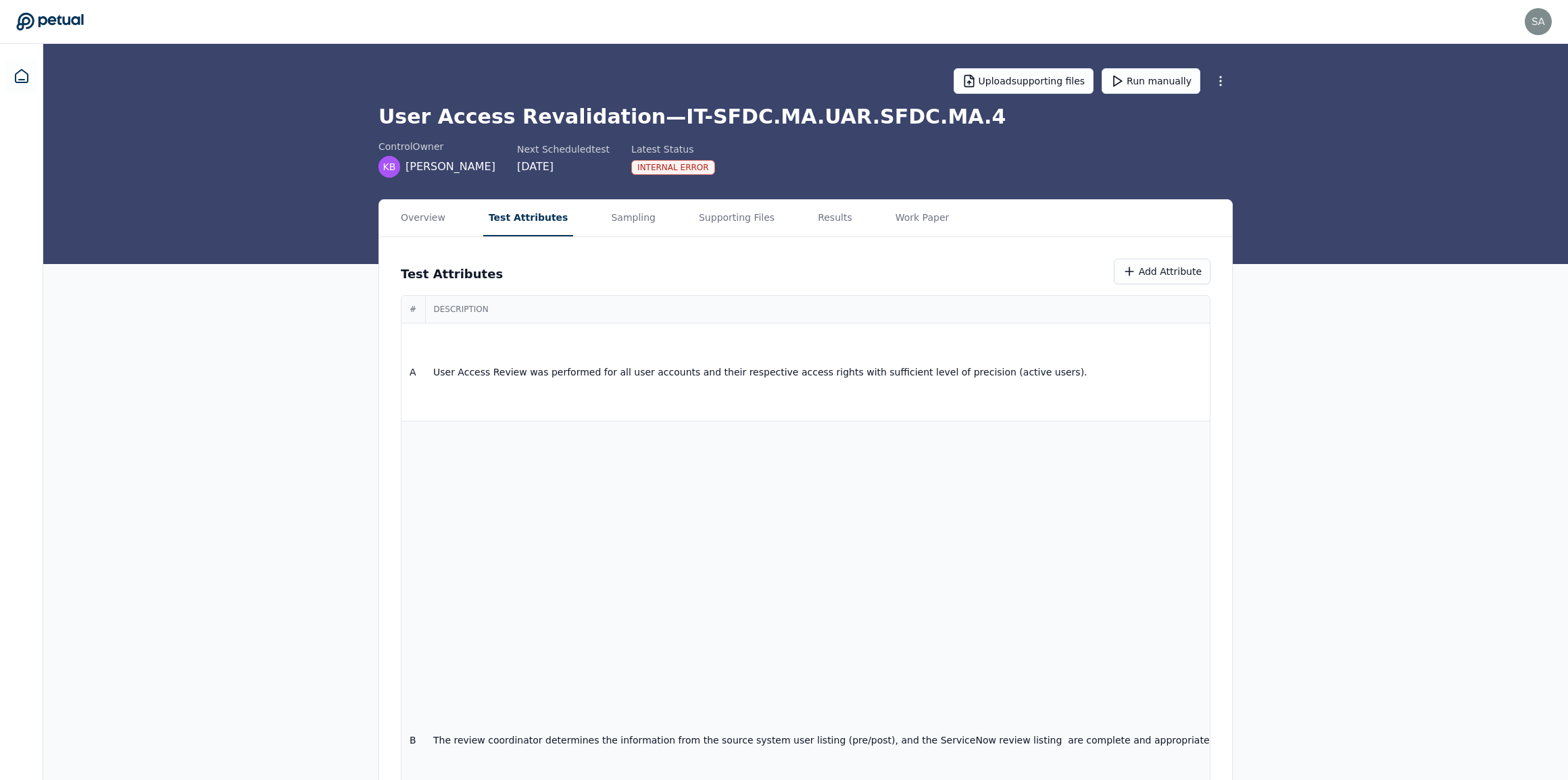
click at [727, 437] on td "The review coordinator determines the information from the source system user l…" at bounding box center [1082, 741] width 1315 height 638
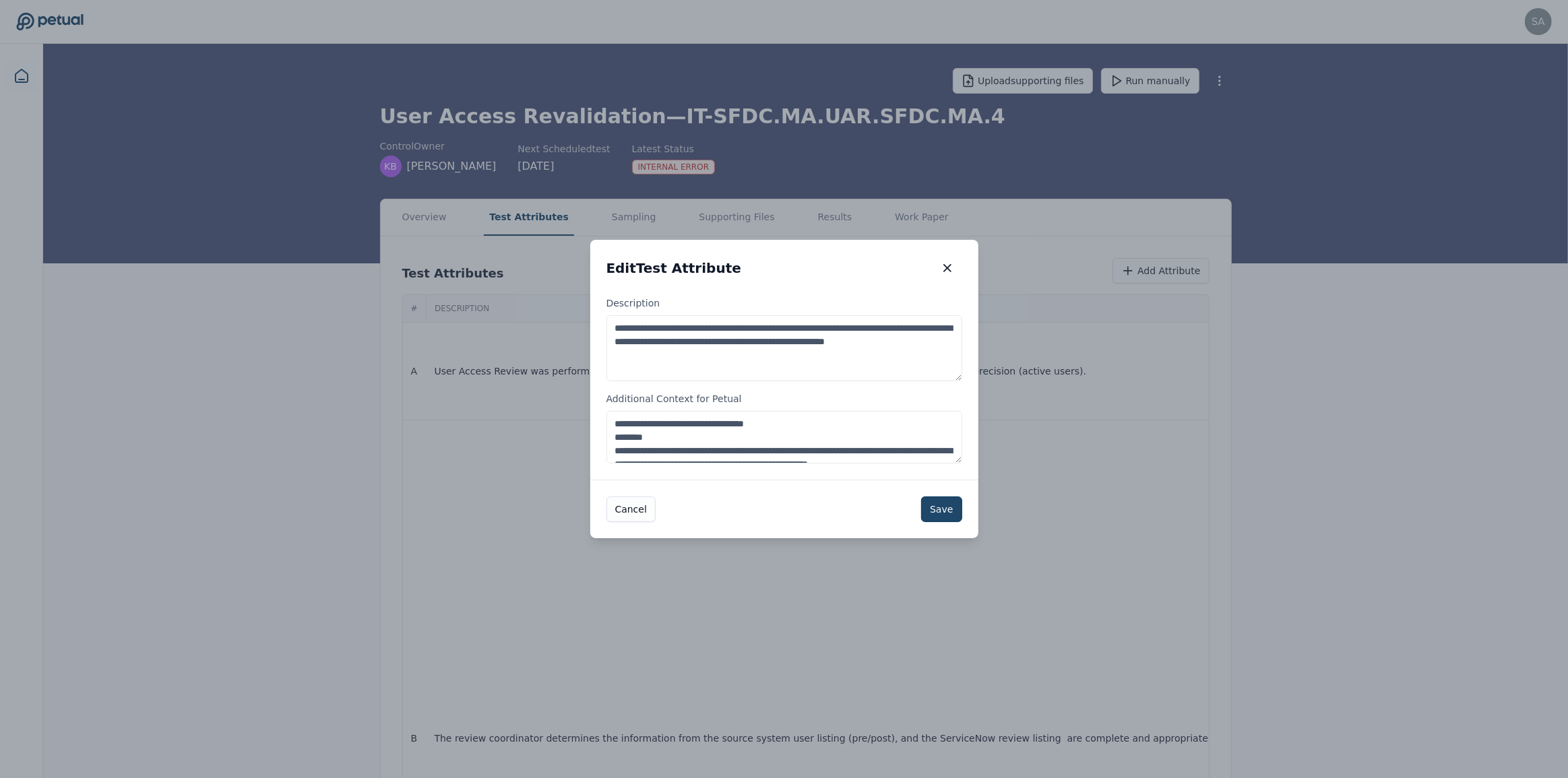
click at [938, 510] on button "Save" at bounding box center [942, 509] width 41 height 26
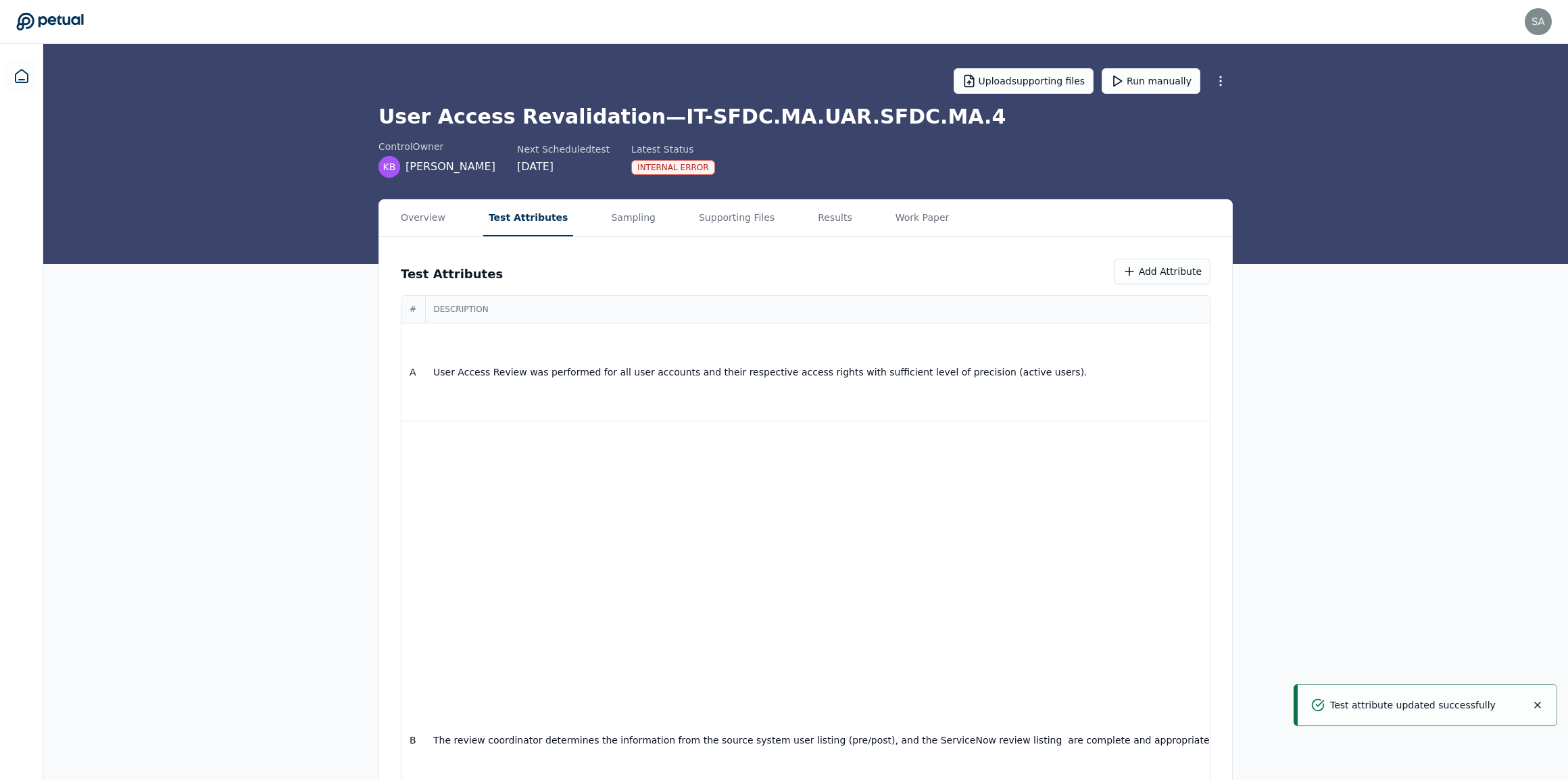
click at [1171, 86] on button "Run manually" at bounding box center [1151, 81] width 99 height 26
